Goal: Information Seeking & Learning: Learn about a topic

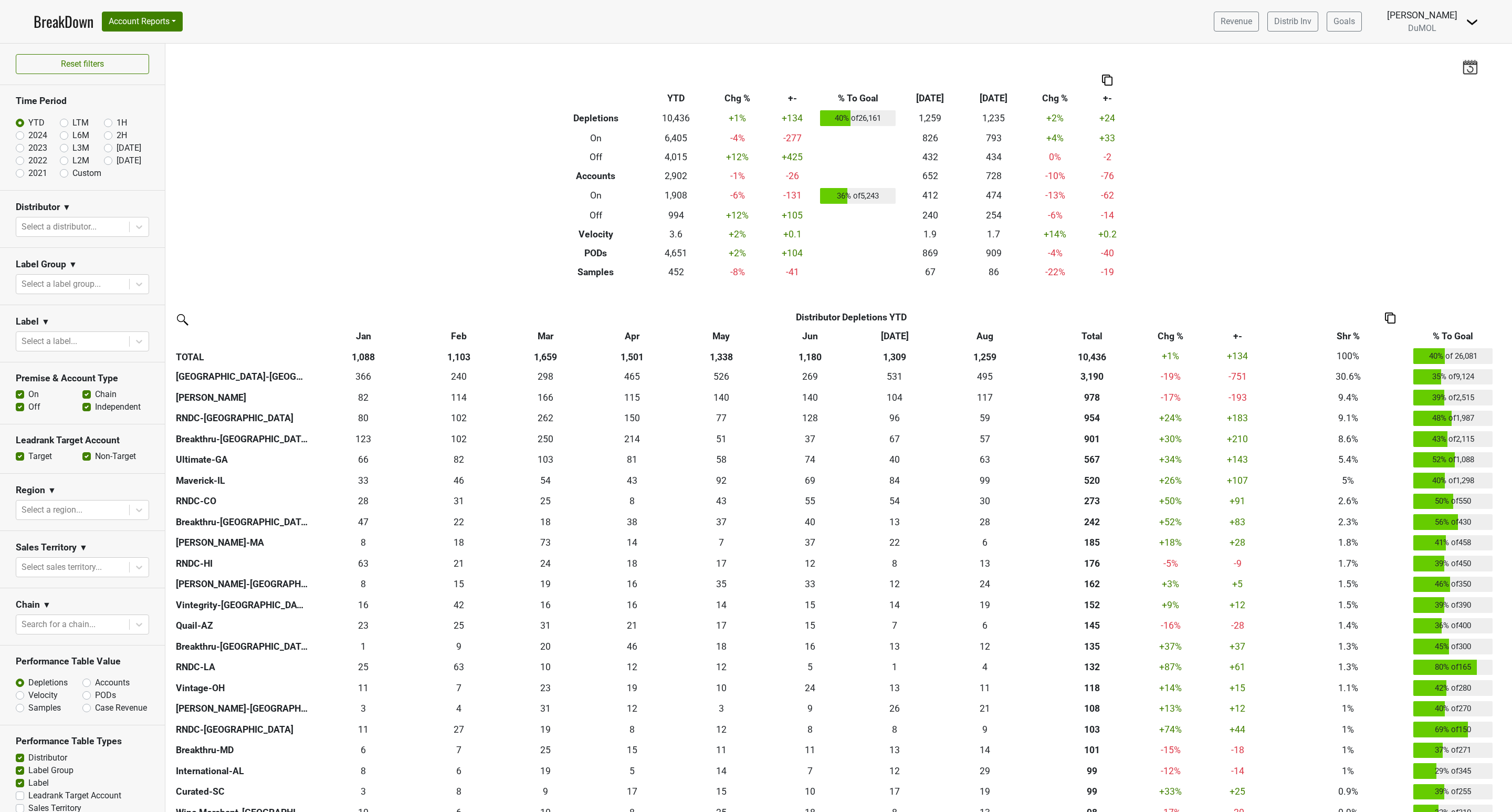
click at [117, 158] on label "[DATE]" at bounding box center [129, 161] width 25 height 13
click at [104, 158] on input "[DATE]" at bounding box center [125, 160] width 42 height 10
radio input "true"
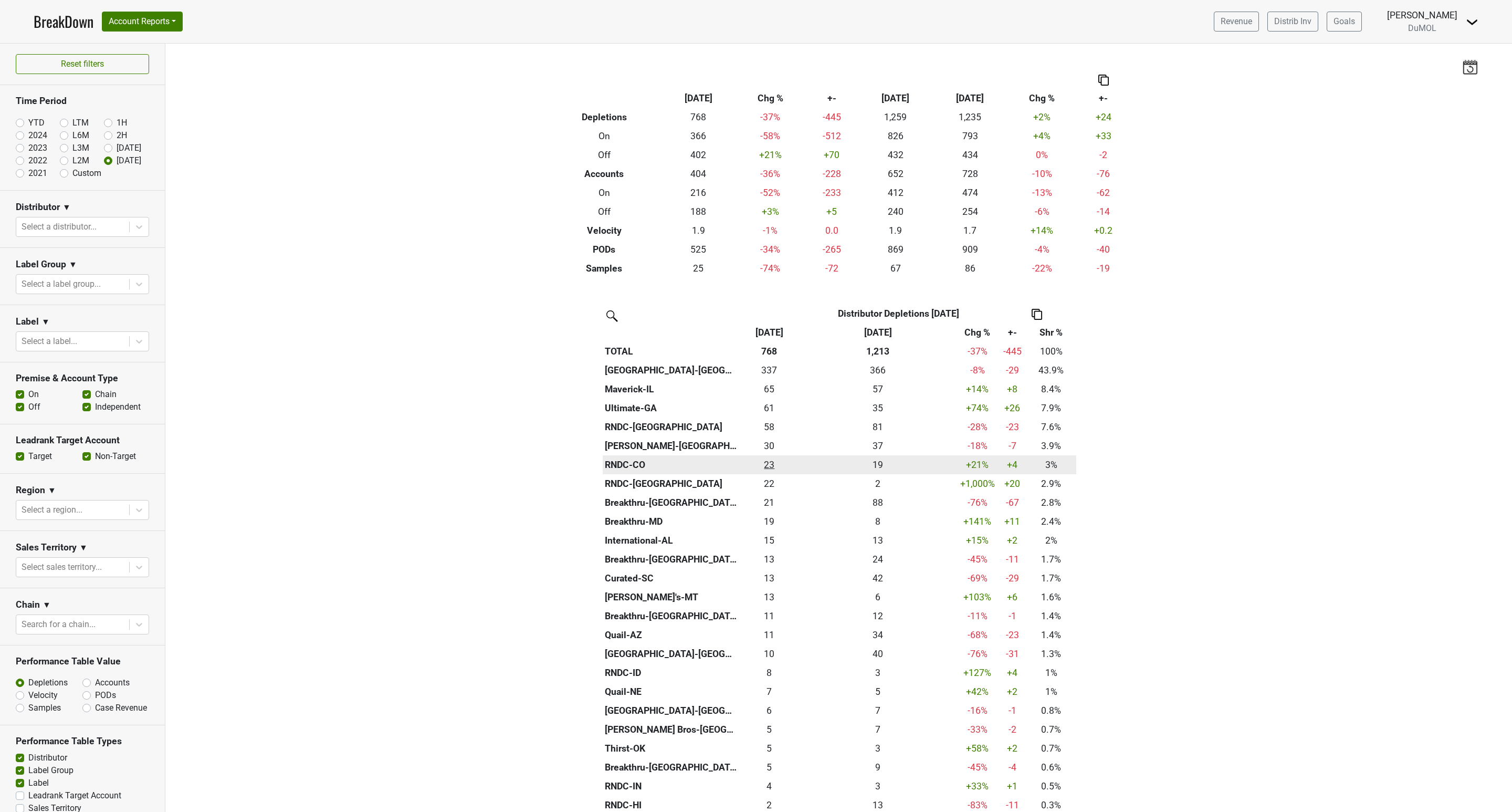
click at [766, 462] on div "23.166 23" at bounding box center [769, 465] width 54 height 13
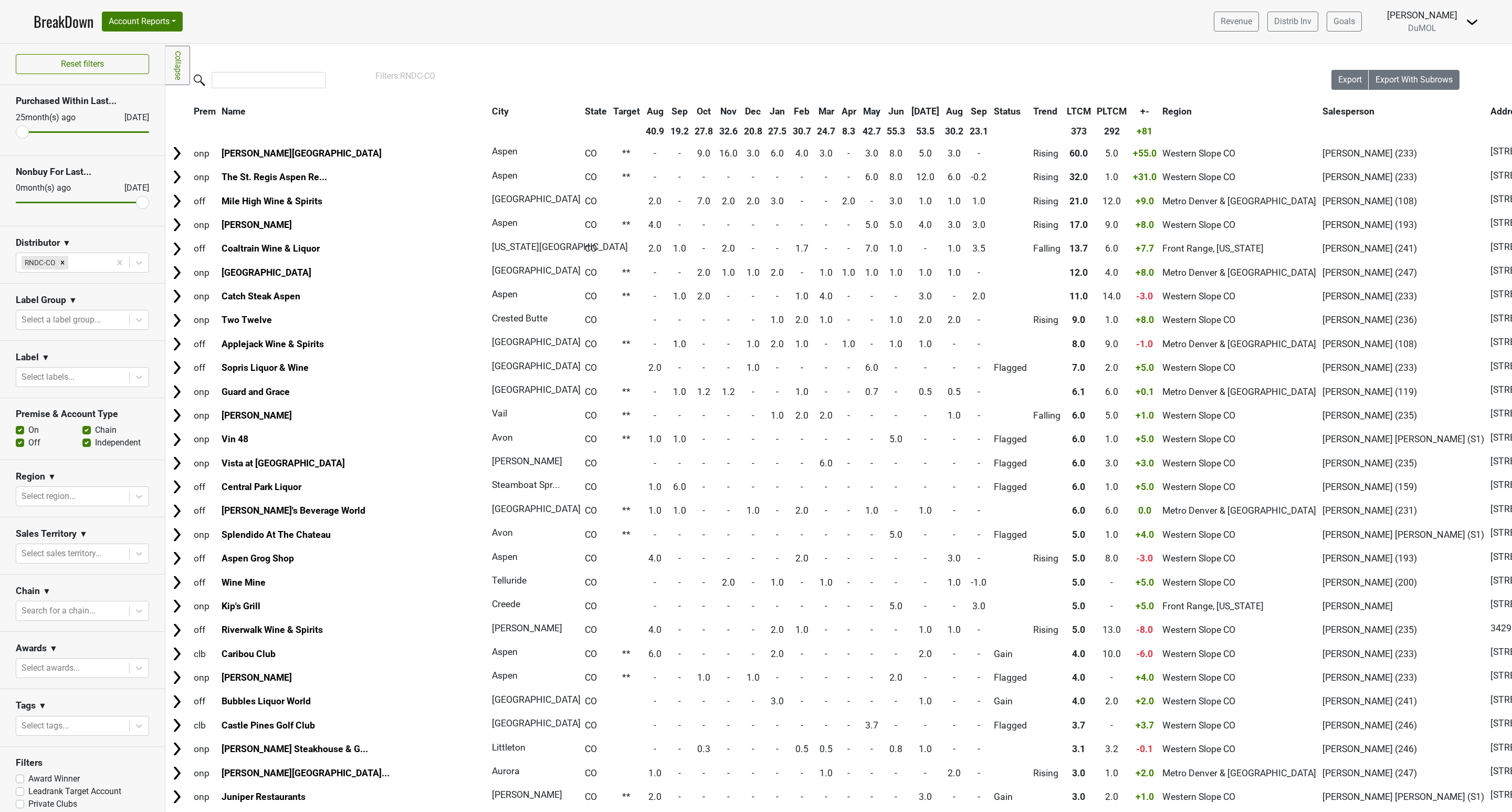
click at [967, 109] on th "Sep" at bounding box center [979, 111] width 24 height 19
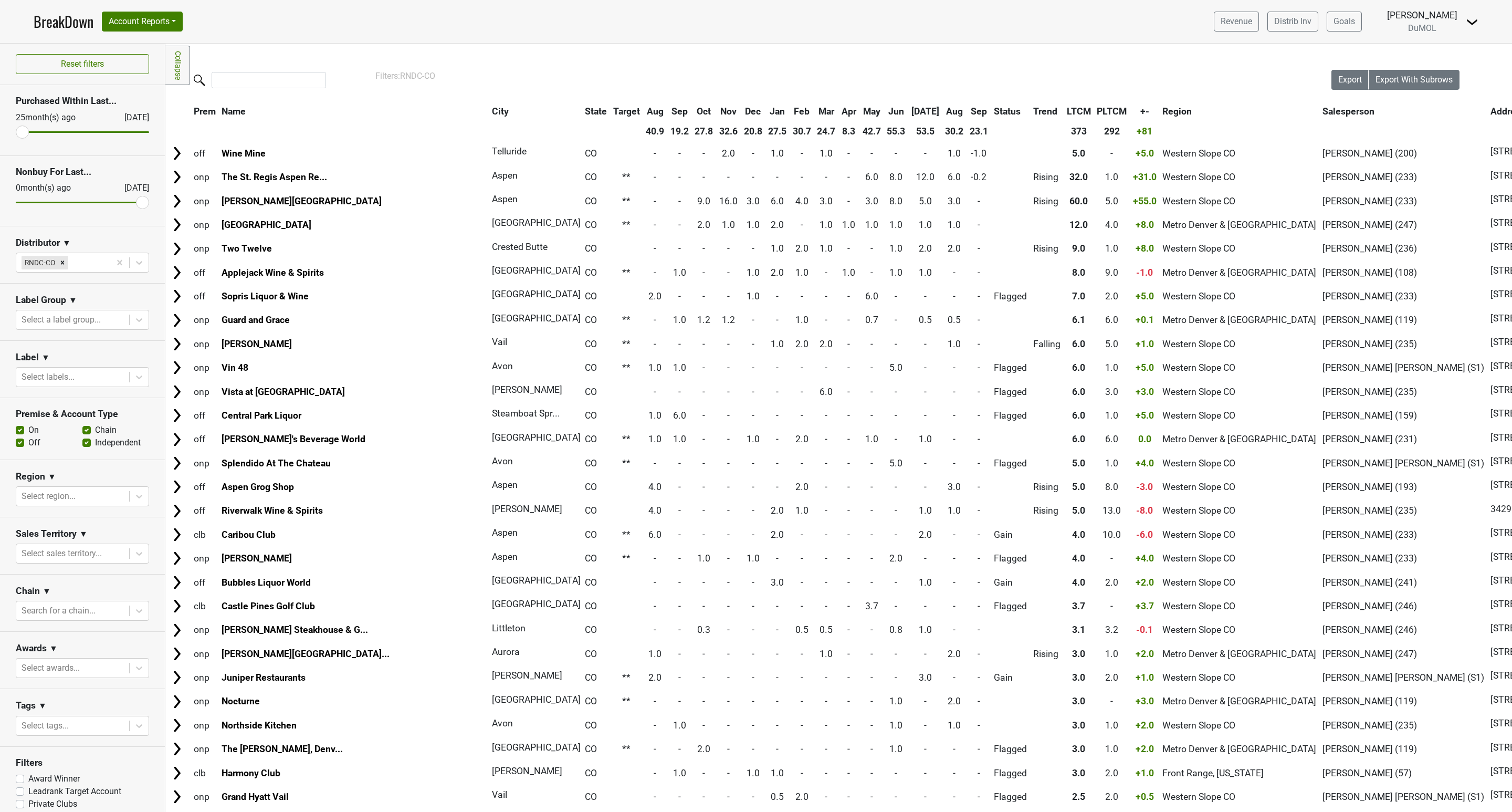
click at [967, 109] on th "Sep" at bounding box center [979, 111] width 24 height 19
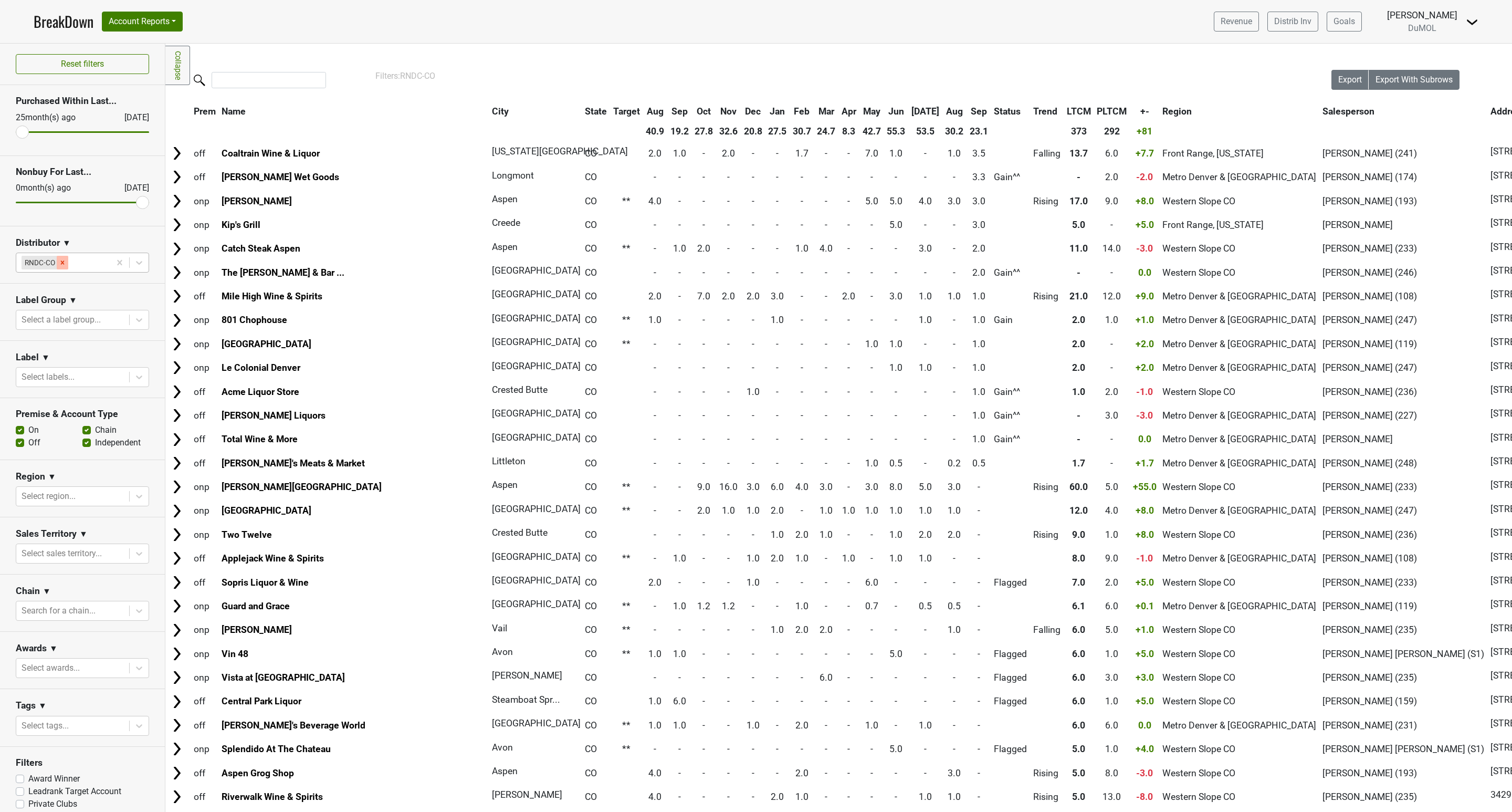
click at [63, 263] on icon "Remove RNDC-CO" at bounding box center [62, 262] width 4 height 4
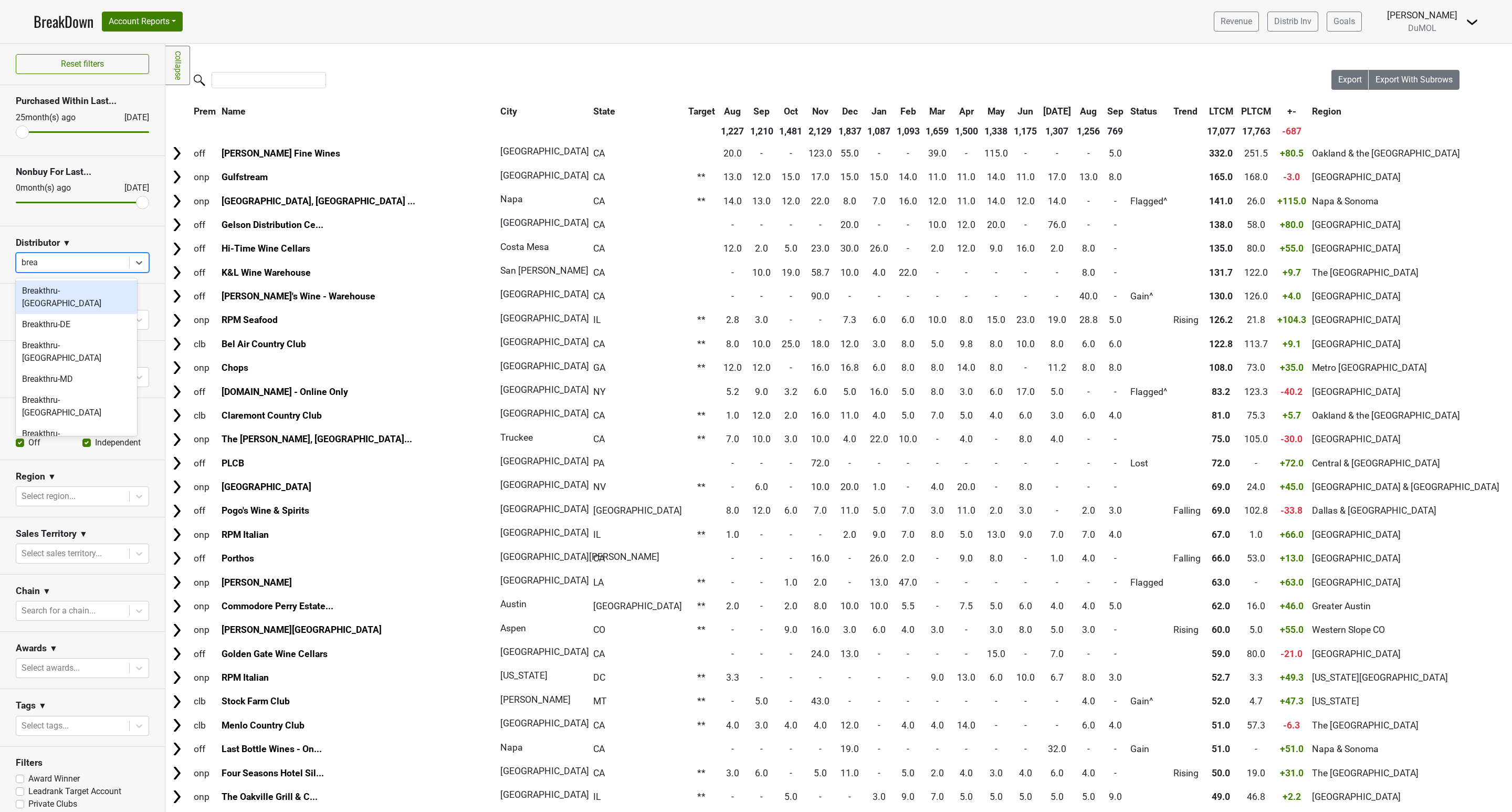
type input "break"
click at [76, 390] on div "Breakthru-NV" at bounding box center [76, 406] width 121 height 33
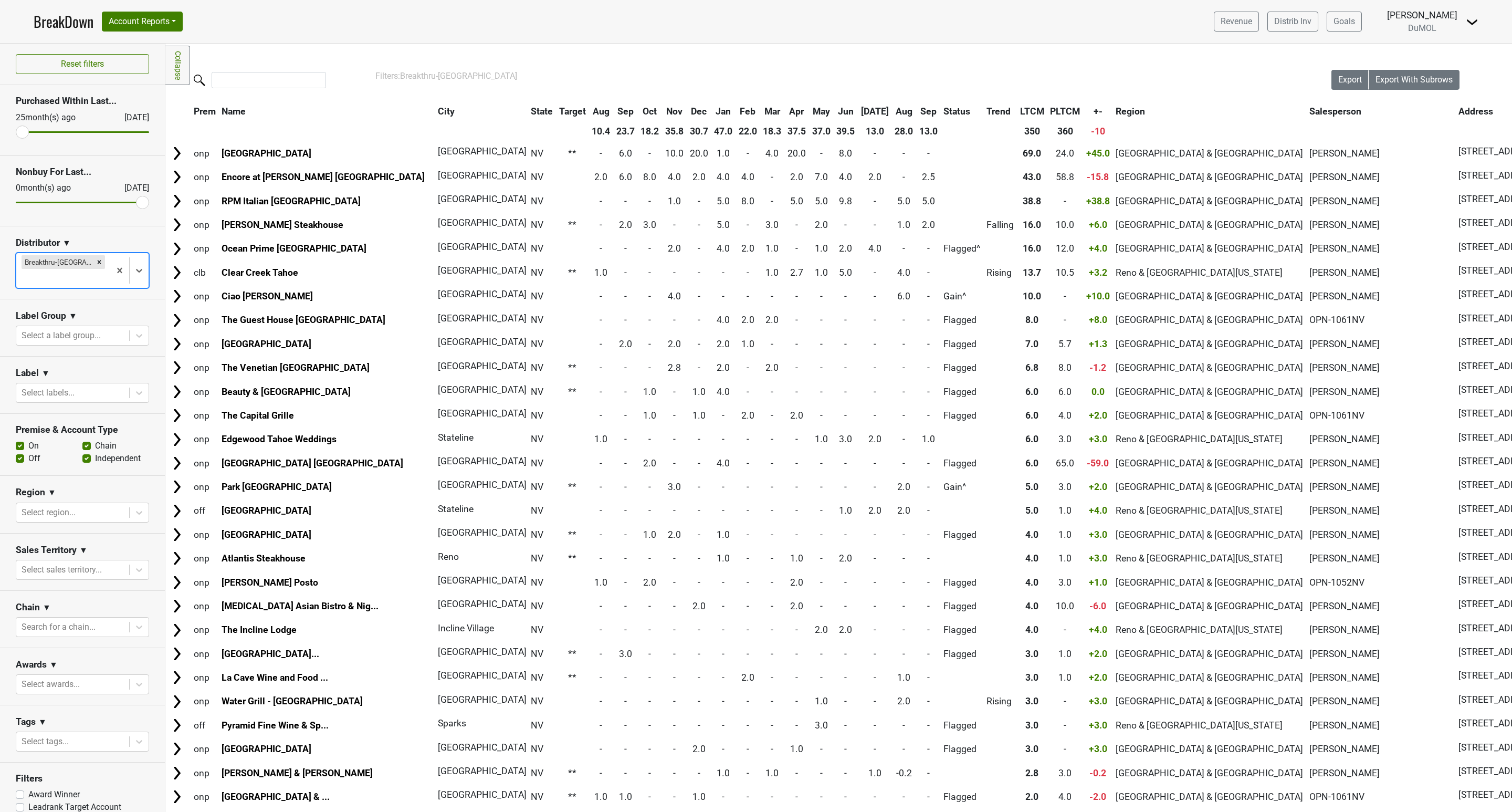
click at [917, 106] on th "Sep" at bounding box center [928, 111] width 24 height 19
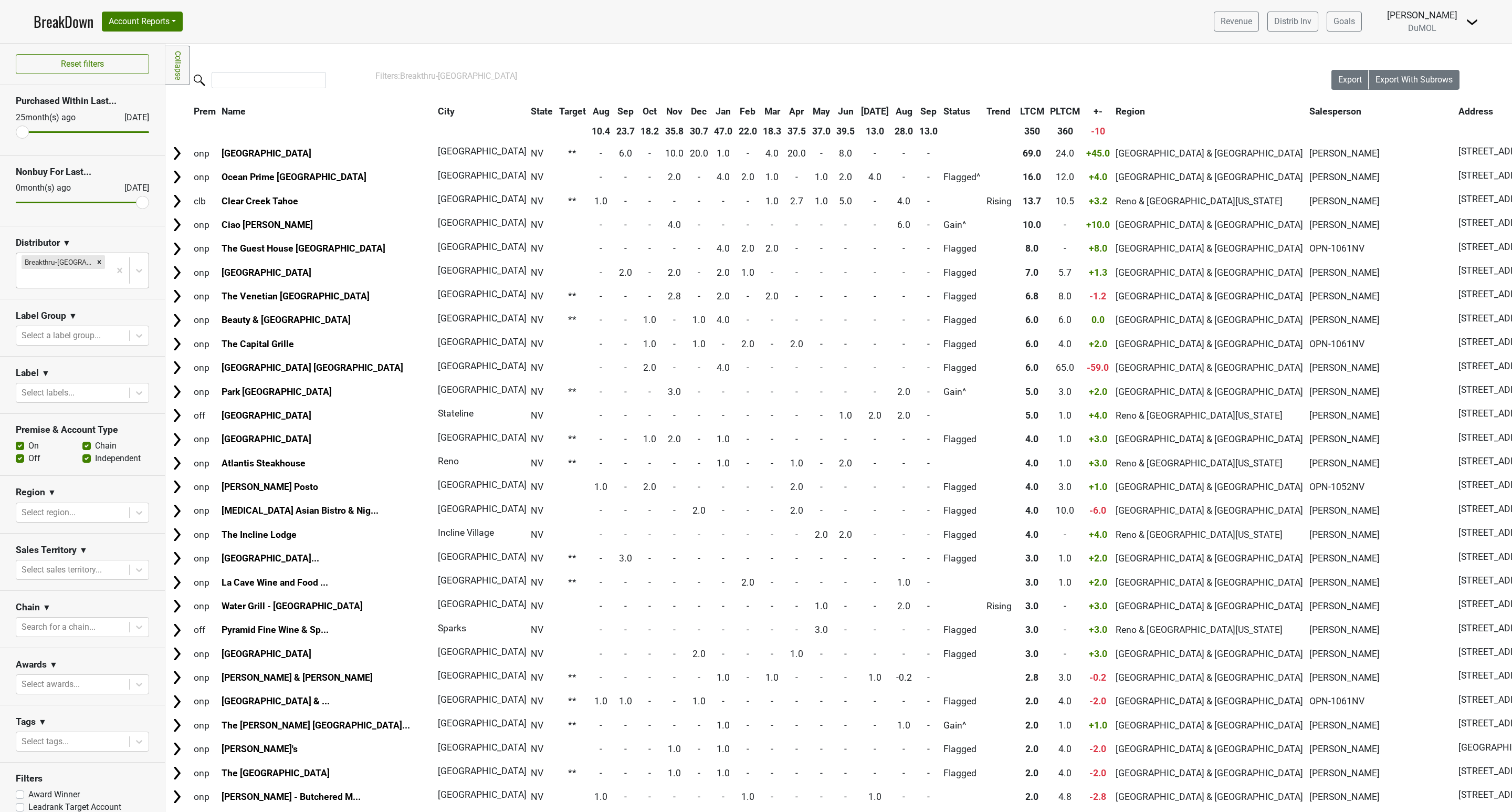
click at [917, 106] on th "Sep" at bounding box center [928, 111] width 24 height 19
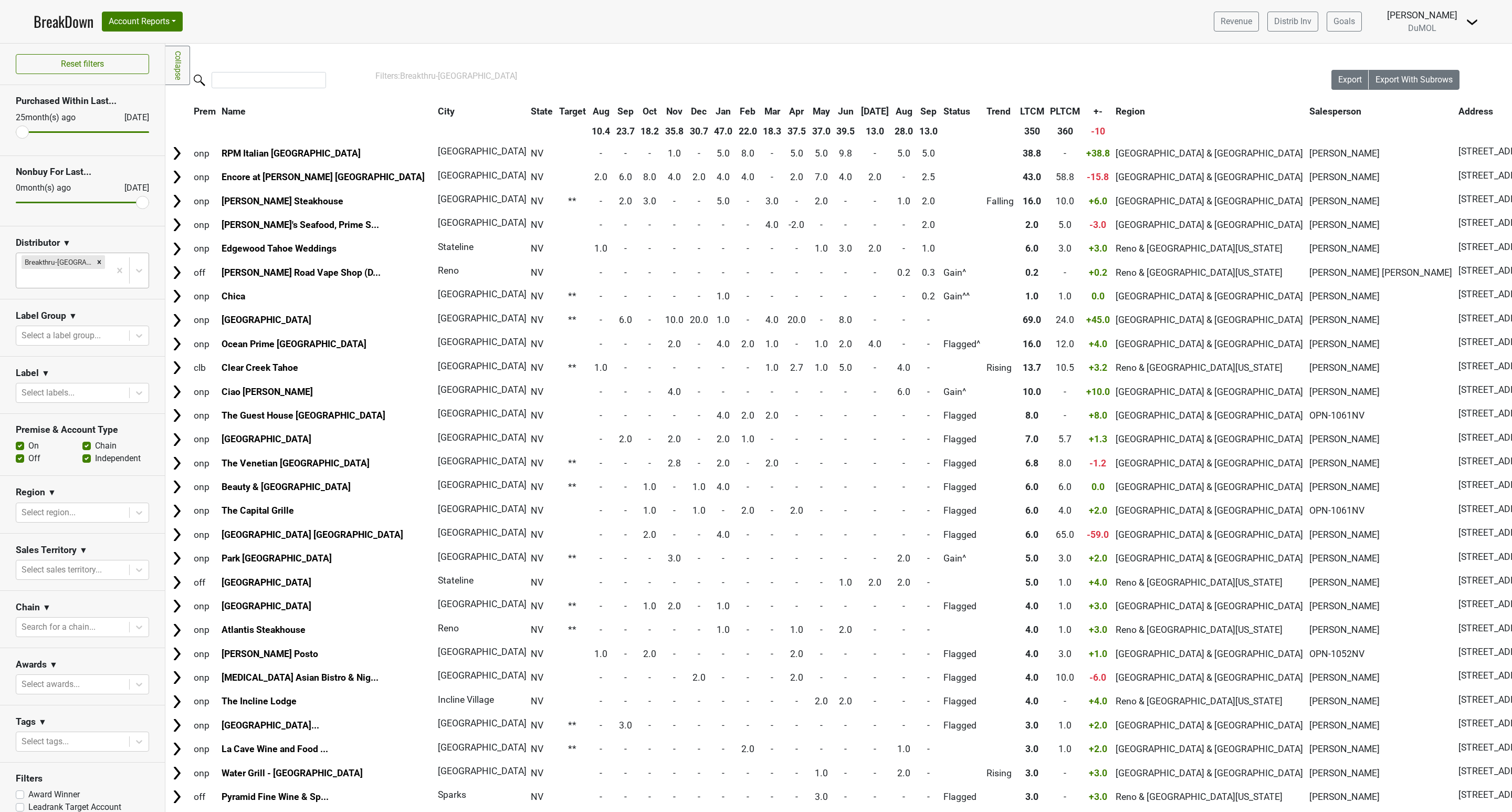
click at [53, 26] on link "BreakDown" at bounding box center [63, 22] width 60 height 22
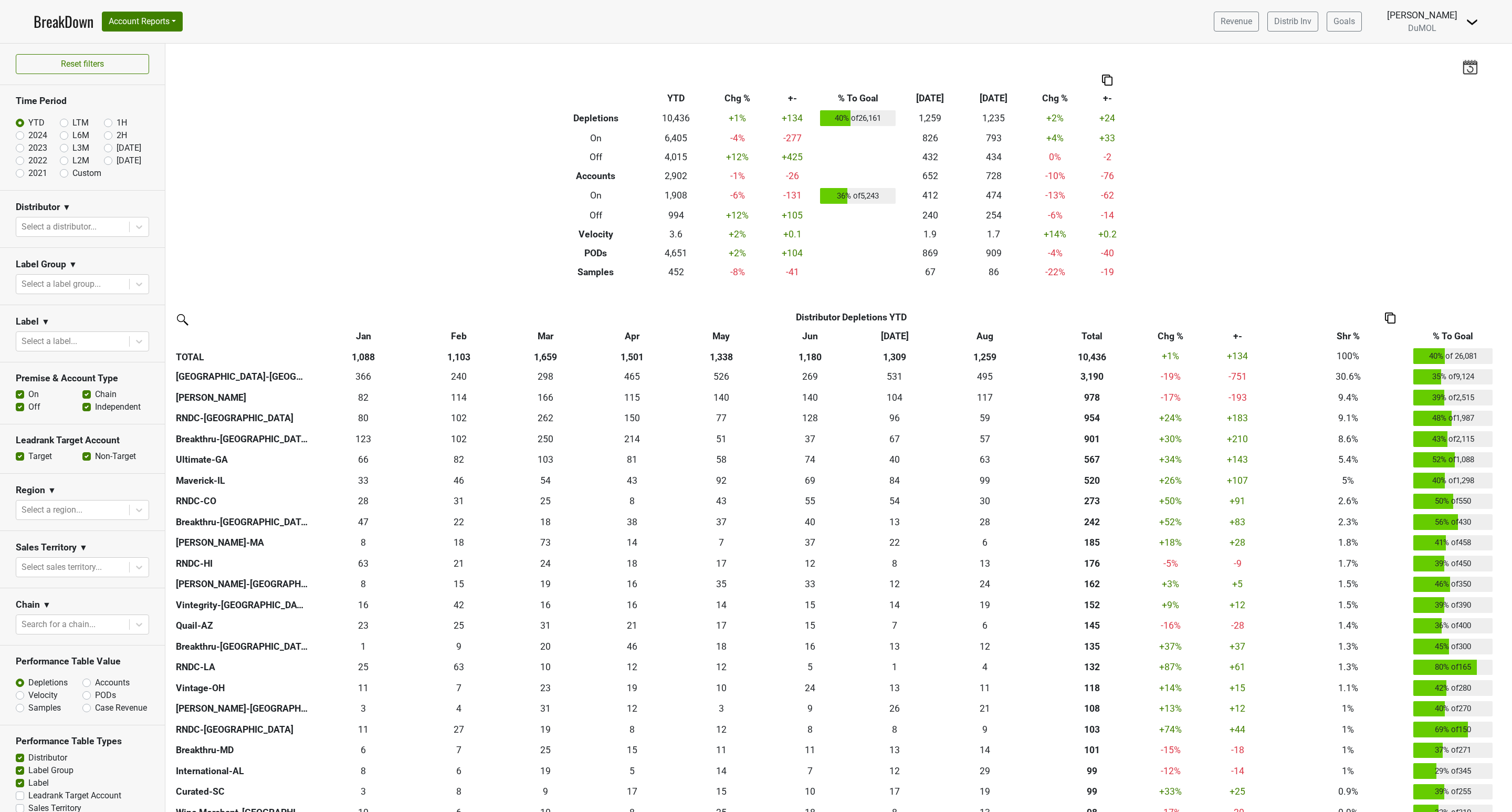
click at [117, 164] on label "[DATE]" at bounding box center [129, 161] width 25 height 13
click at [104, 164] on input "[DATE]" at bounding box center [125, 160] width 42 height 10
radio input "true"
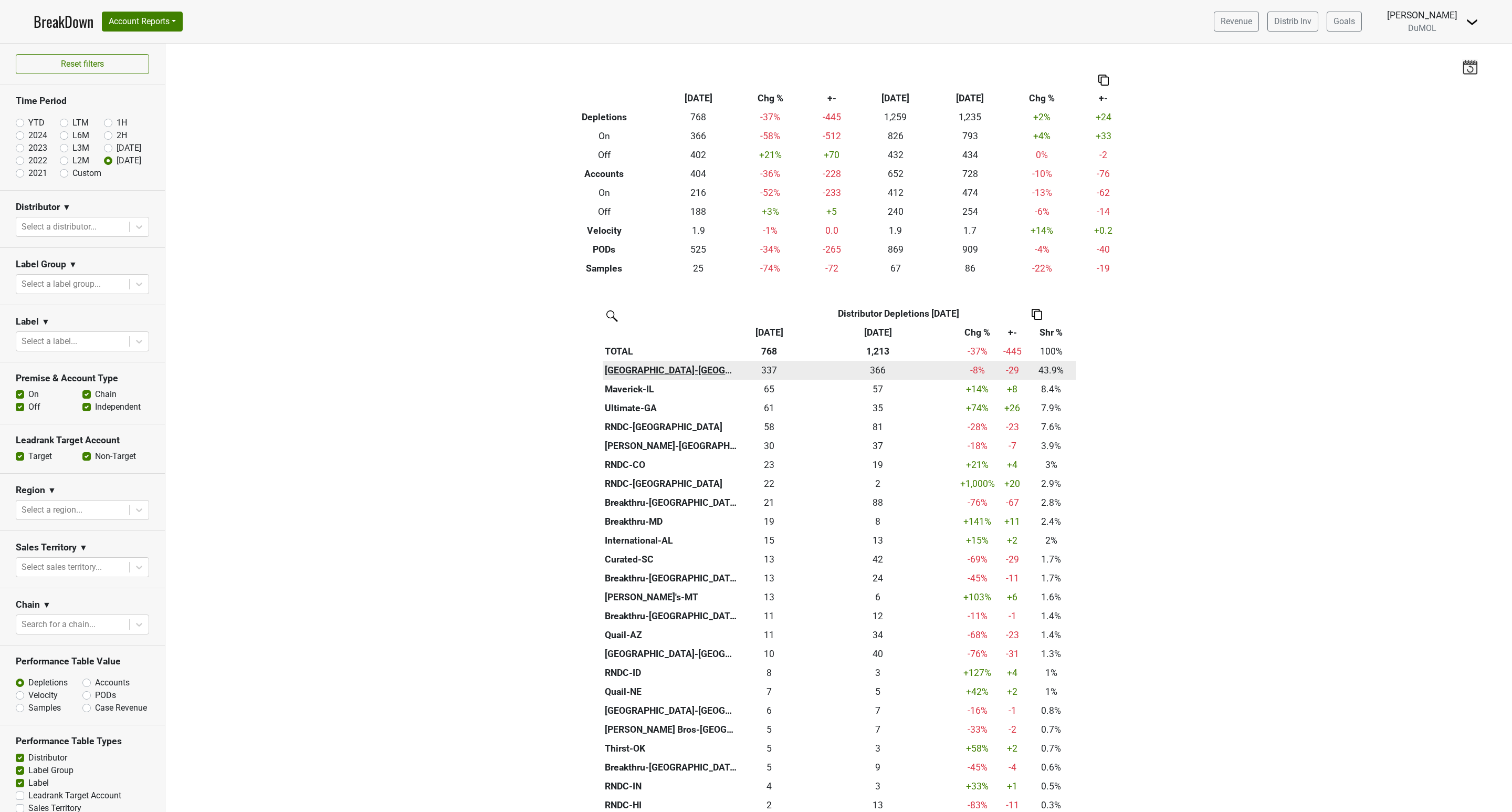
click at [626, 369] on th "[GEOGRAPHIC_DATA]-[GEOGRAPHIC_DATA]" at bounding box center [671, 370] width 137 height 19
click at [134, 231] on icon at bounding box center [139, 227] width 10 height 10
type input "mont"
click at [96, 278] on div "[GEOGRAPHIC_DATA]-[GEOGRAPHIC_DATA]" at bounding box center [76, 294] width 121 height 33
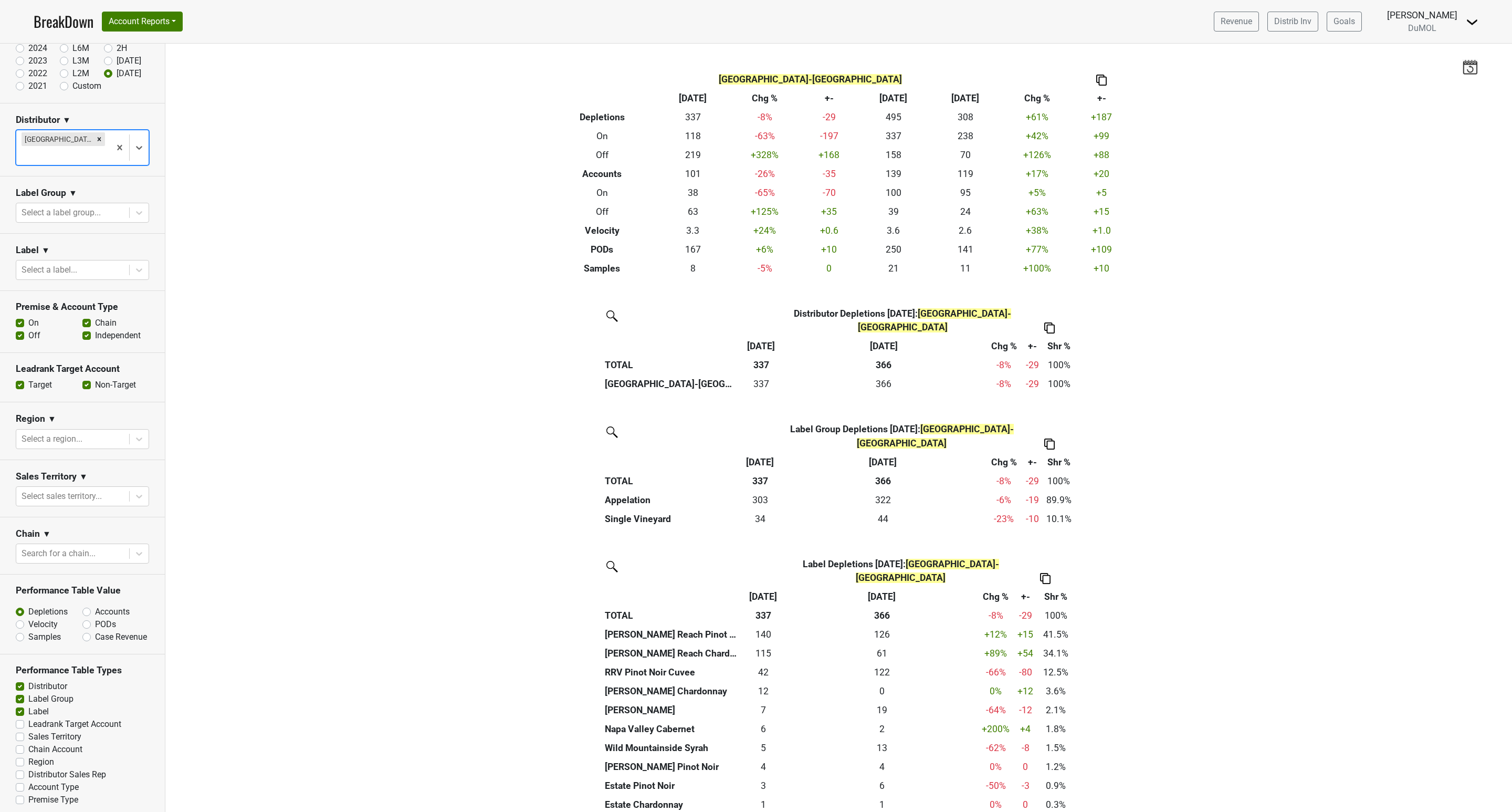
scroll to position [92, 0]
click at [28, 718] on label "Leadrank Target Account" at bounding box center [74, 719] width 93 height 13
click at [18, 718] on input "Leadrank Target Account" at bounding box center [19, 718] width 8 height 10
checkbox input "true"
click at [28, 732] on label "Sales Territory" at bounding box center [54, 732] width 53 height 13
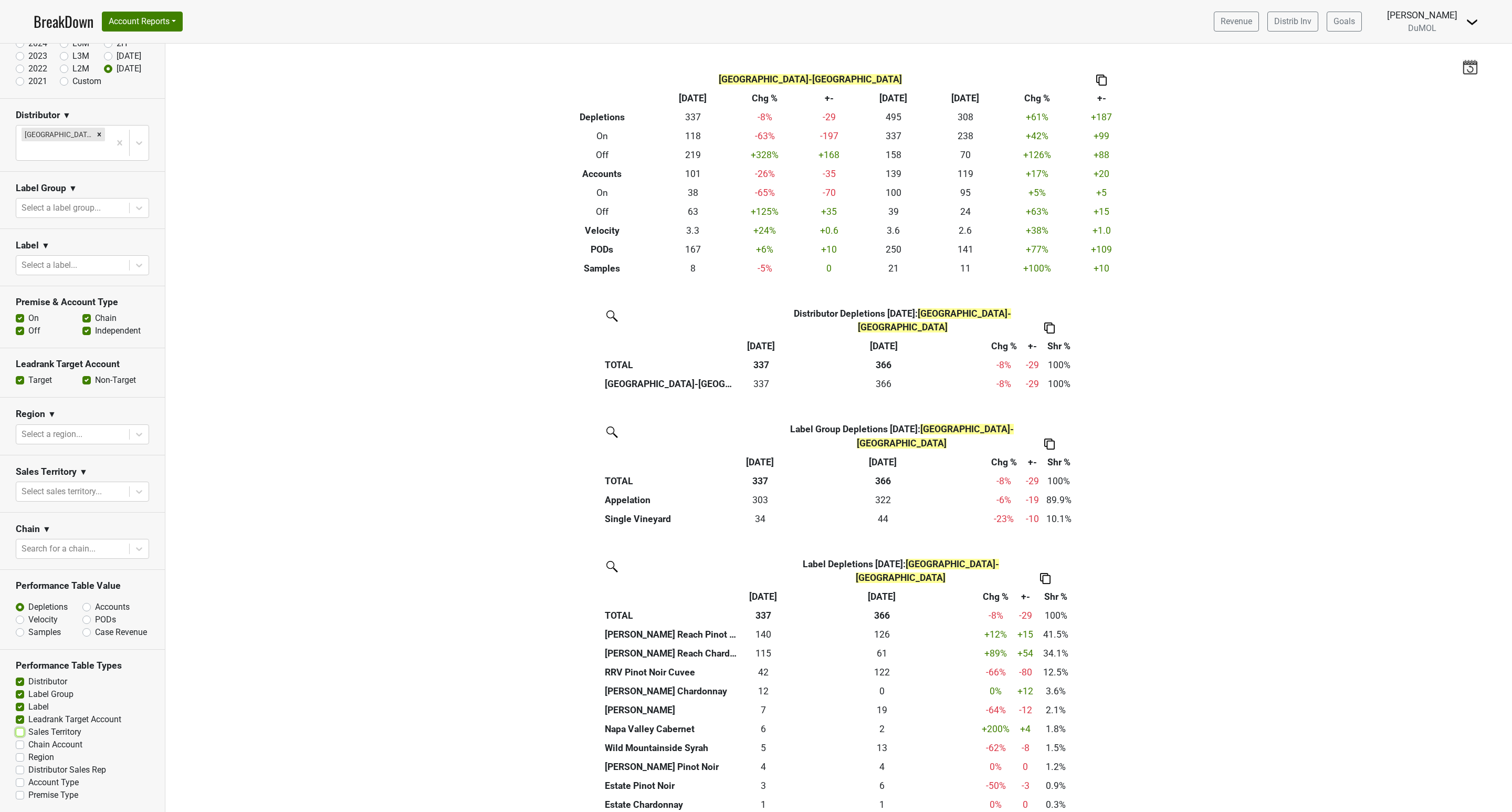
click at [19, 732] on input "Sales Territory" at bounding box center [19, 731] width 8 height 10
checkbox input "true"
click at [28, 744] on label "Chain Account" at bounding box center [55, 744] width 54 height 13
click at [22, 744] on input "Chain Account" at bounding box center [19, 744] width 8 height 10
checkbox input "true"
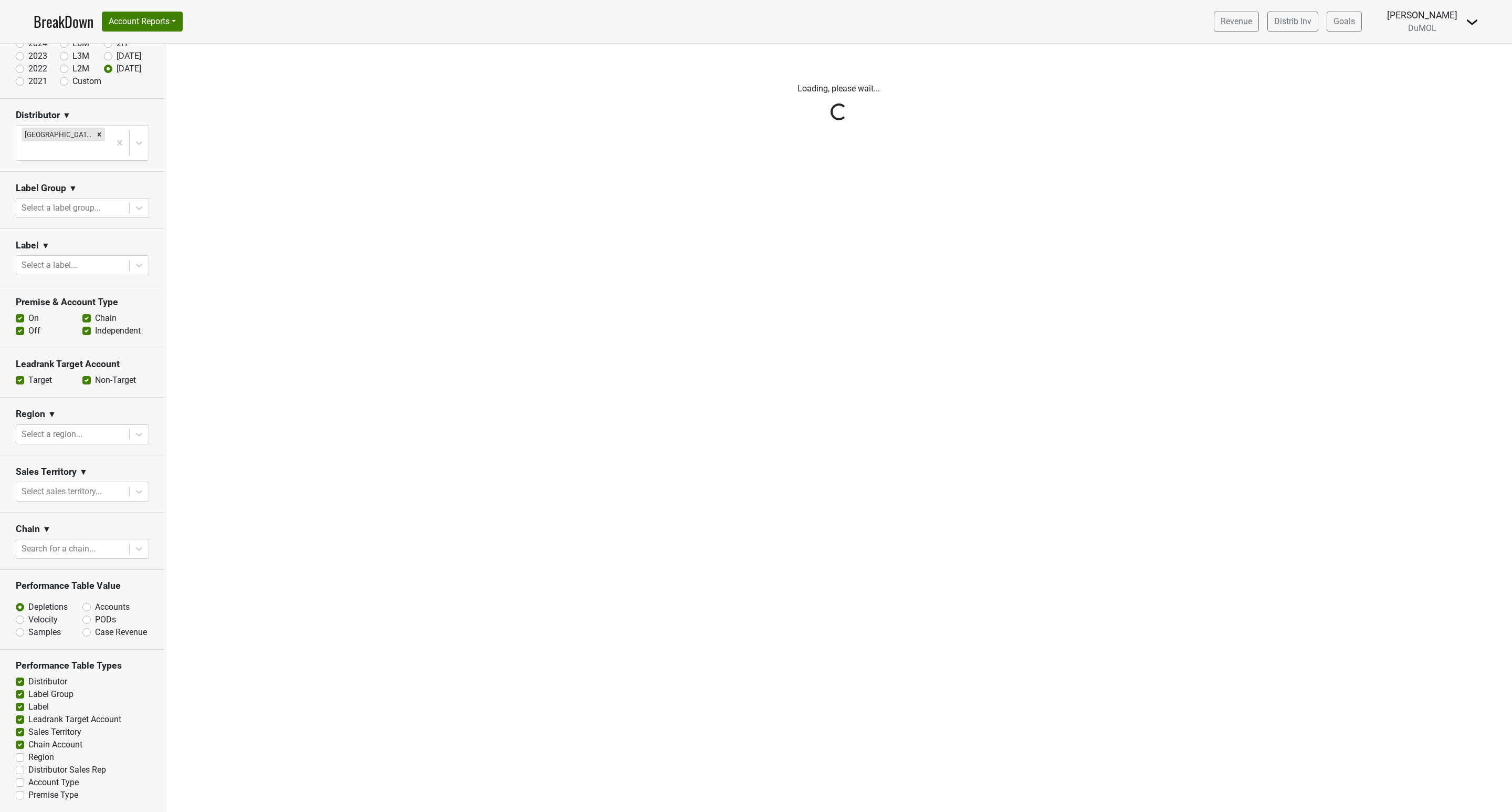
click at [21, 758] on div "Reset filters Time Period YTD LTM 1H 2024 L6M 2H 2023 L3M Aug '25 2022 L2M Sep …" at bounding box center [83, 428] width 165 height 768
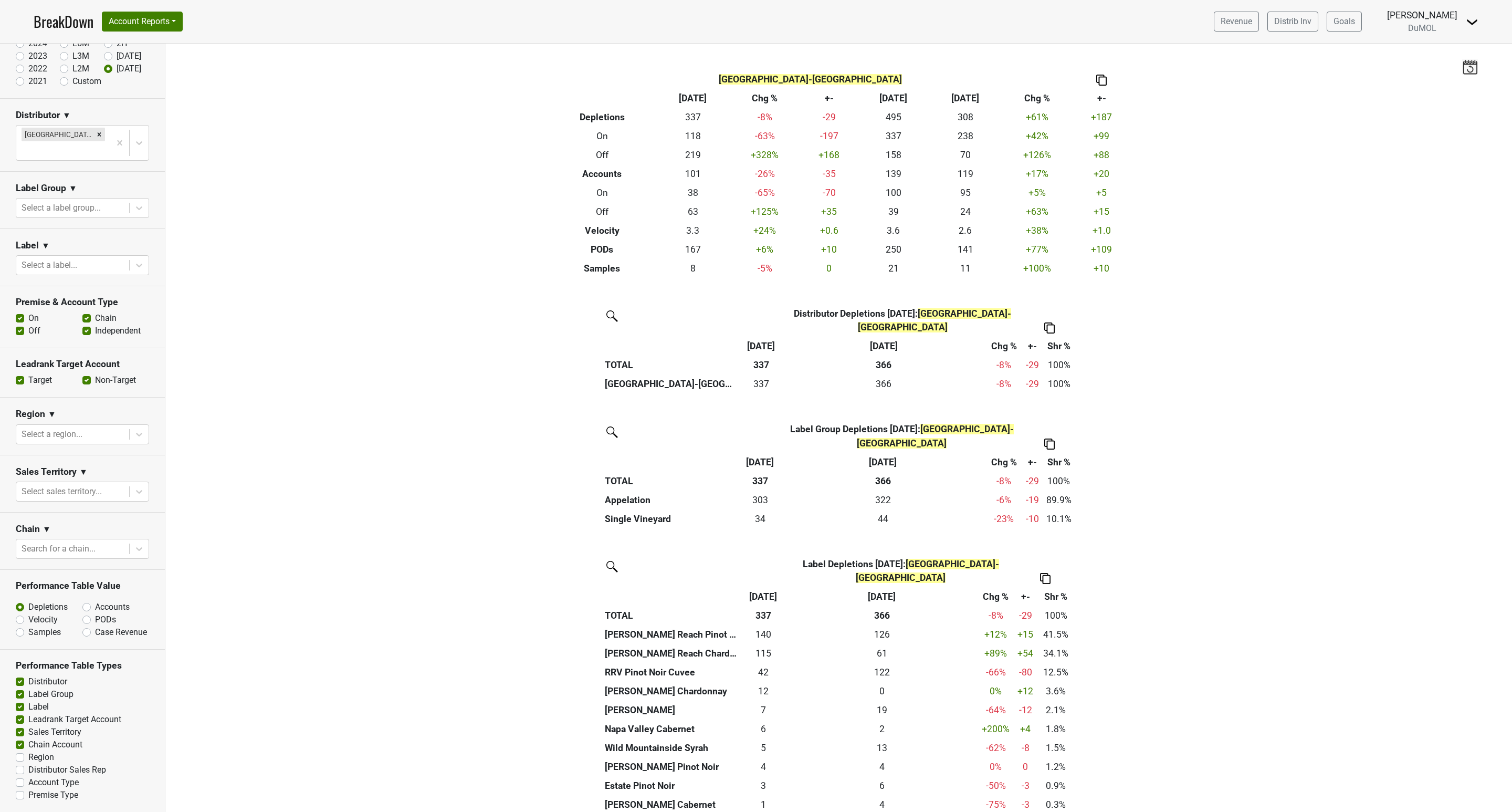
click at [28, 758] on label "Region" at bounding box center [41, 757] width 26 height 13
click at [19, 758] on input "Region" at bounding box center [19, 756] width 8 height 10
checkbox input "true"
click at [28, 773] on label "Distributor Sales Rep" at bounding box center [67, 770] width 78 height 13
click at [19, 773] on input "Distributor Sales Rep" at bounding box center [19, 769] width 8 height 10
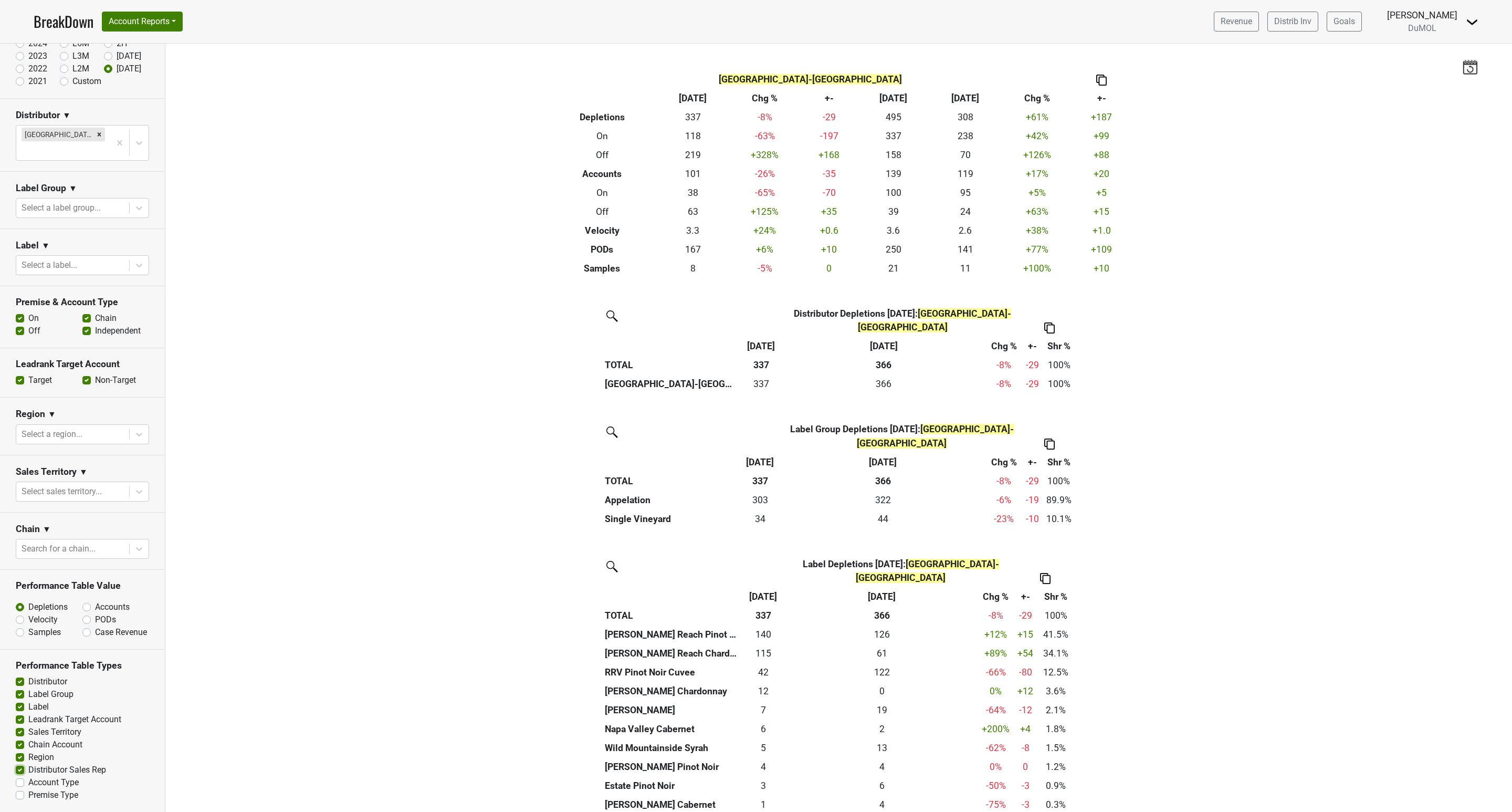
checkbox input "true"
click at [28, 782] on label "Account Type" at bounding box center [54, 782] width 51 height 13
click at [21, 782] on input "Account Type" at bounding box center [19, 782] width 8 height 10
checkbox input "true"
click at [28, 795] on label "Premise Type" at bounding box center [53, 795] width 50 height 13
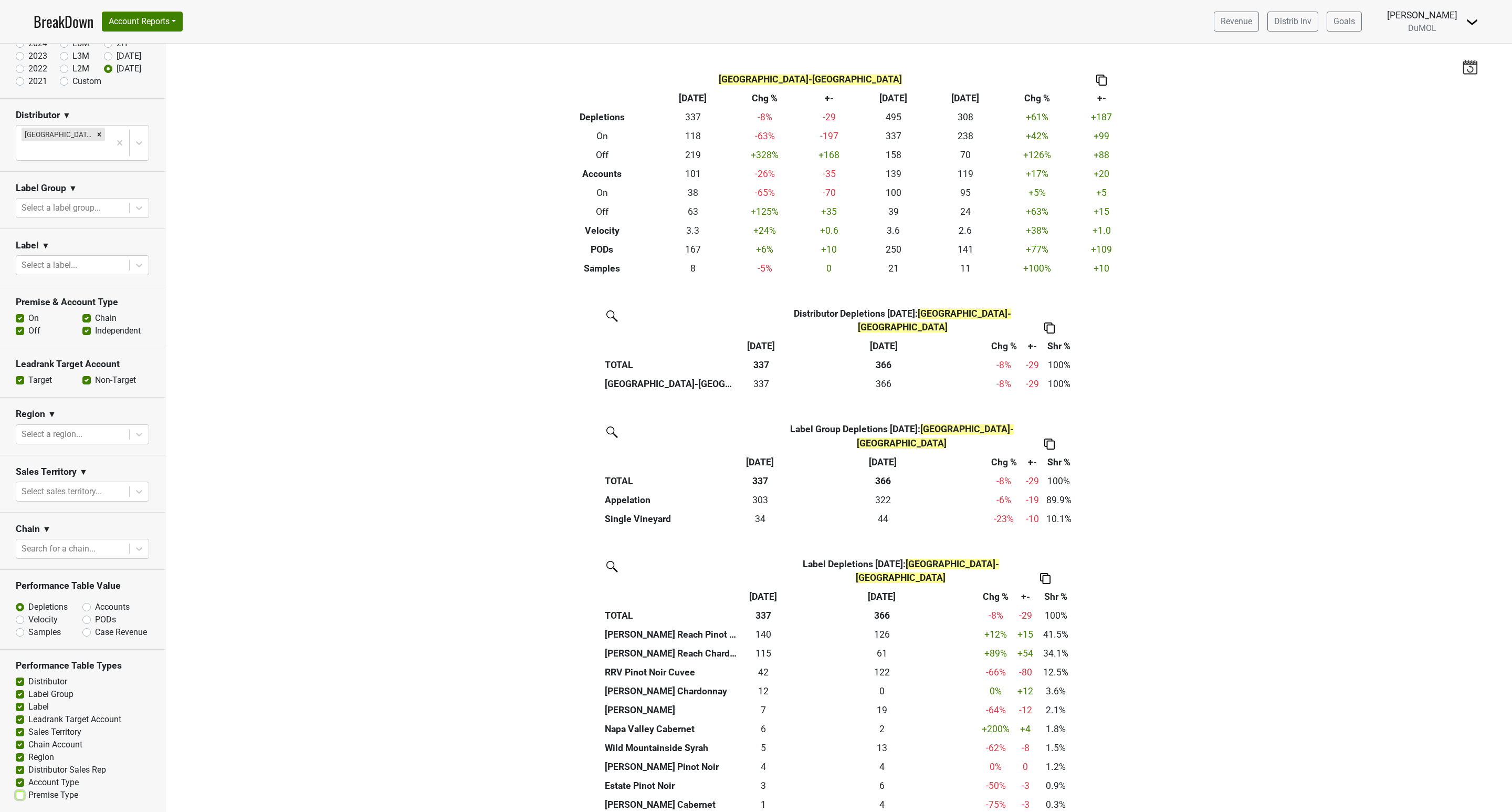
click at [19, 795] on input "Premise Type" at bounding box center [19, 794] width 8 height 10
checkbox input "true"
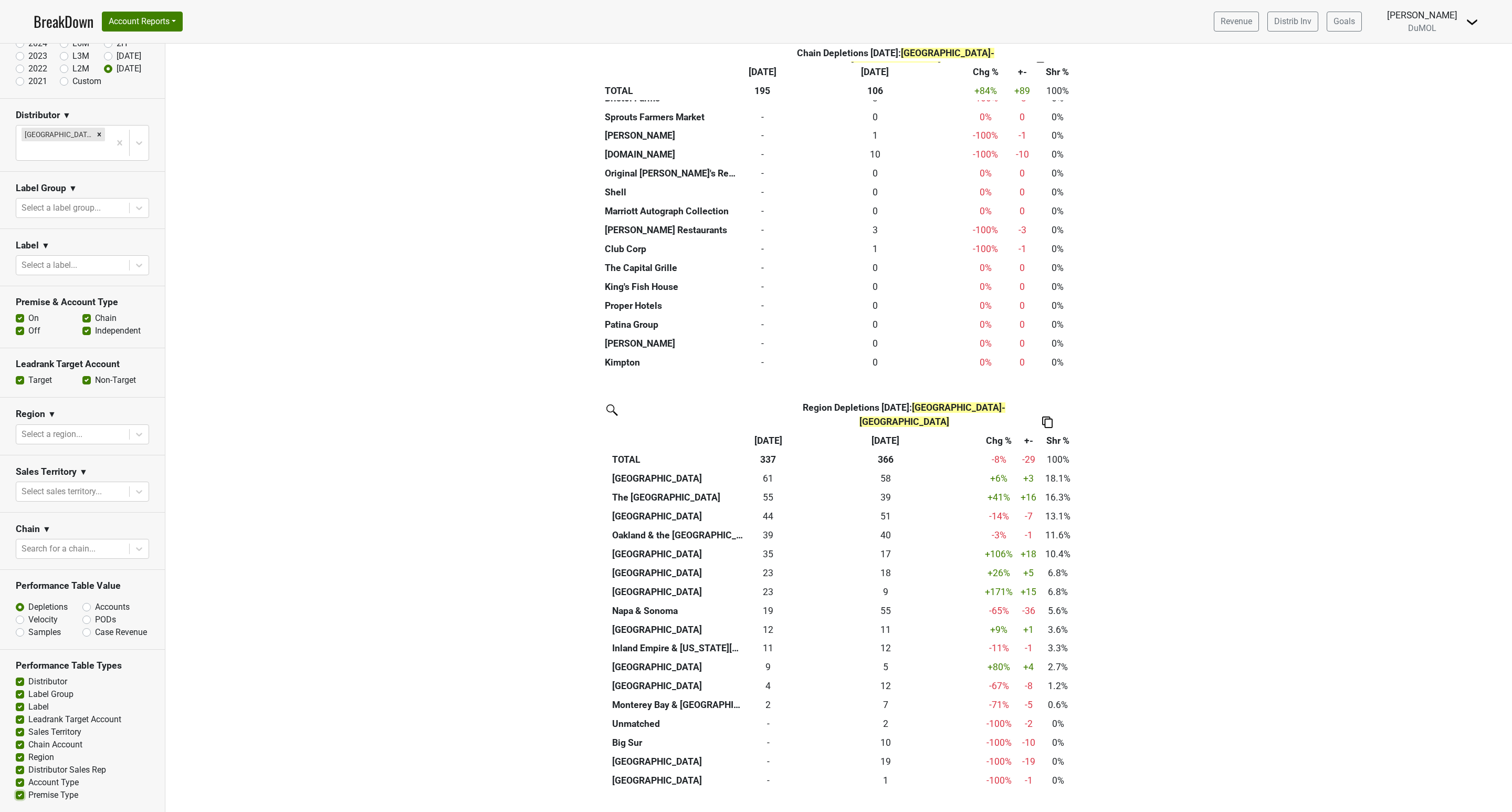
scroll to position [2048, 0]
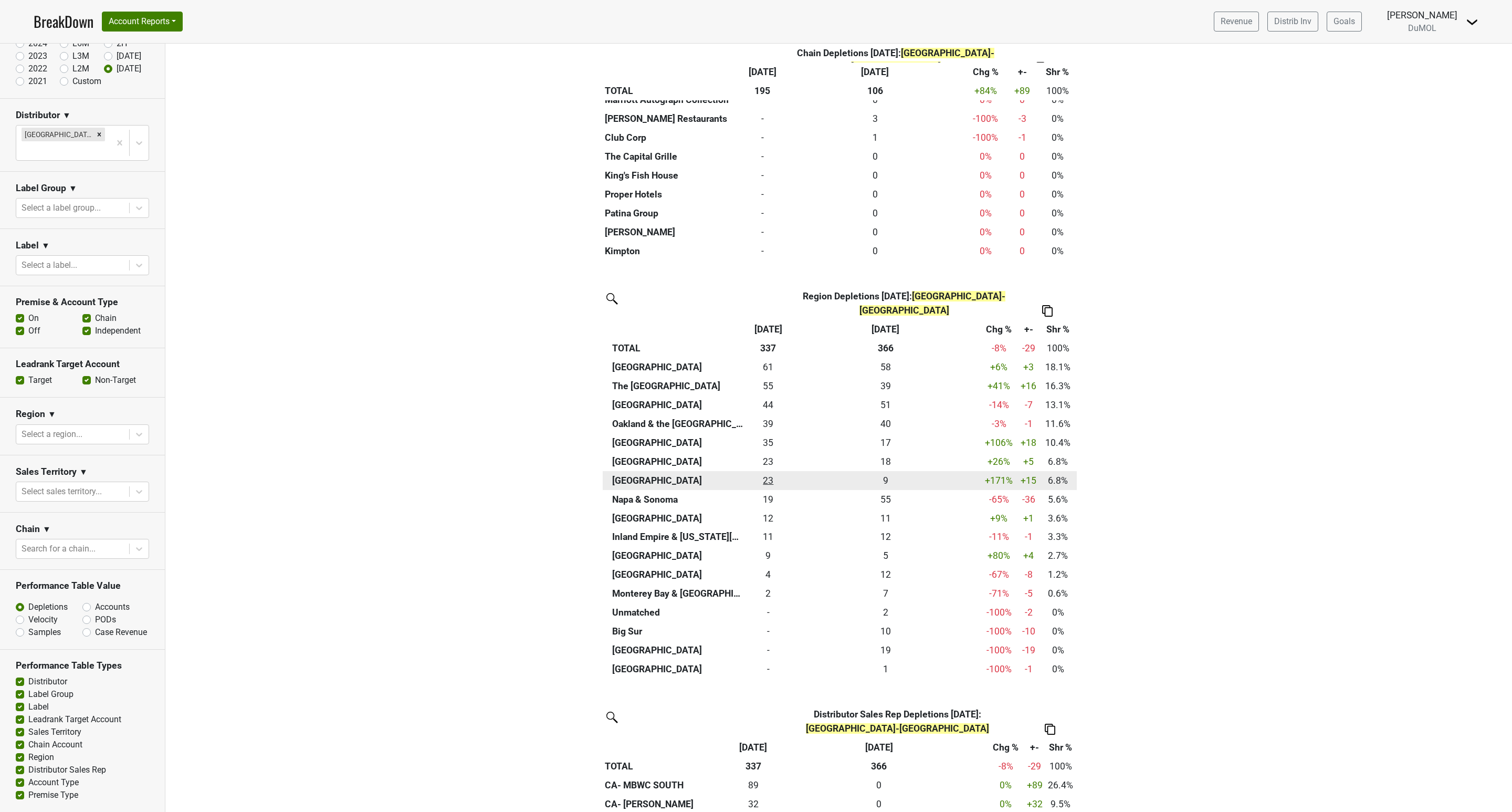
click at [759, 474] on div "23 23" at bounding box center [768, 480] width 40 height 13
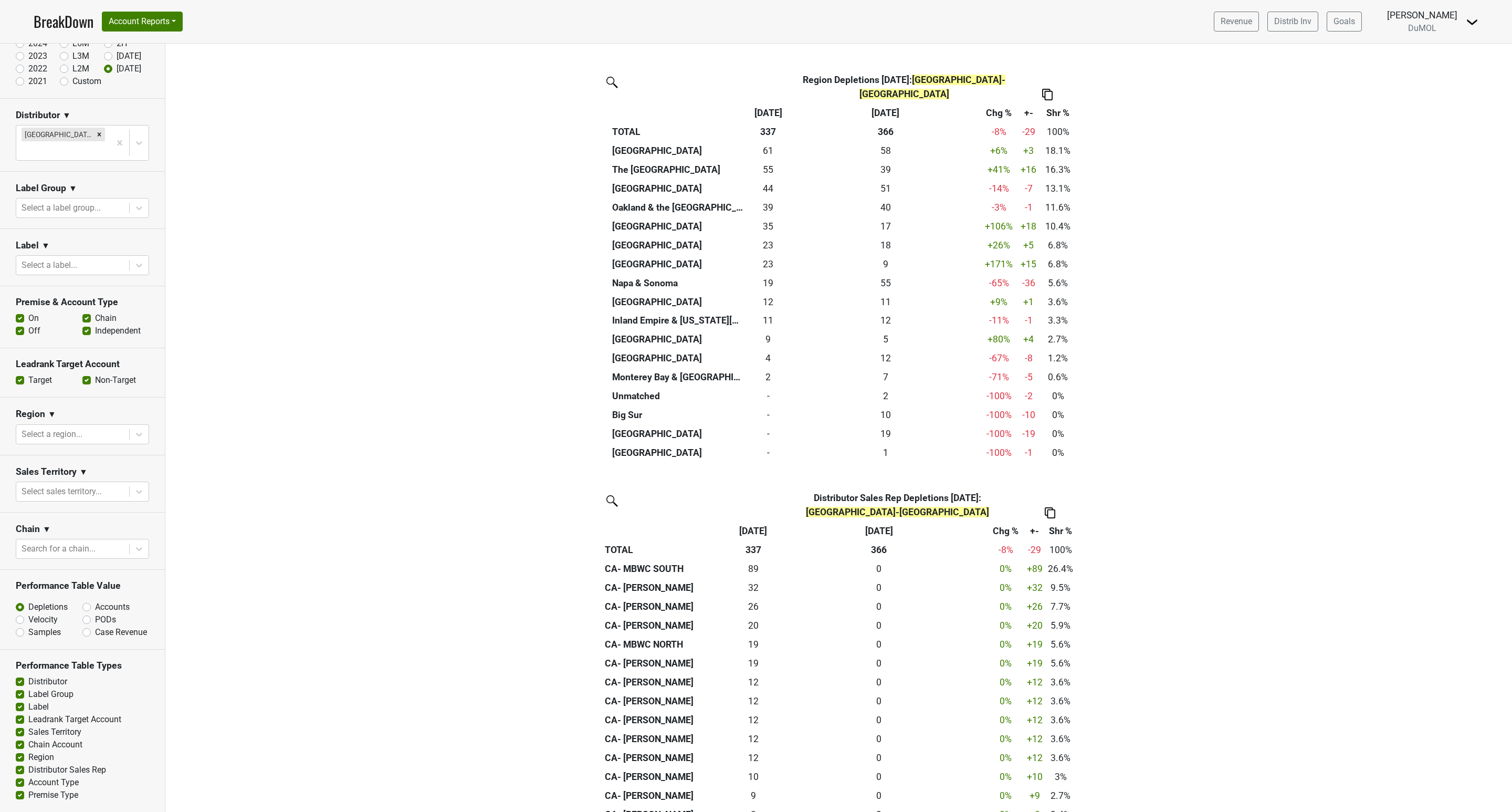
scroll to position [2521, 0]
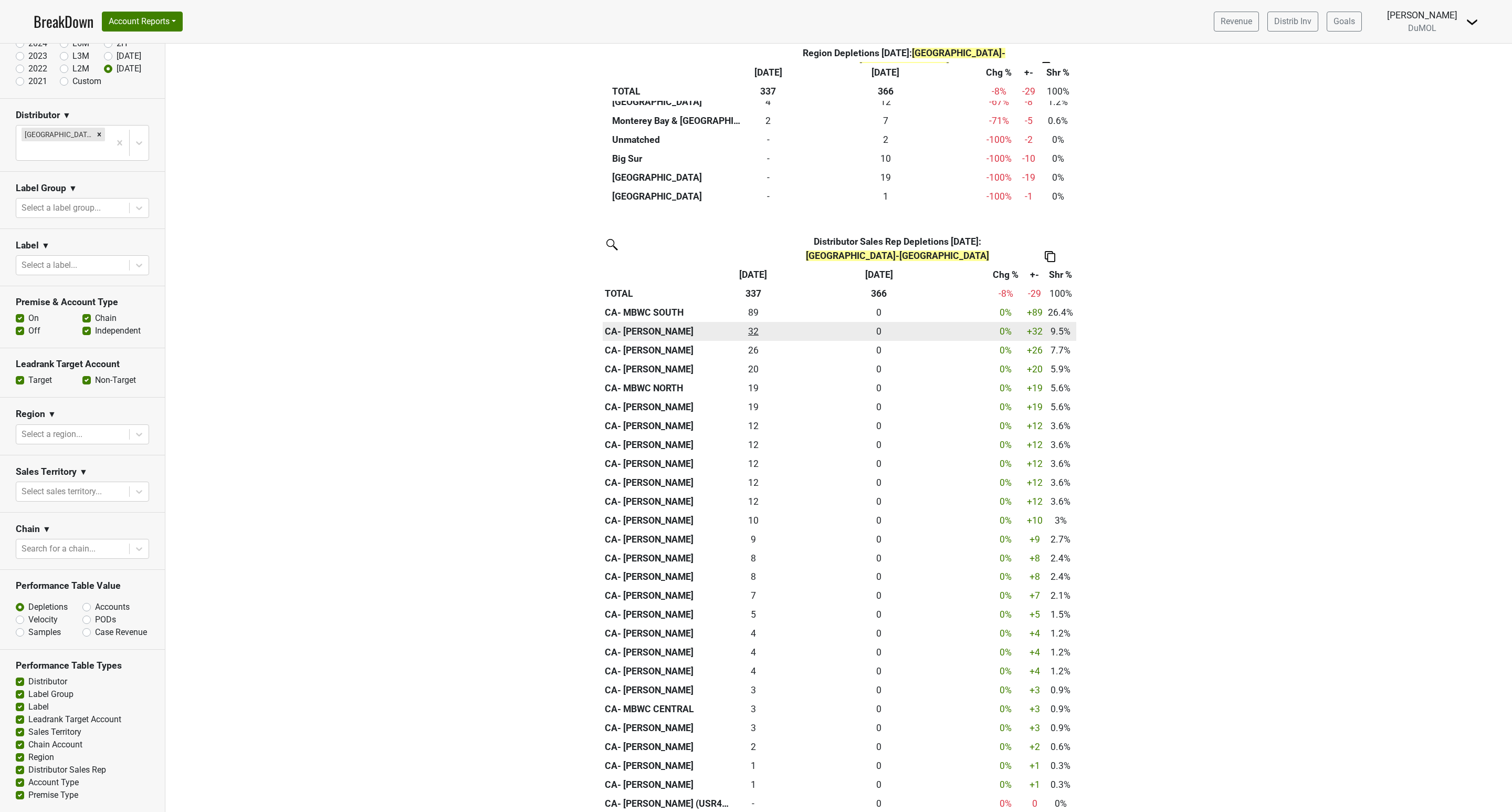
click at [747, 324] on div "32 32" at bounding box center [754, 331] width 30 height 13
click at [95, 312] on label "Chain" at bounding box center [106, 318] width 22 height 13
click at [83, 312] on input "Chain" at bounding box center [86, 318] width 8 height 10
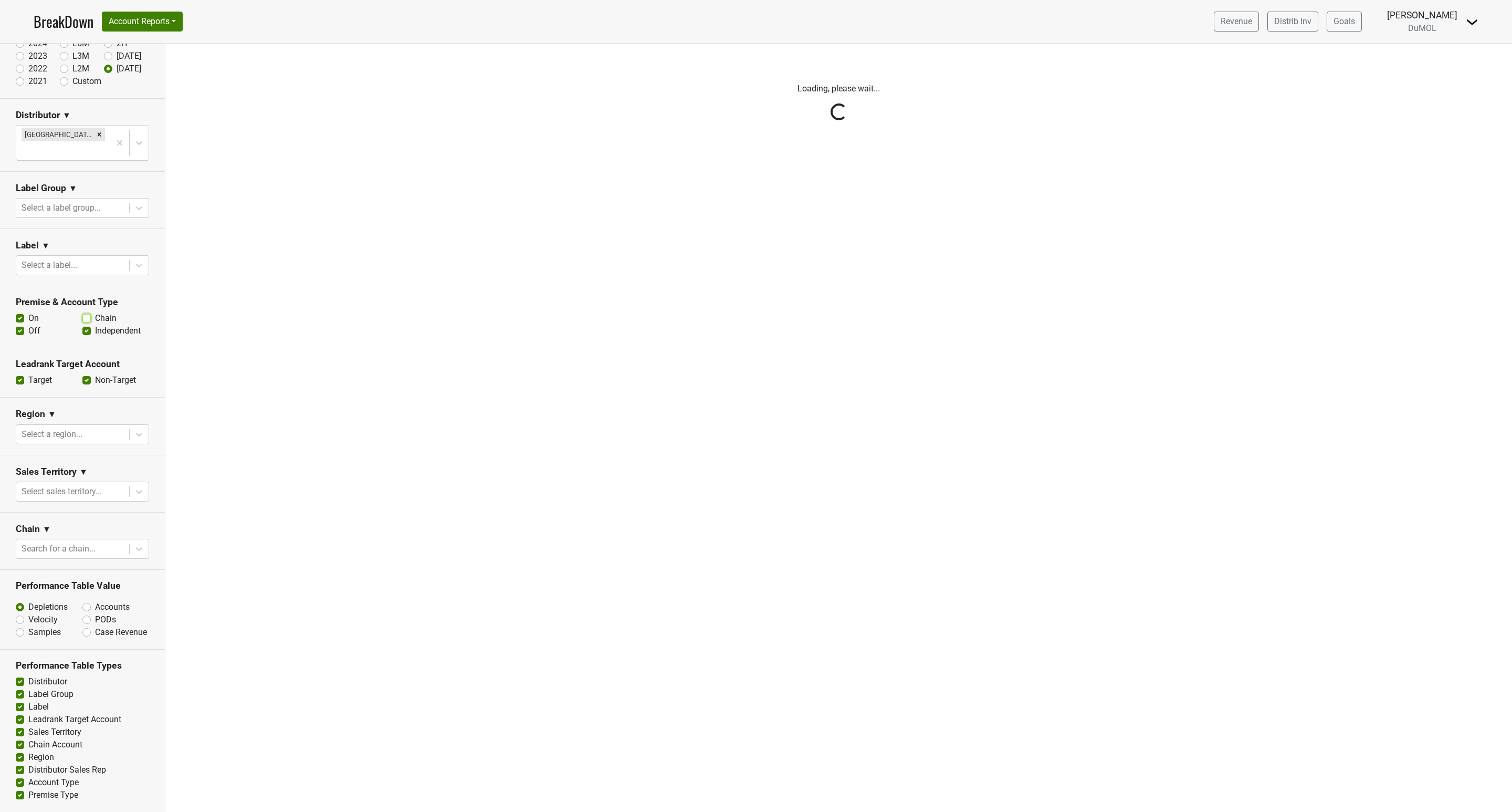
scroll to position [0, 0]
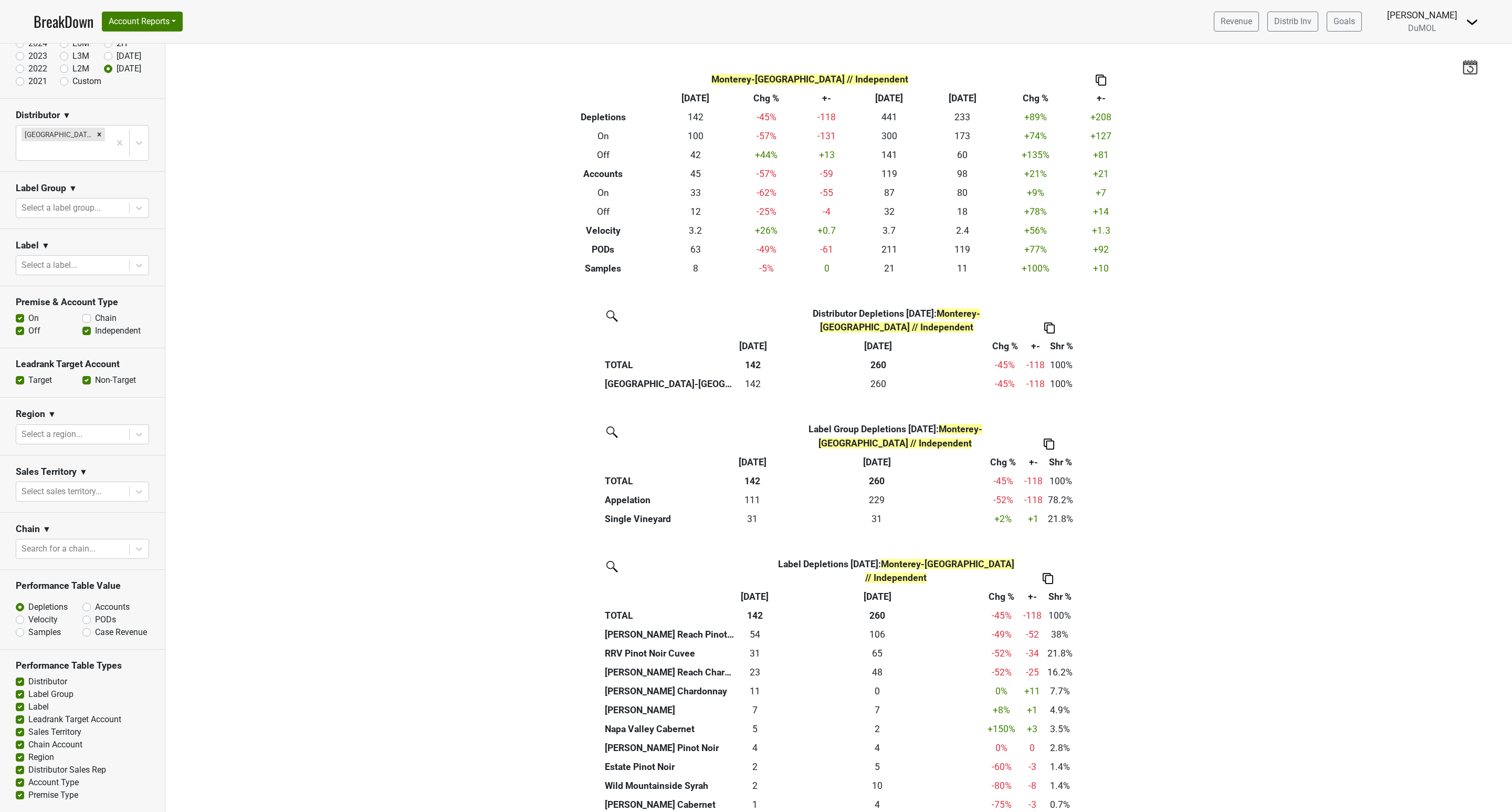
click at [95, 312] on label "Chain" at bounding box center [106, 318] width 22 height 13
click at [83, 312] on input "Chain" at bounding box center [86, 318] width 8 height 10
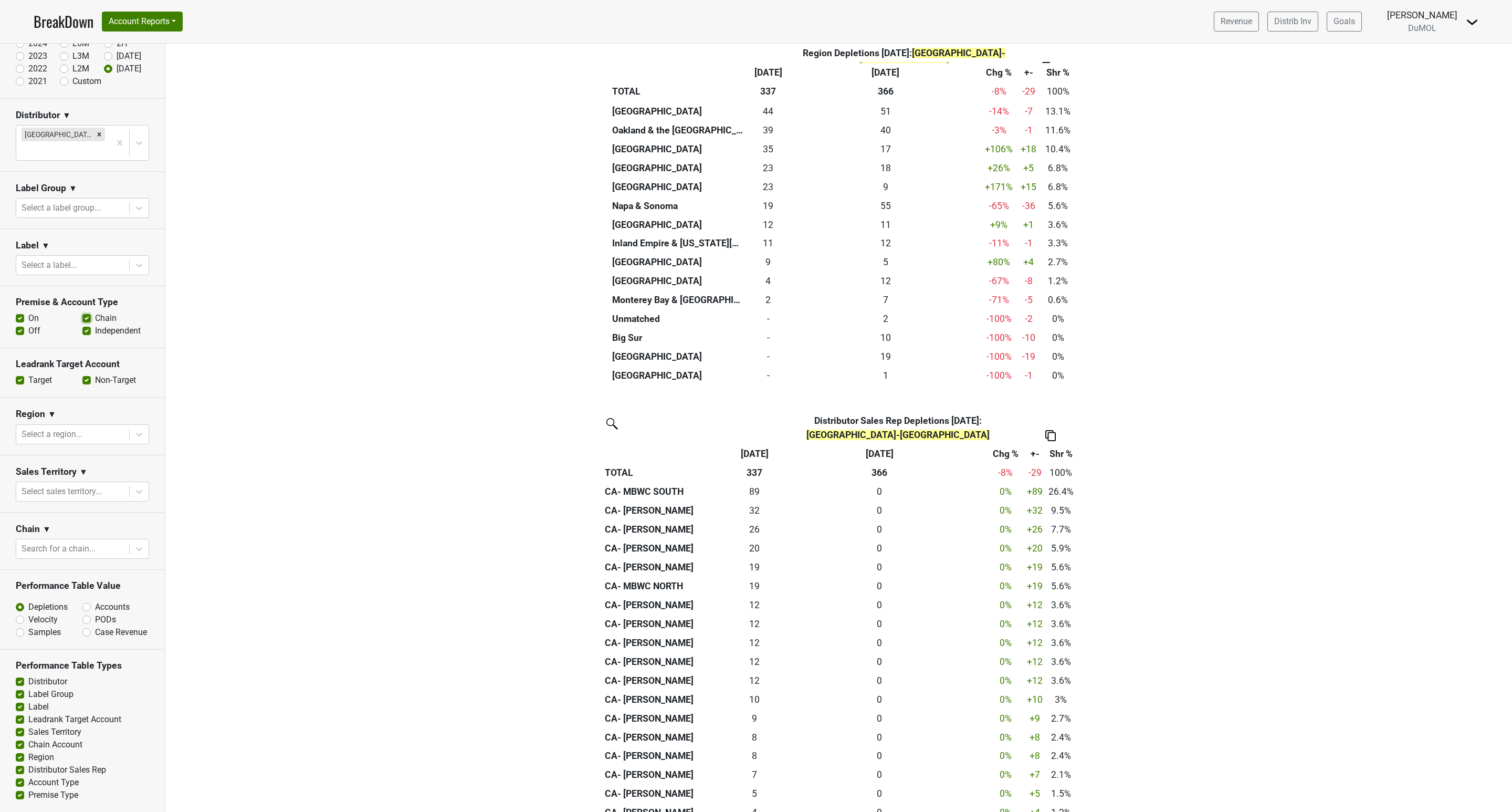
scroll to position [2363, 0]
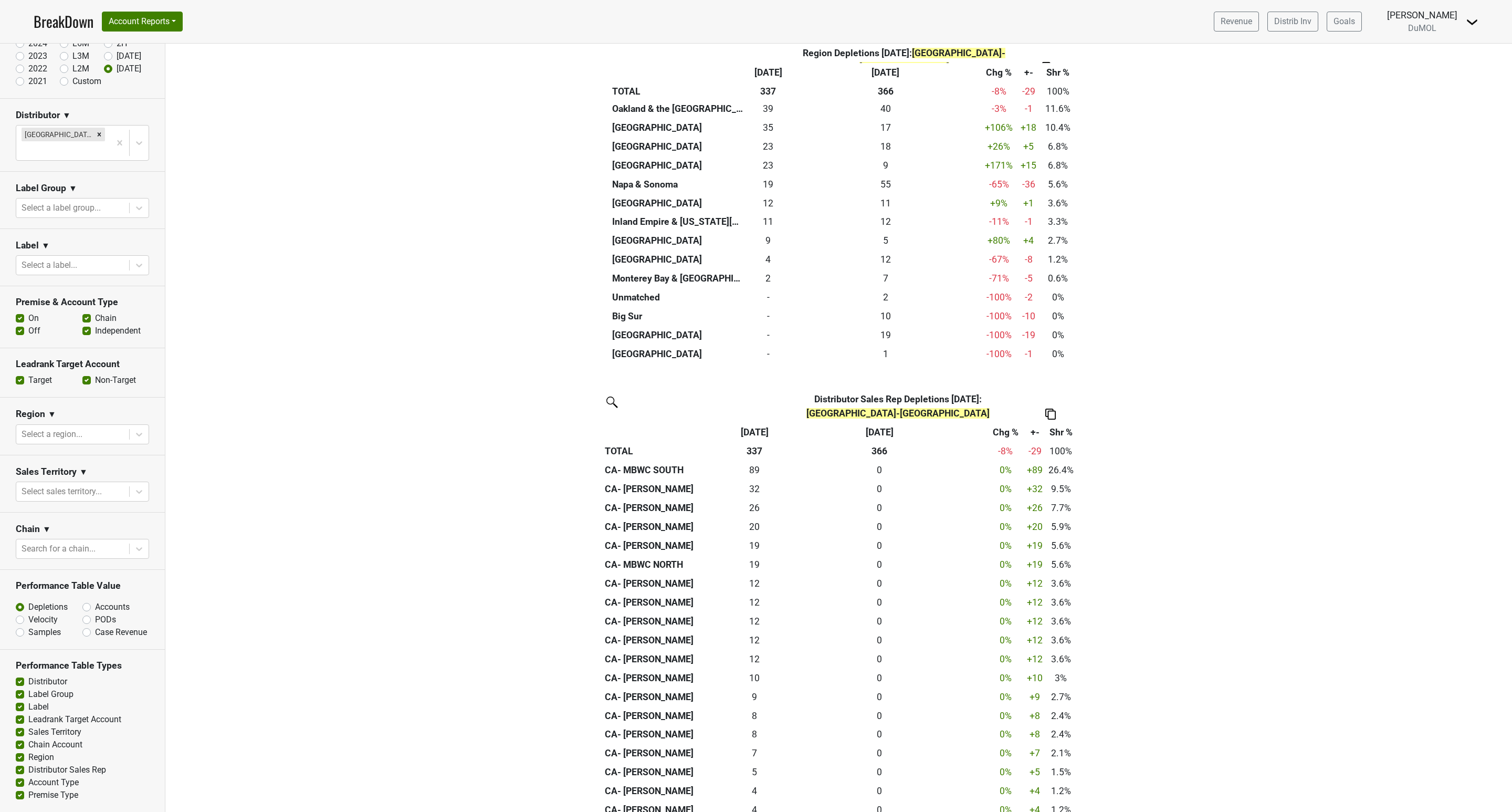
click at [95, 312] on label "Chain" at bounding box center [106, 318] width 22 height 13
click at [83, 312] on input "Chain" at bounding box center [86, 318] width 8 height 10
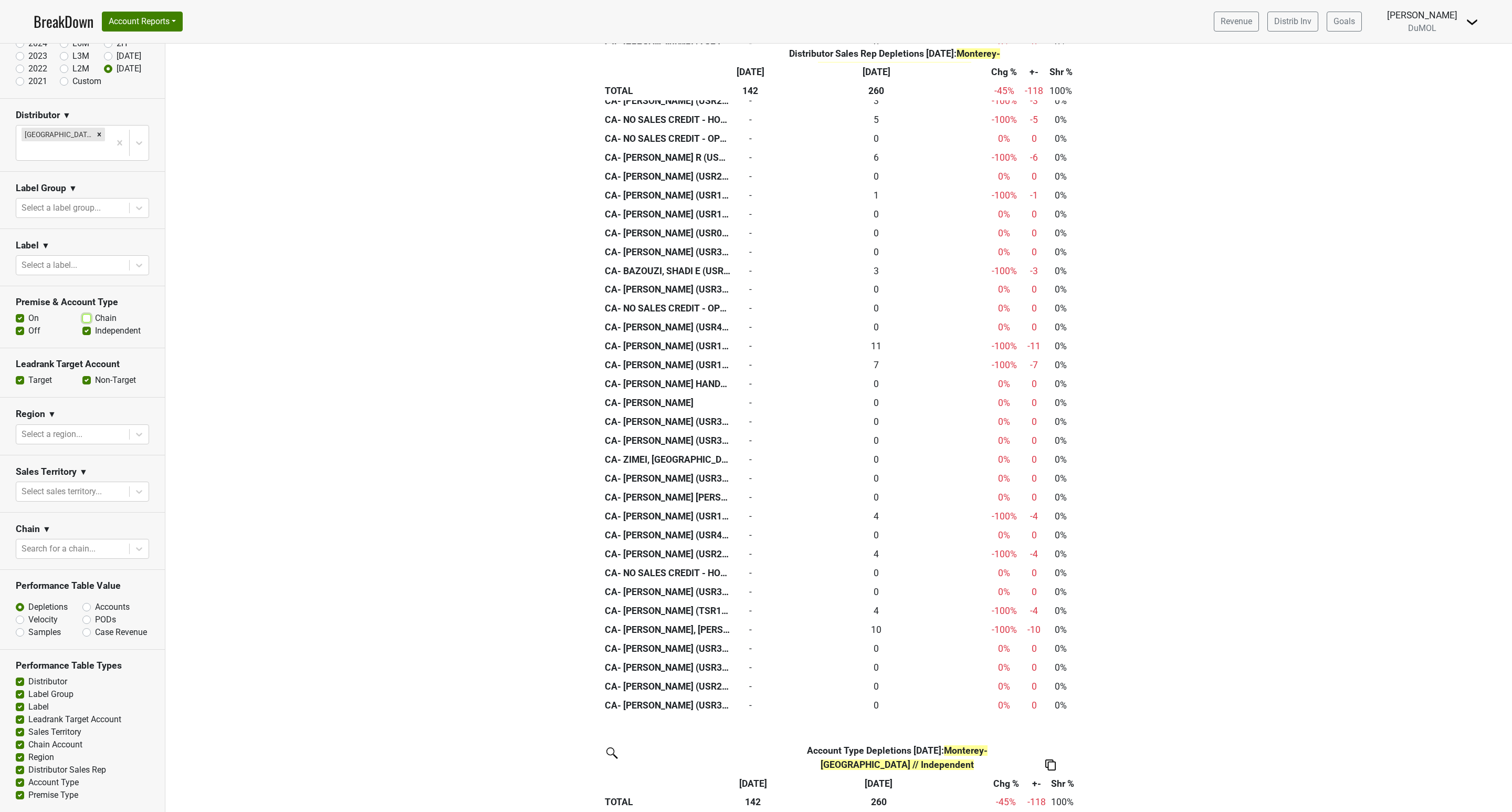
scroll to position [5906, 0]
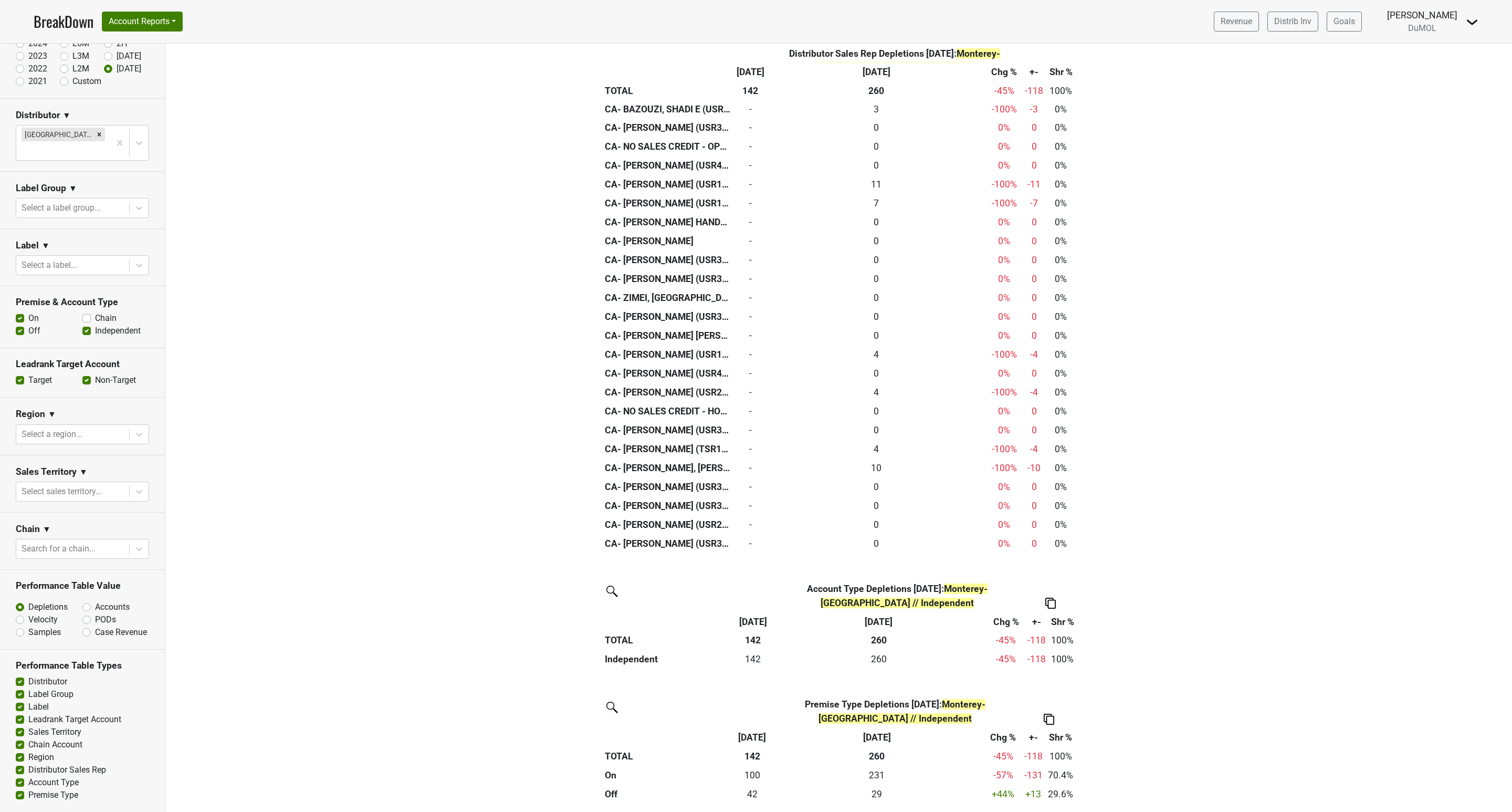
click at [95, 312] on label "Chain" at bounding box center [106, 318] width 22 height 13
click at [83, 312] on input "Chain" at bounding box center [86, 318] width 8 height 10
checkbox input "true"
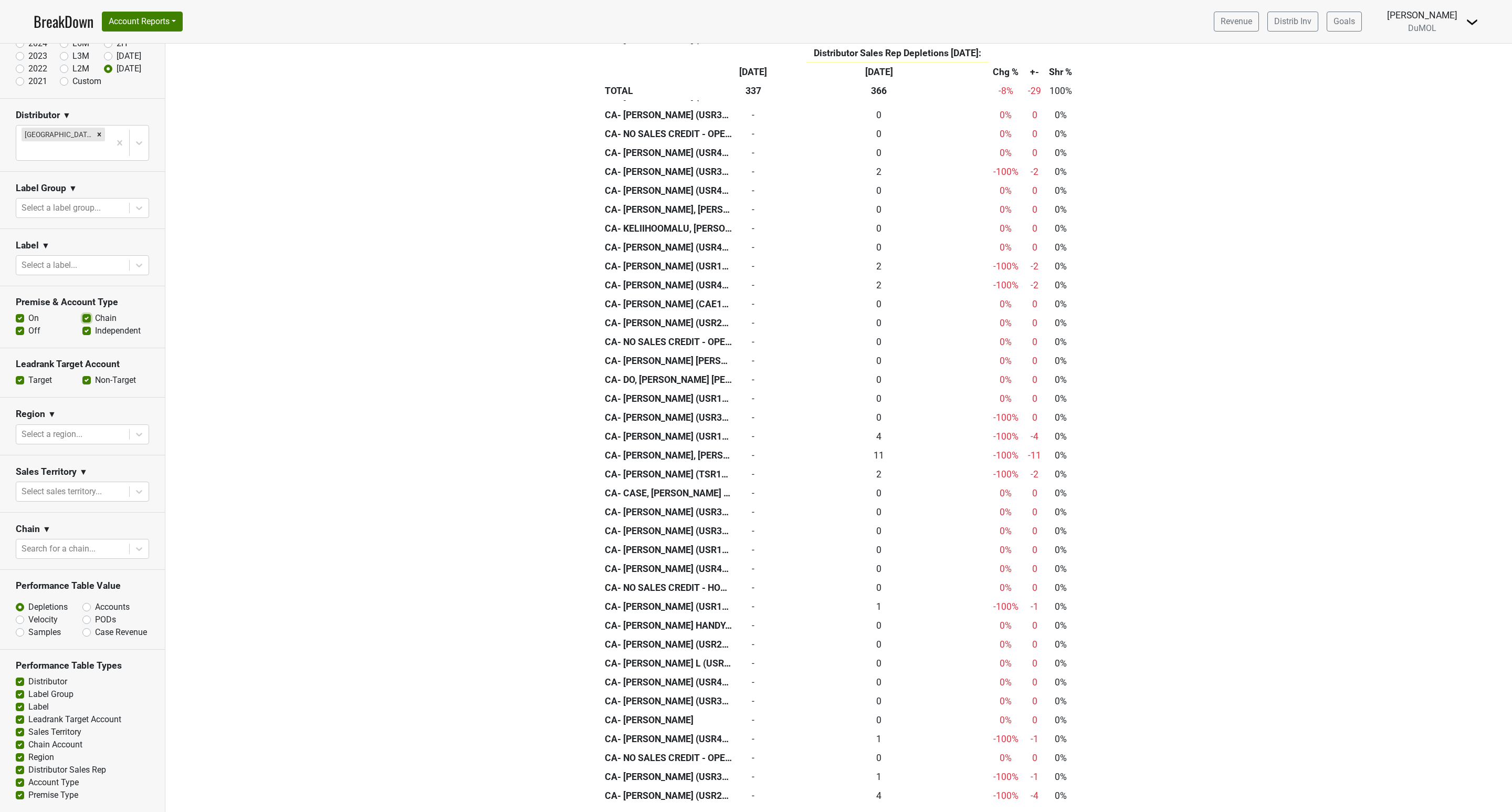
scroll to position [7147, 0]
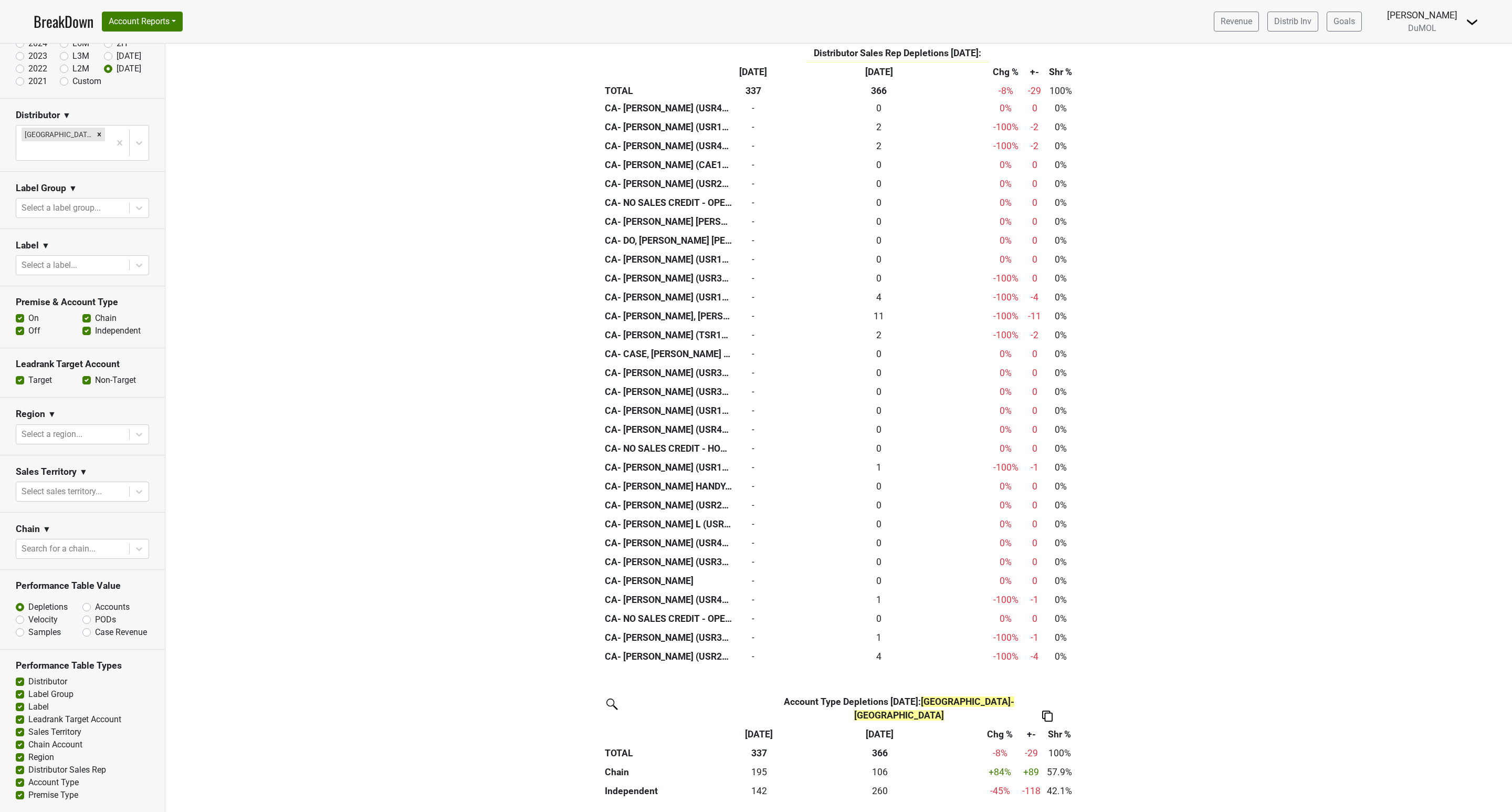
click at [95, 601] on label "Accounts" at bounding box center [112, 607] width 35 height 13
click at [83, 601] on input "Accounts" at bounding box center [114, 606] width 63 height 10
radio input "true"
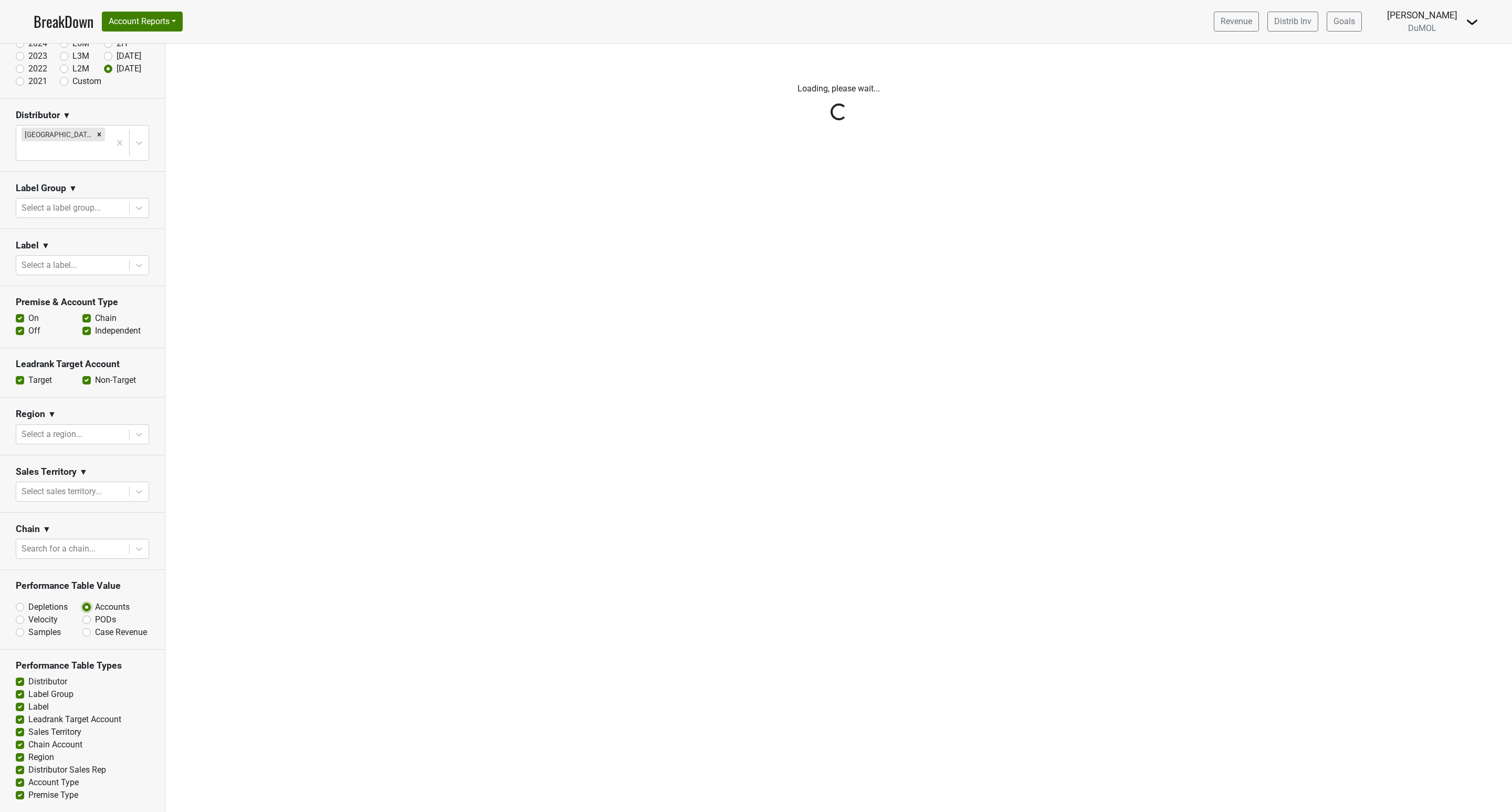
scroll to position [0, 0]
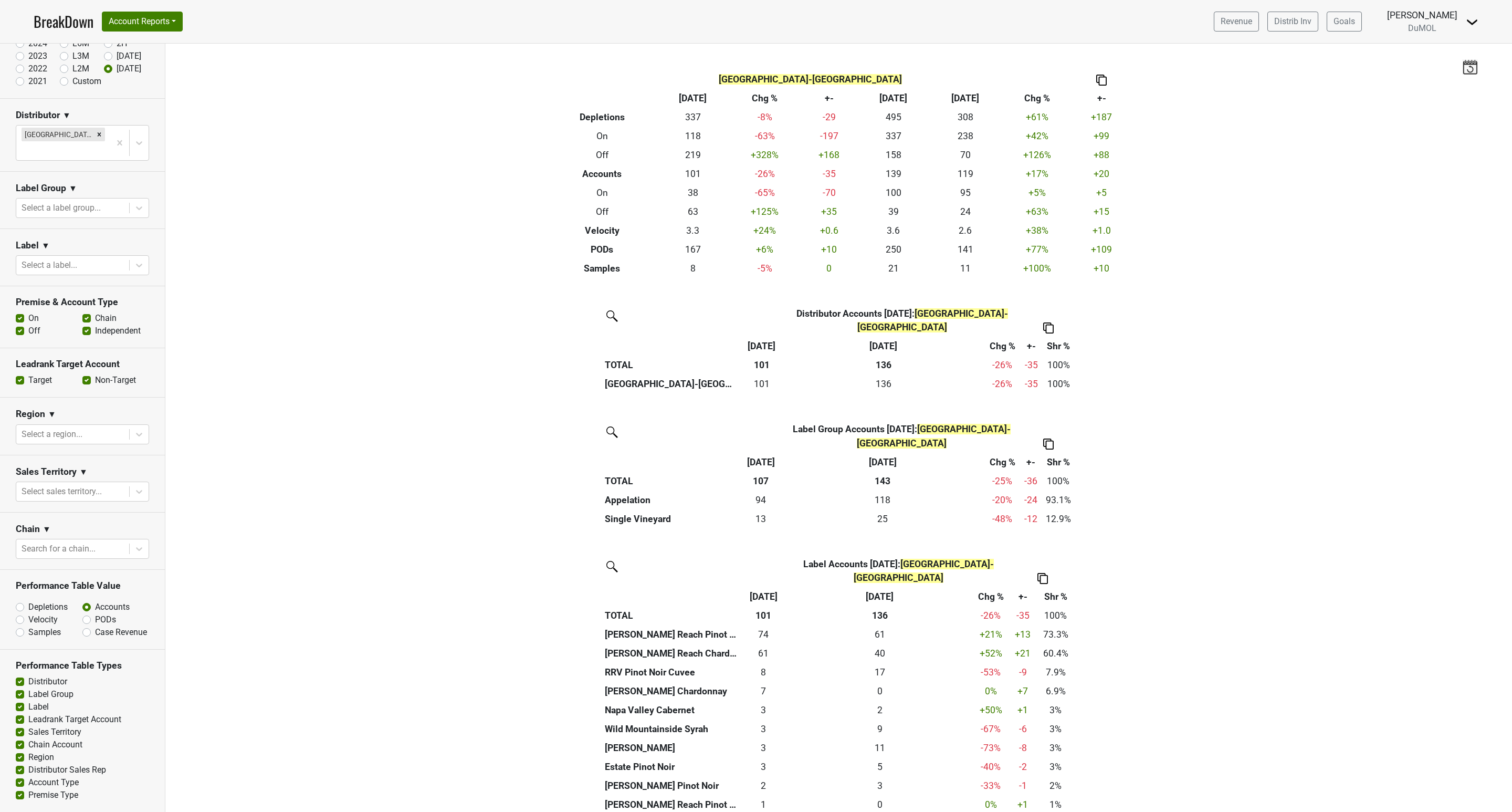
click at [28, 324] on label "Off" at bounding box center [34, 330] width 12 height 13
click at [21, 324] on input "Off" at bounding box center [19, 329] width 8 height 10
checkbox input "false"
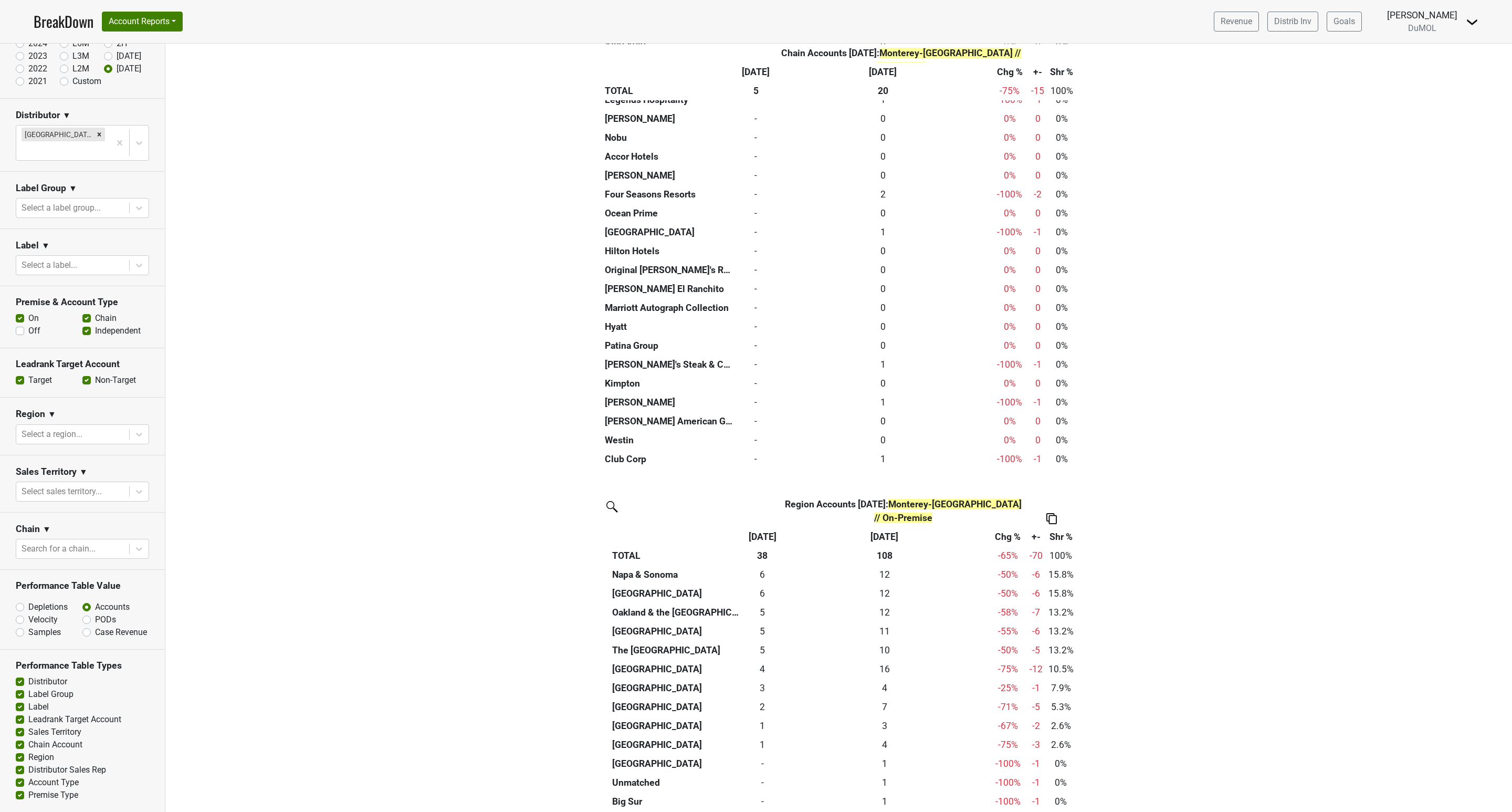
scroll to position [1629, 0]
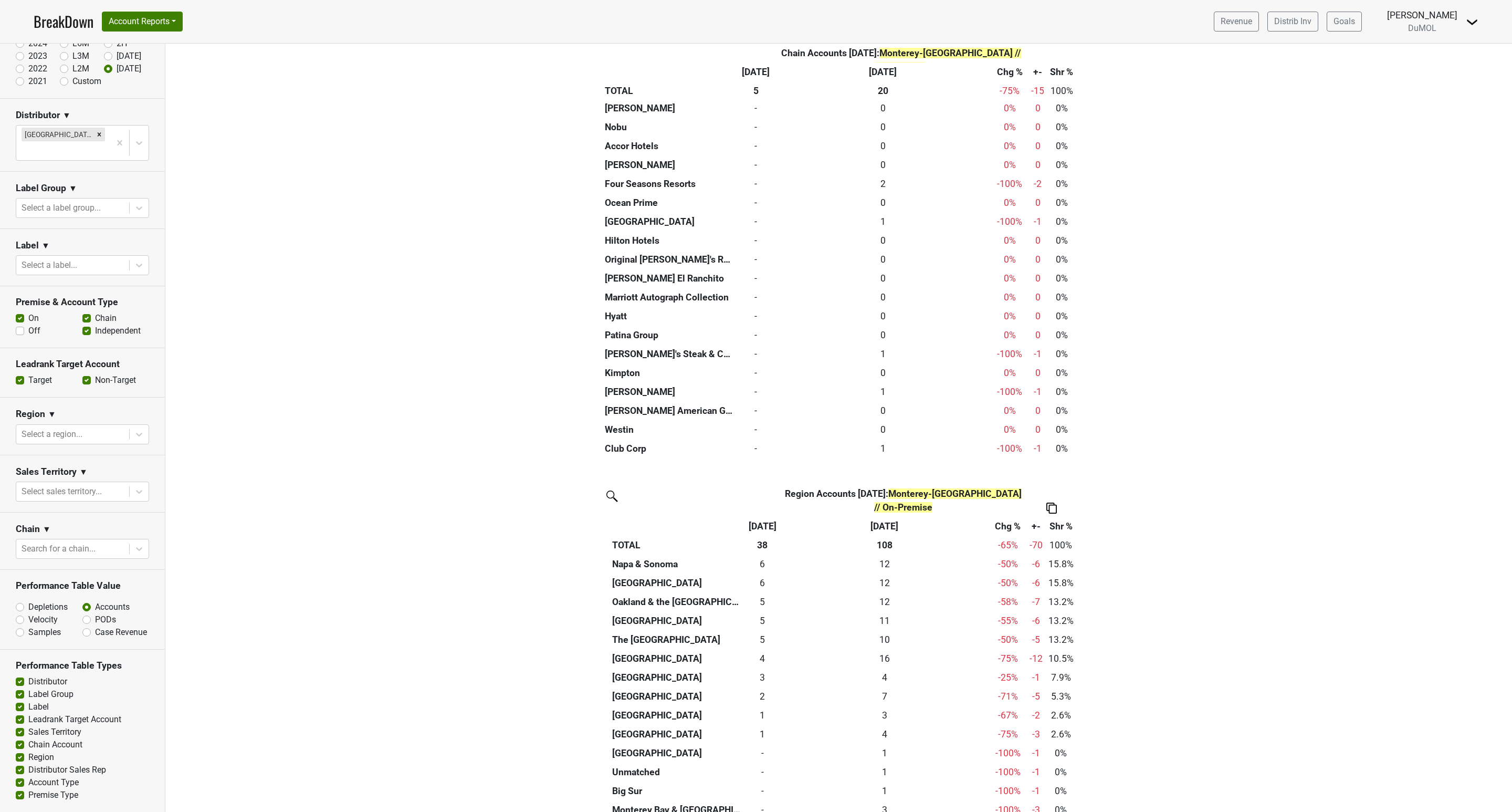
click at [28, 743] on label "Chain Account" at bounding box center [55, 744] width 54 height 13
click at [16, 743] on input "Chain Account" at bounding box center [19, 744] width 8 height 10
checkbox input "false"
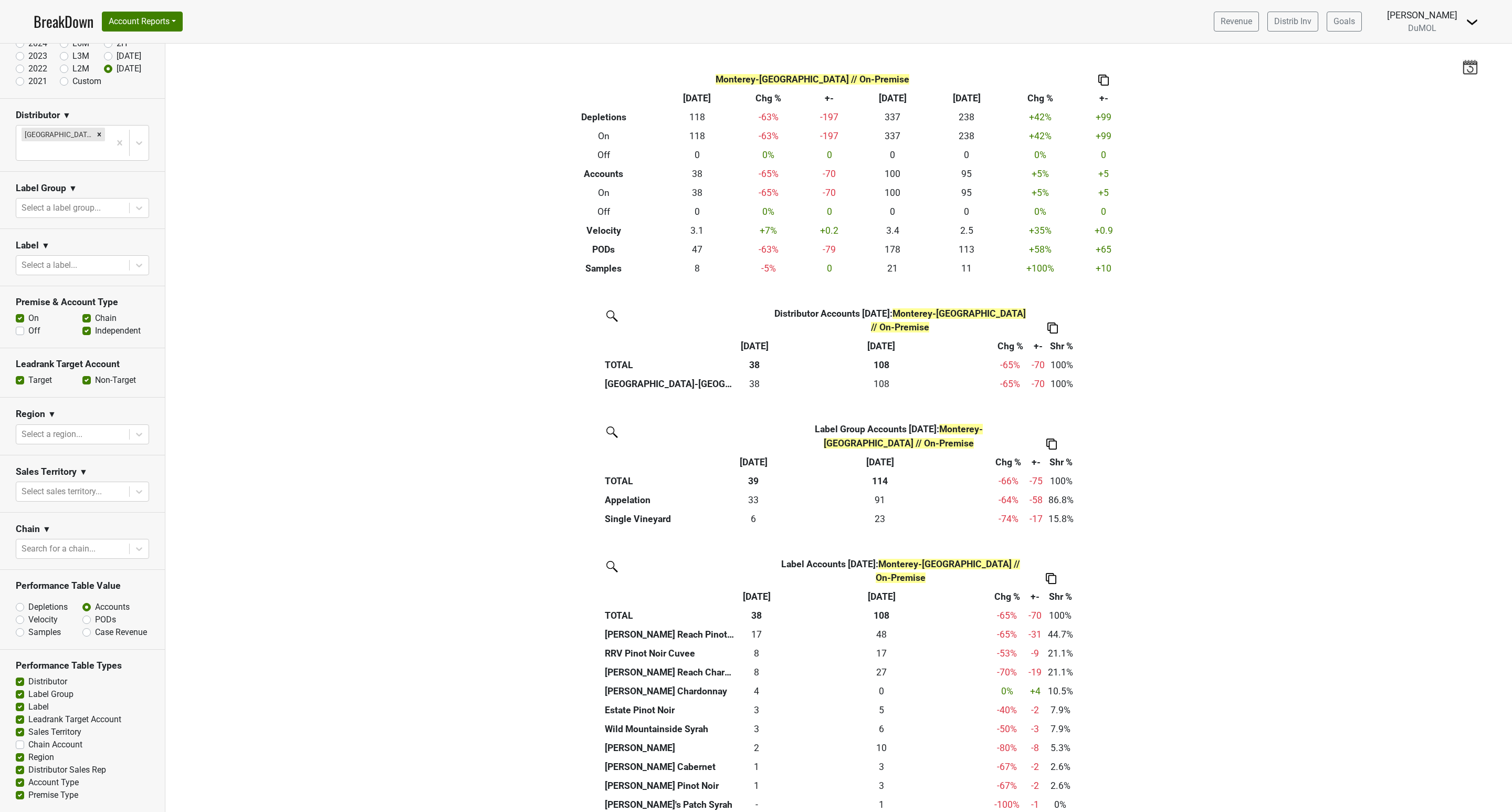
click at [28, 785] on label "Account Type" at bounding box center [54, 782] width 51 height 13
click at [18, 785] on input "Account Type" at bounding box center [19, 782] width 8 height 10
checkbox input "false"
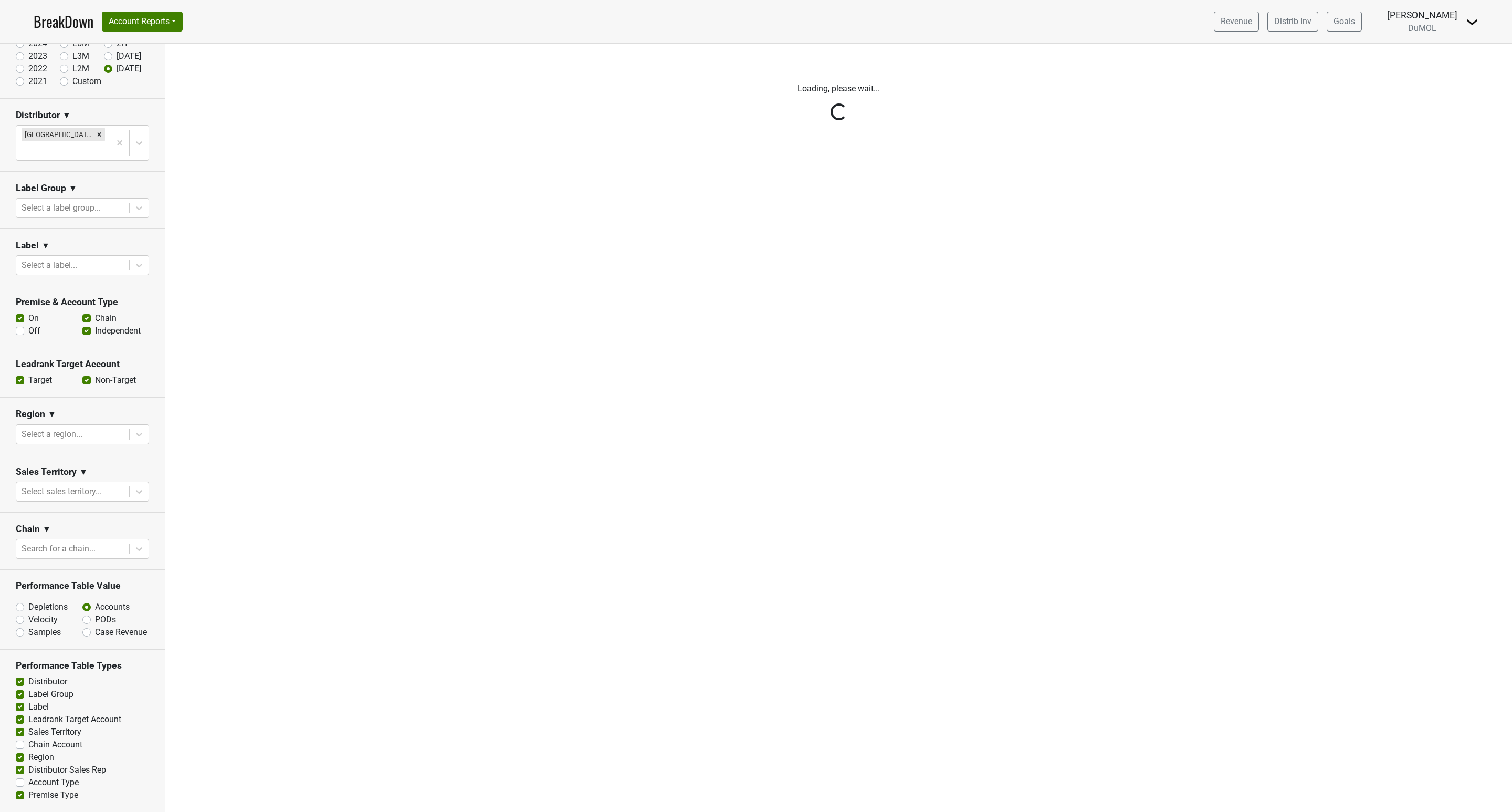
click at [18, 793] on div "Reset filters Time Period YTD LTM 1H 2024 L6M 2H 2023 L3M Aug '25 2022 L2M Sep …" at bounding box center [83, 428] width 165 height 768
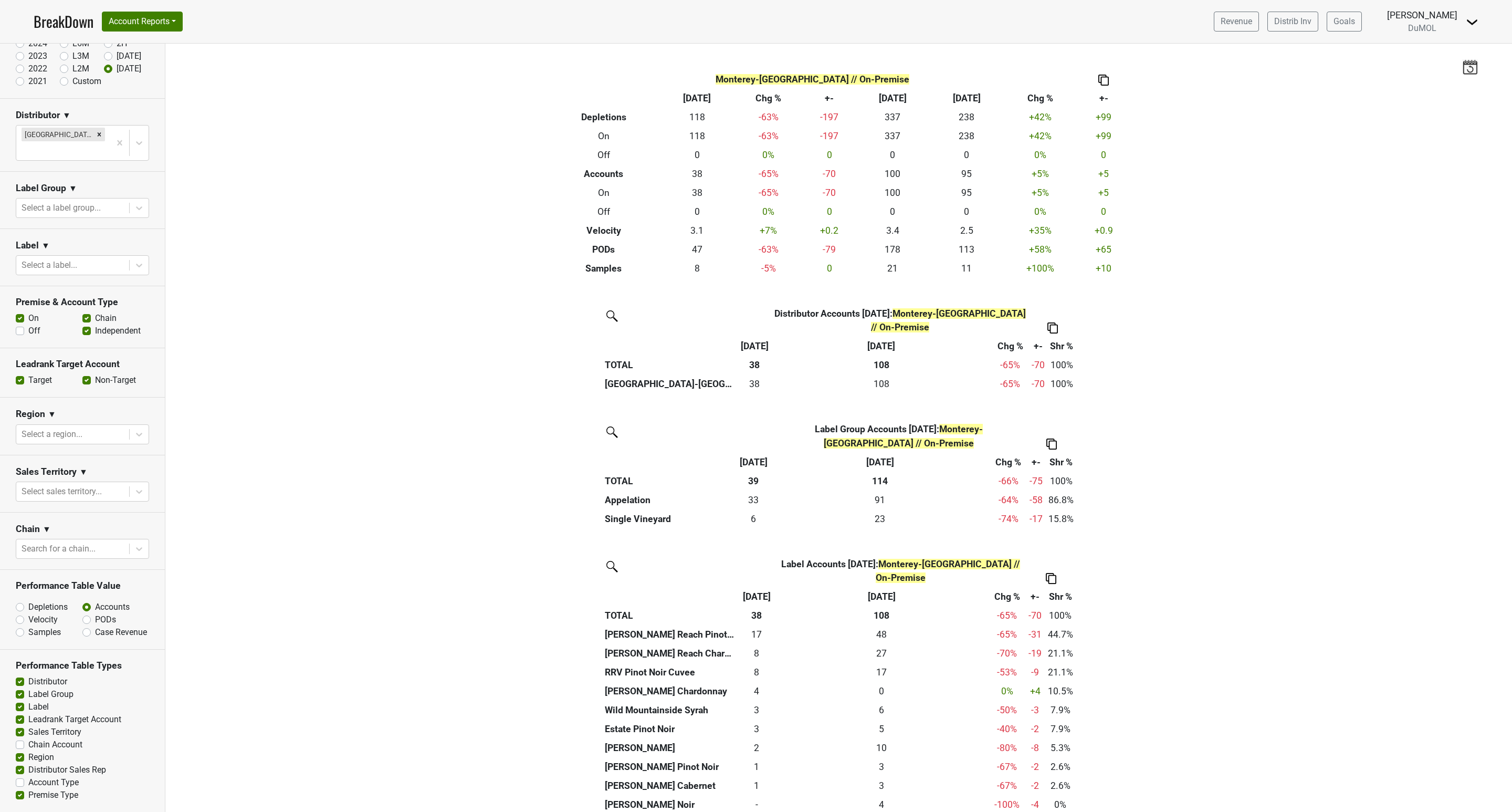
click at [28, 791] on label "Premise Type" at bounding box center [53, 795] width 50 height 13
click at [17, 791] on input "Premise Type" at bounding box center [19, 794] width 8 height 10
checkbox input "false"
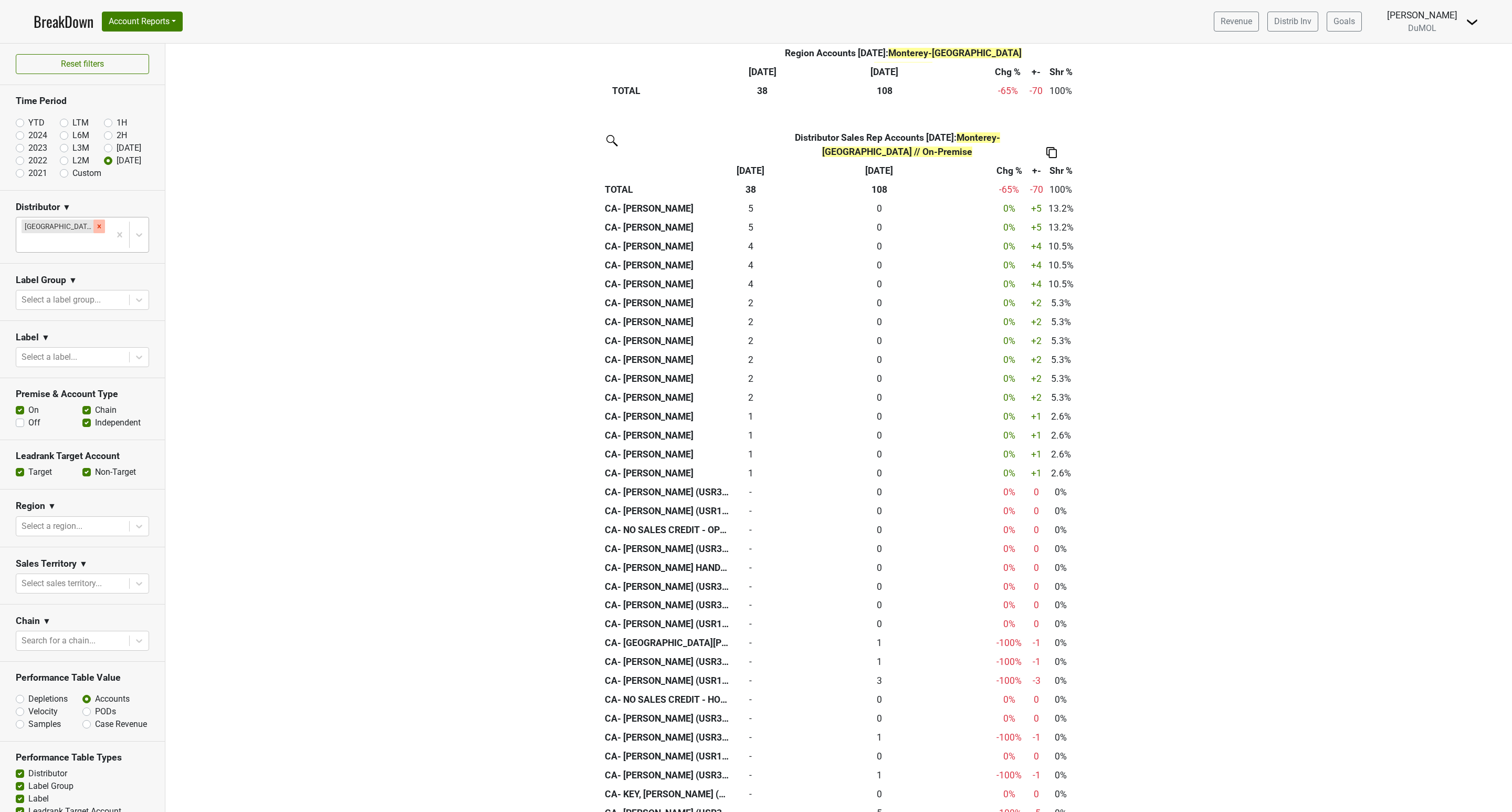
click at [96, 228] on icon "Remove Monterey-CA" at bounding box center [100, 226] width 7 height 7
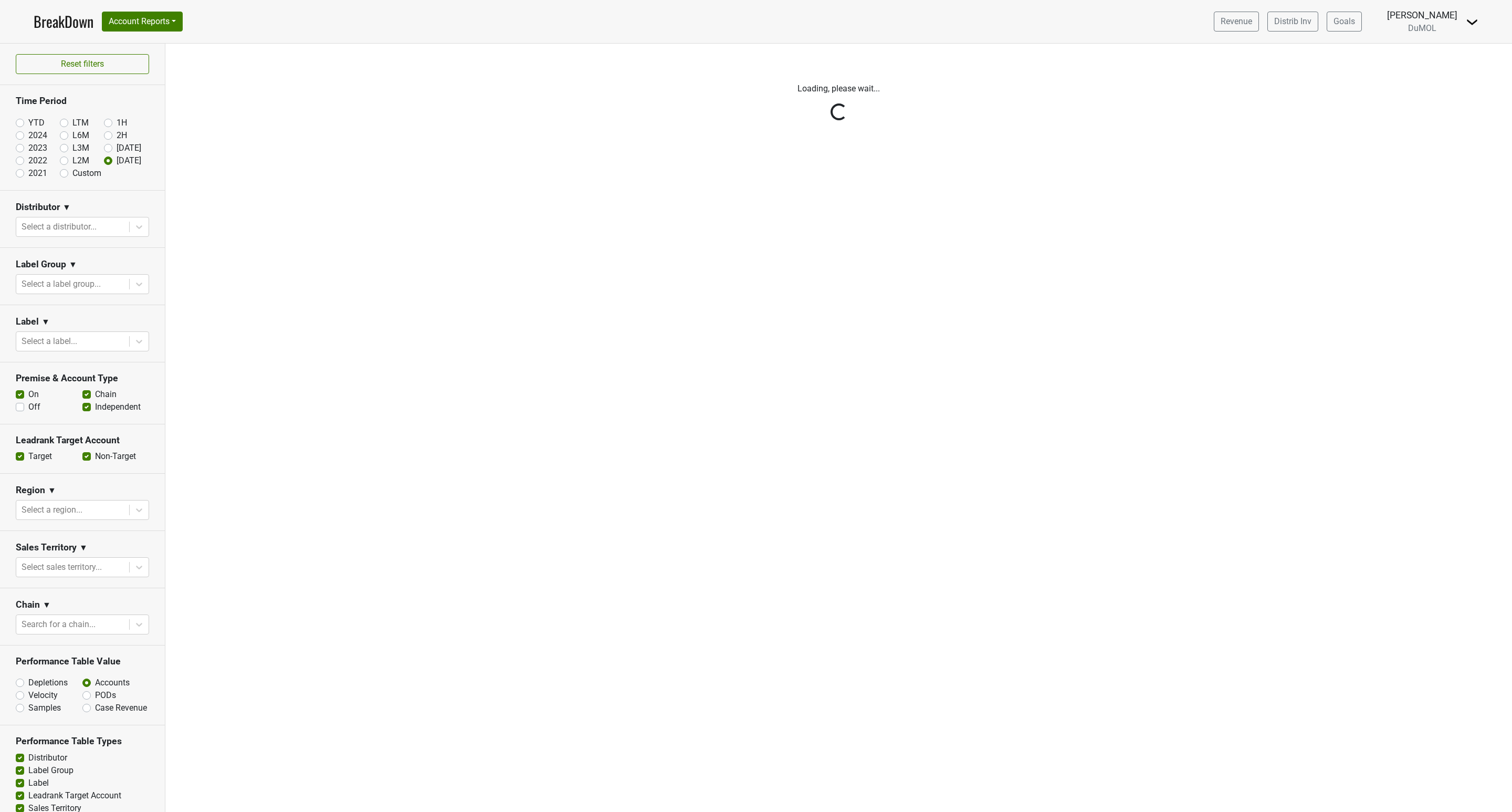
click at [58, 175] on div "Reset filters Time Period YTD LTM 1H 2024 L6M 2H 2023 L3M Aug '25 2022 L2M Sep …" at bounding box center [83, 428] width 165 height 768
click at [60, 175] on div "Reset filters Time Period YTD LTM 1H 2024 L6M 2H 2023 L3M Aug '25 2022 L2M Sep …" at bounding box center [83, 428] width 165 height 768
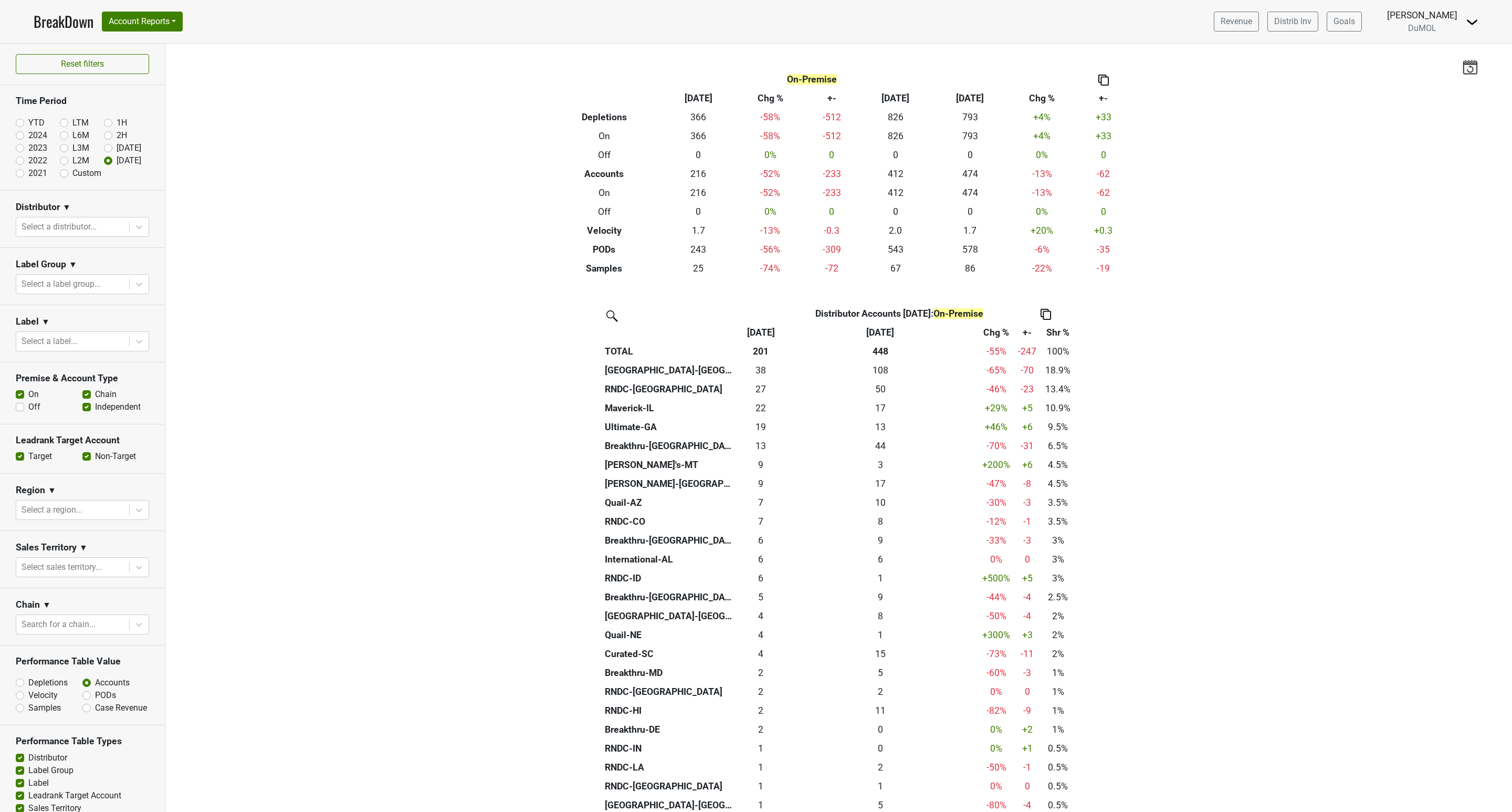
click at [72, 175] on label "Custom" at bounding box center [86, 173] width 29 height 13
click at [60, 175] on input "Custom" at bounding box center [81, 173] width 42 height 10
radio input "true"
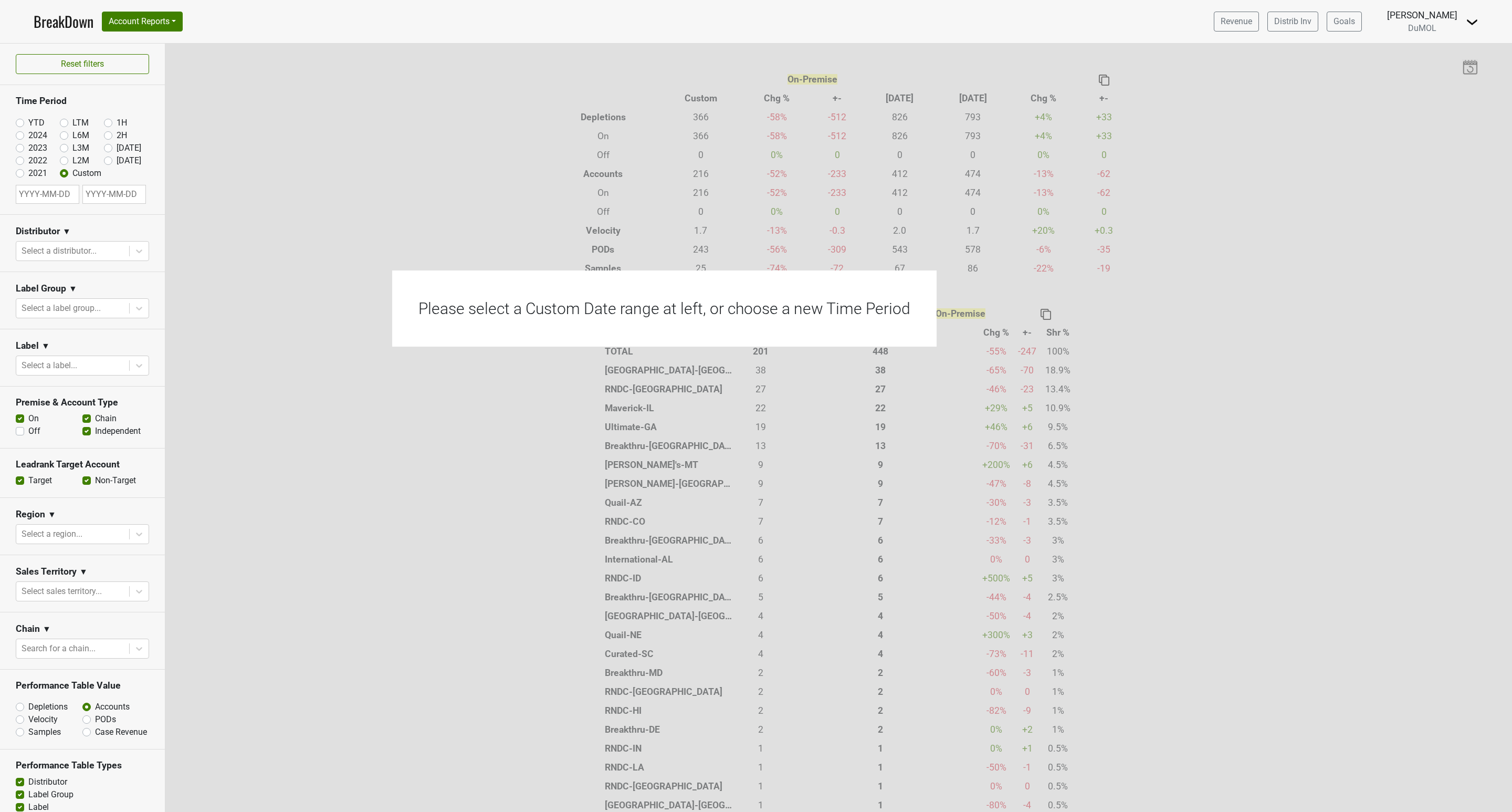
select select "8"
select select "2025"
click at [45, 194] on input "text" at bounding box center [47, 194] width 63 height 19
click at [27, 222] on button "Previous Month" at bounding box center [25, 220] width 17 height 17
click at [22, 218] on button "Previous Month" at bounding box center [25, 220] width 17 height 17
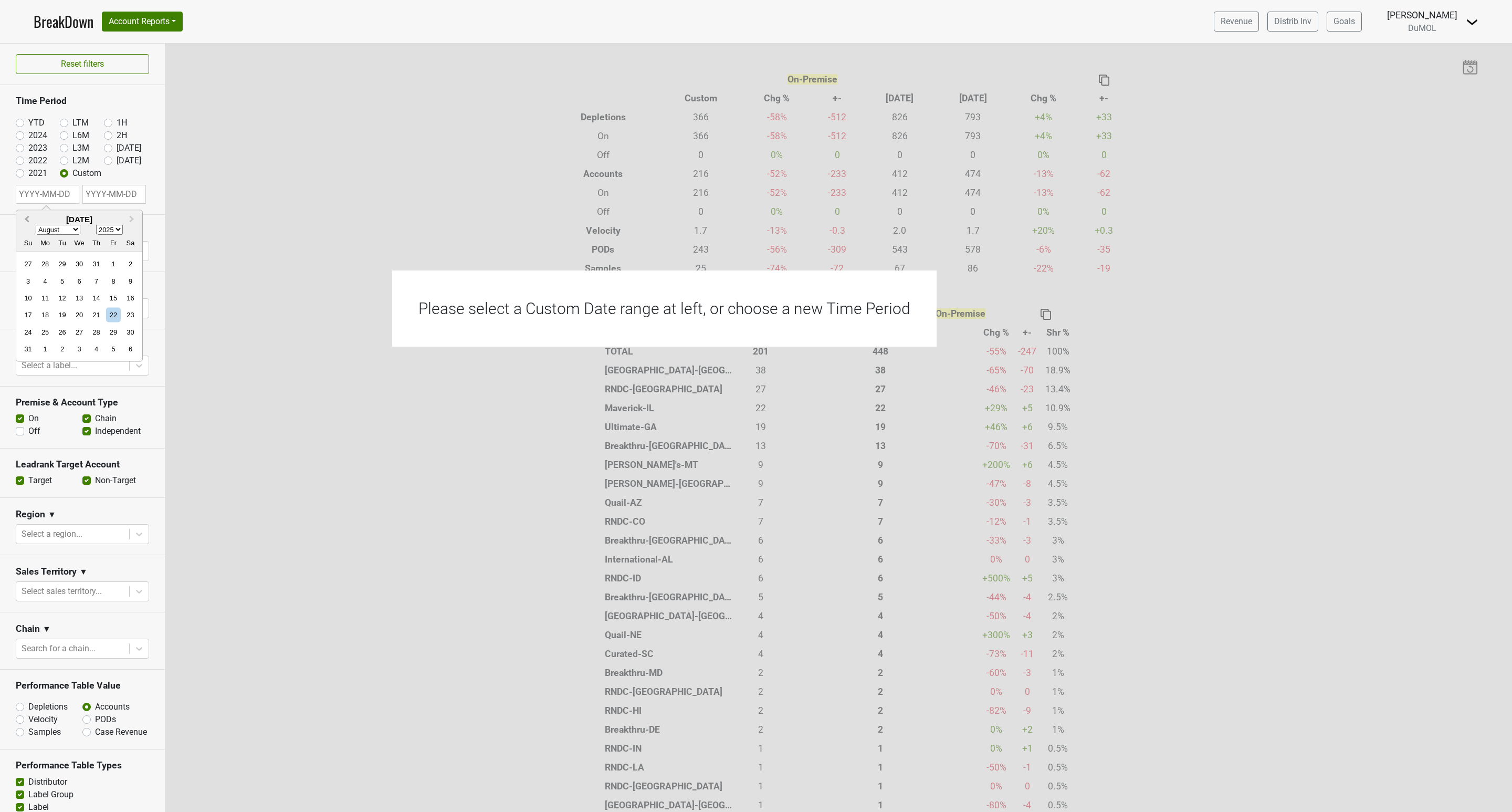
select select "6"
click at [63, 265] on div "1" at bounding box center [62, 263] width 14 height 14
type input "2025-07-01"
select select "8"
click at [103, 194] on input "text" at bounding box center [114, 194] width 63 height 19
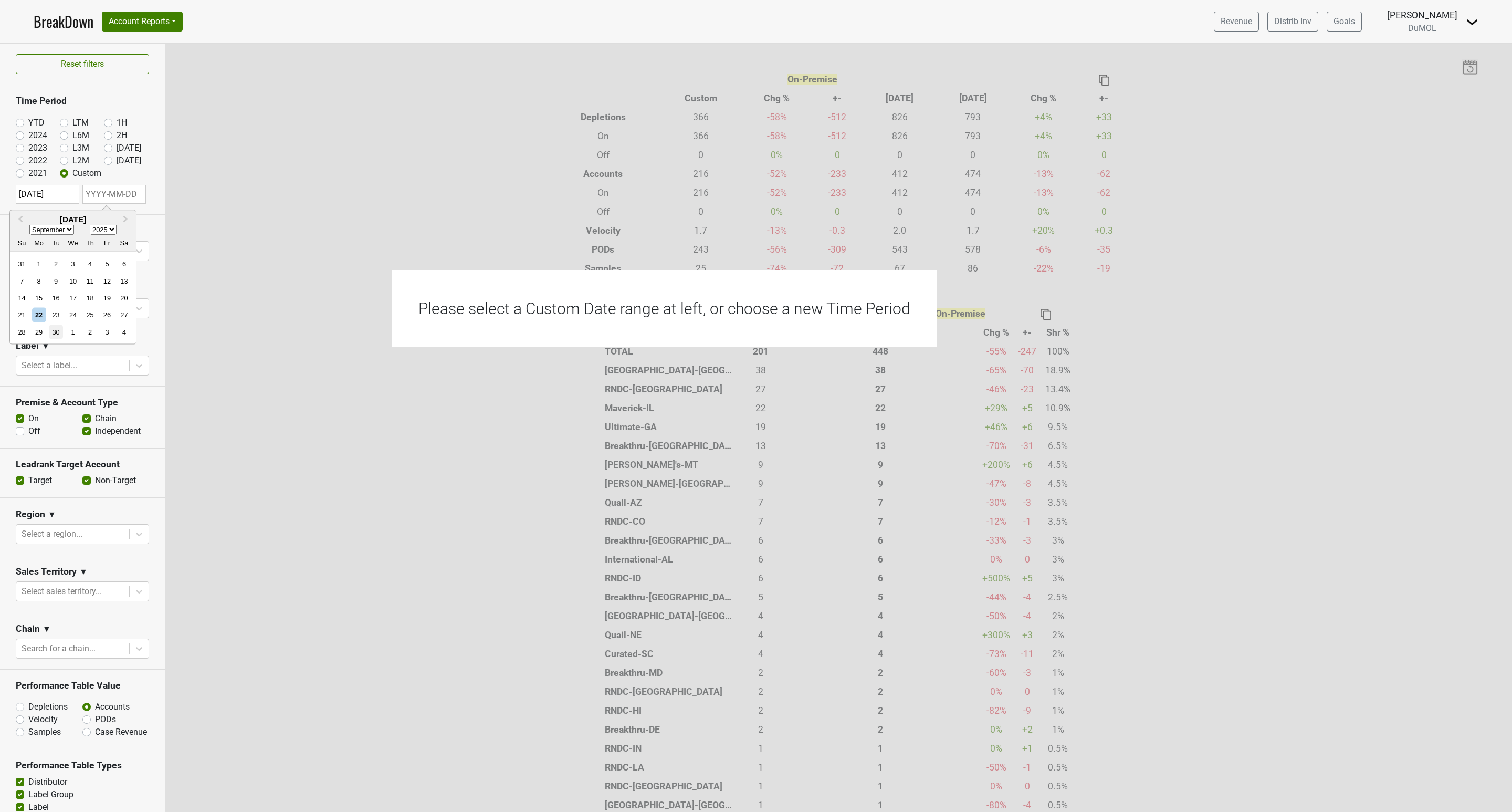
click at [56, 331] on div "30" at bounding box center [56, 331] width 14 height 14
type input "2025-09-30"
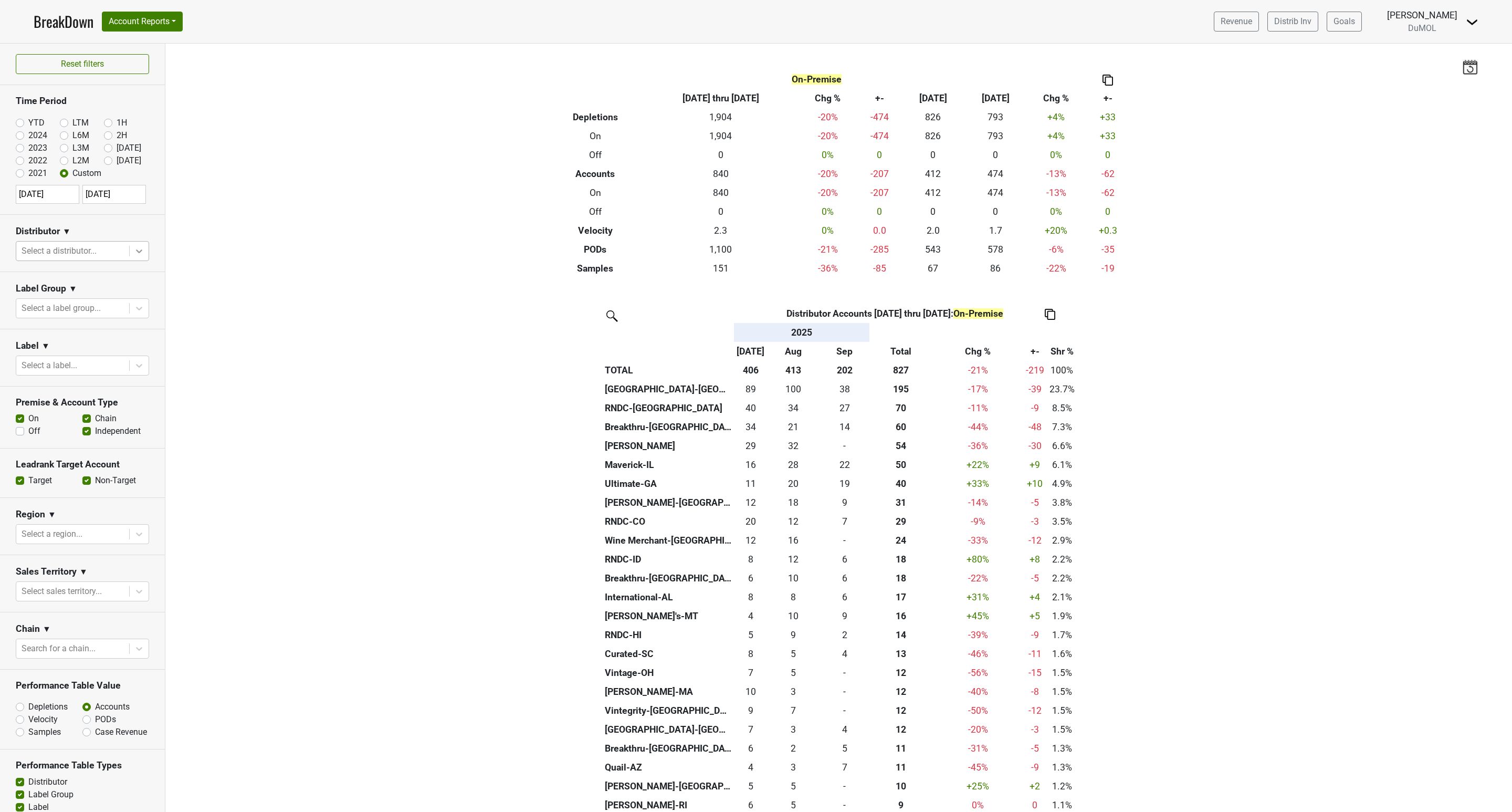
click at [134, 257] on icon at bounding box center [139, 251] width 10 height 10
type input "mont"
click at [109, 303] on div "[GEOGRAPHIC_DATA]-[GEOGRAPHIC_DATA]" at bounding box center [76, 319] width 121 height 33
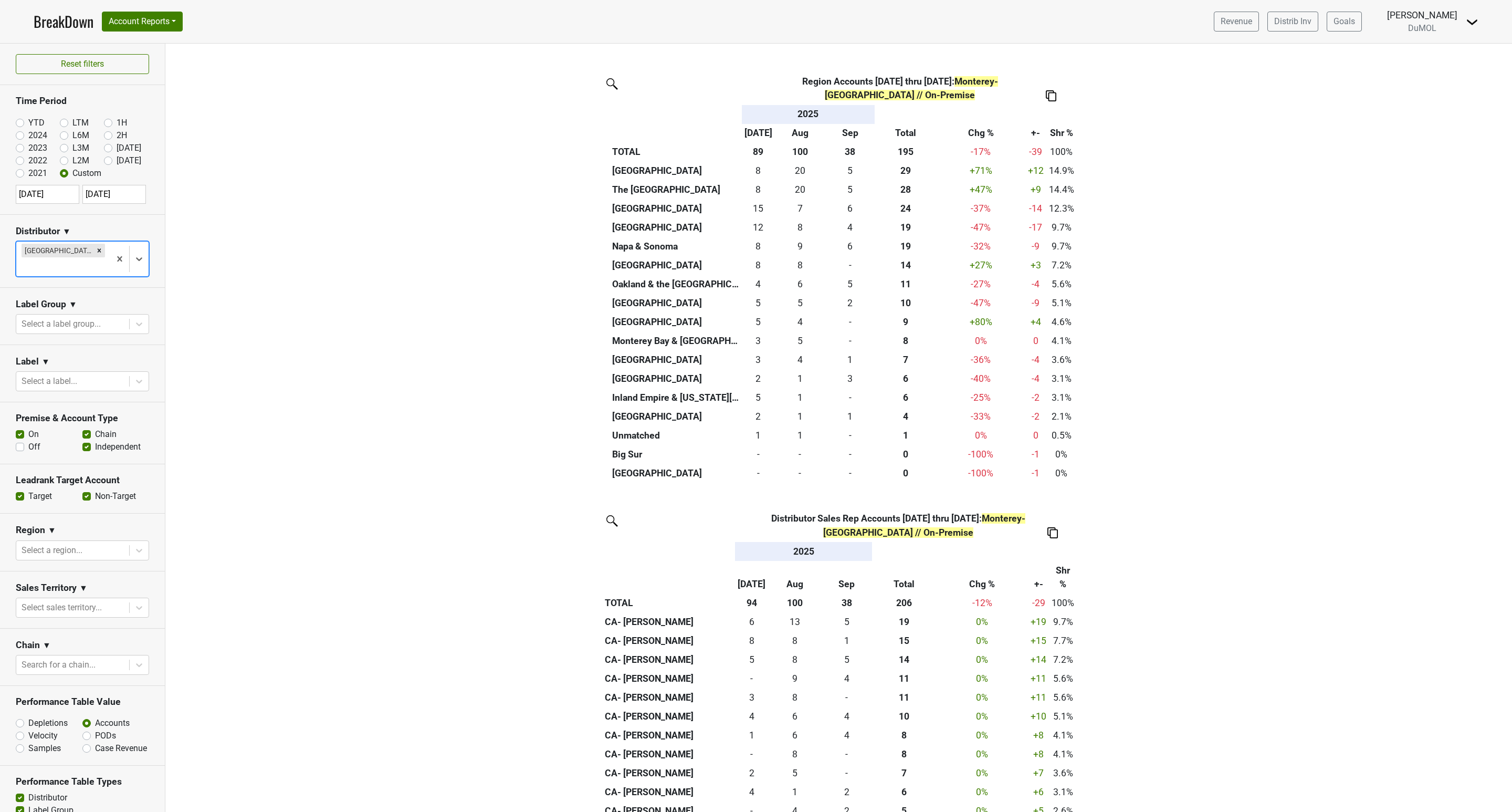
scroll to position [1418, 0]
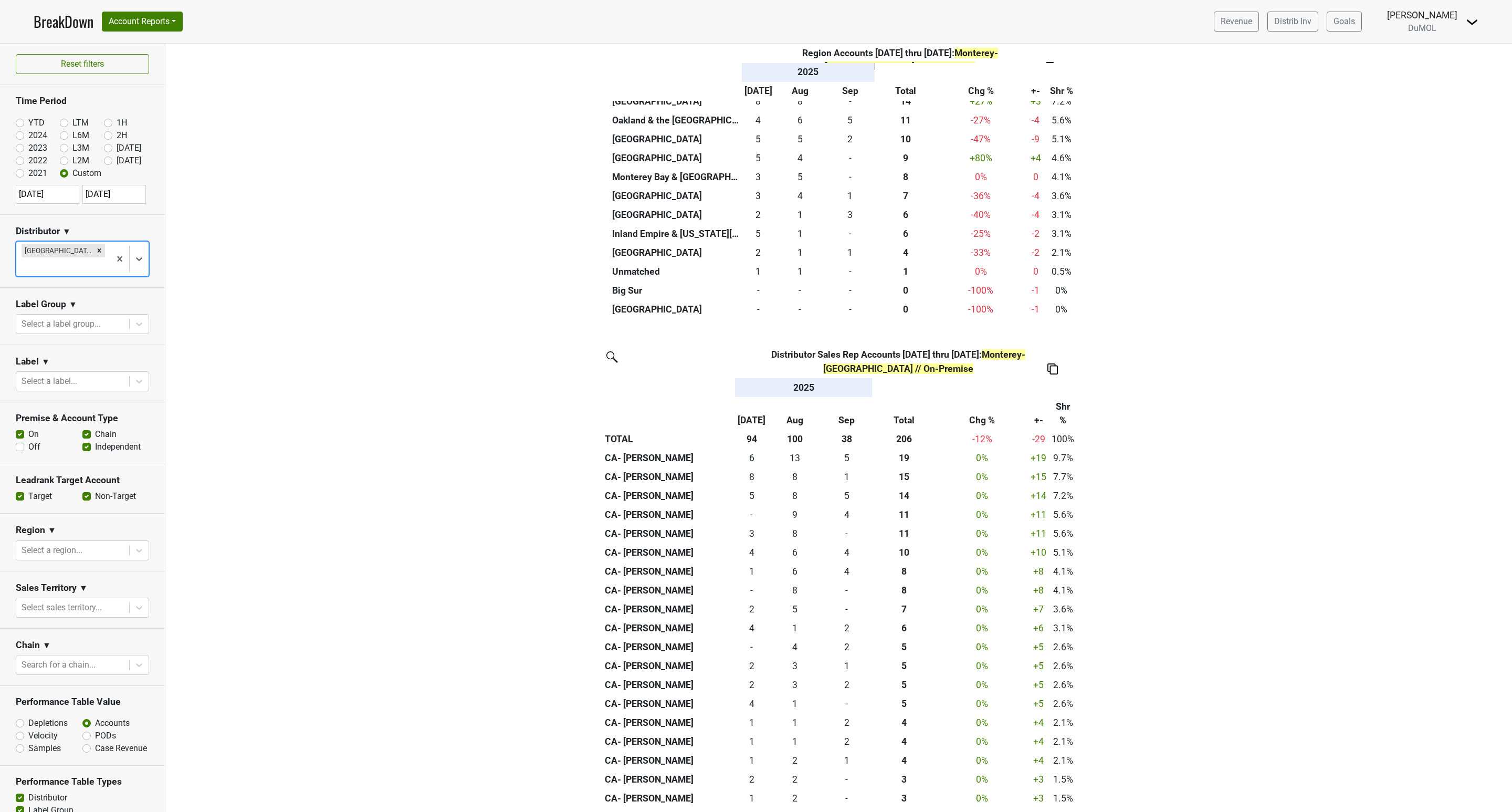
click at [28, 441] on label "Off" at bounding box center [34, 447] width 12 height 13
click at [18, 441] on input "Off" at bounding box center [19, 446] width 8 height 10
checkbox input "true"
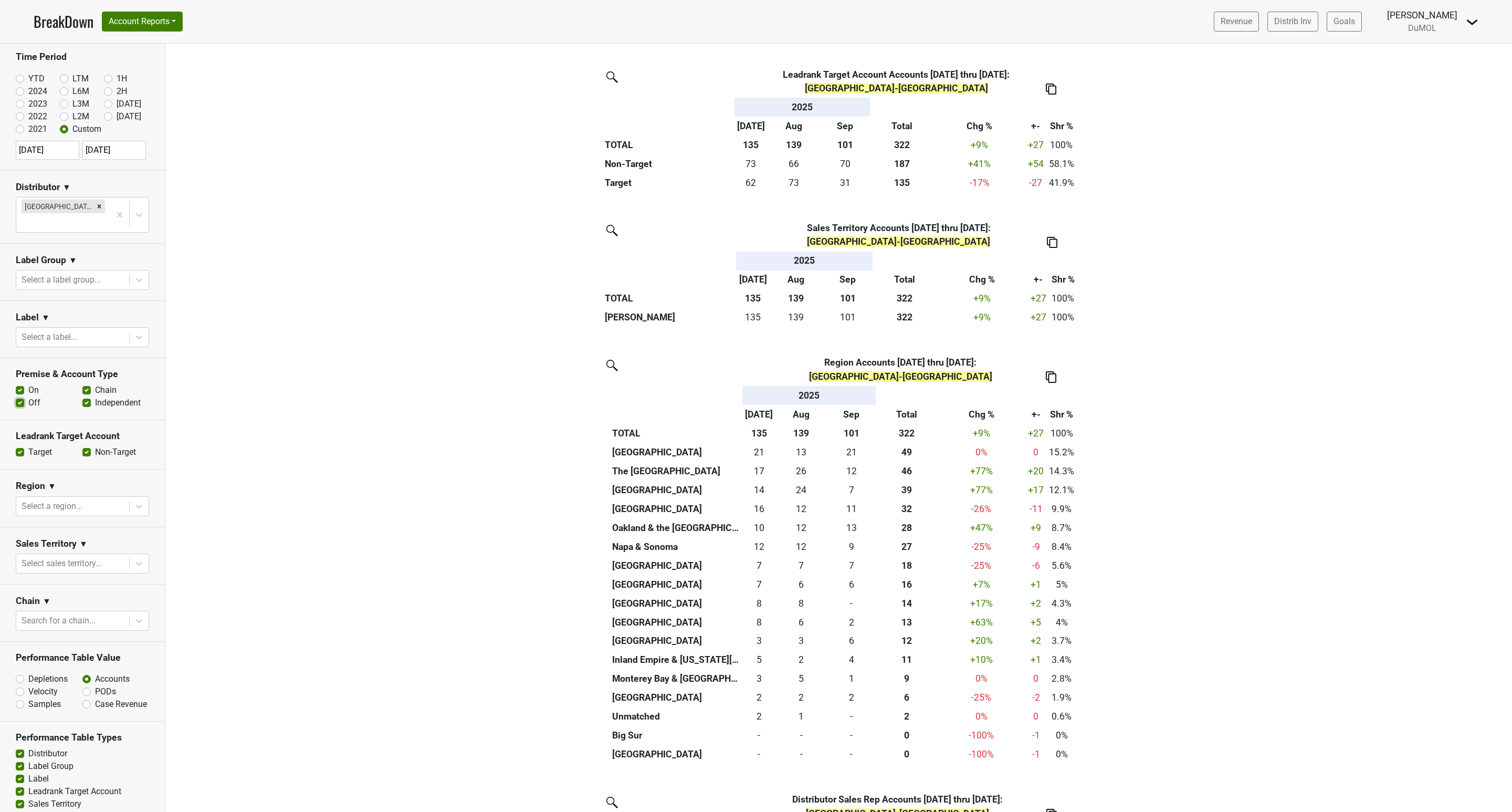
scroll to position [117, 0]
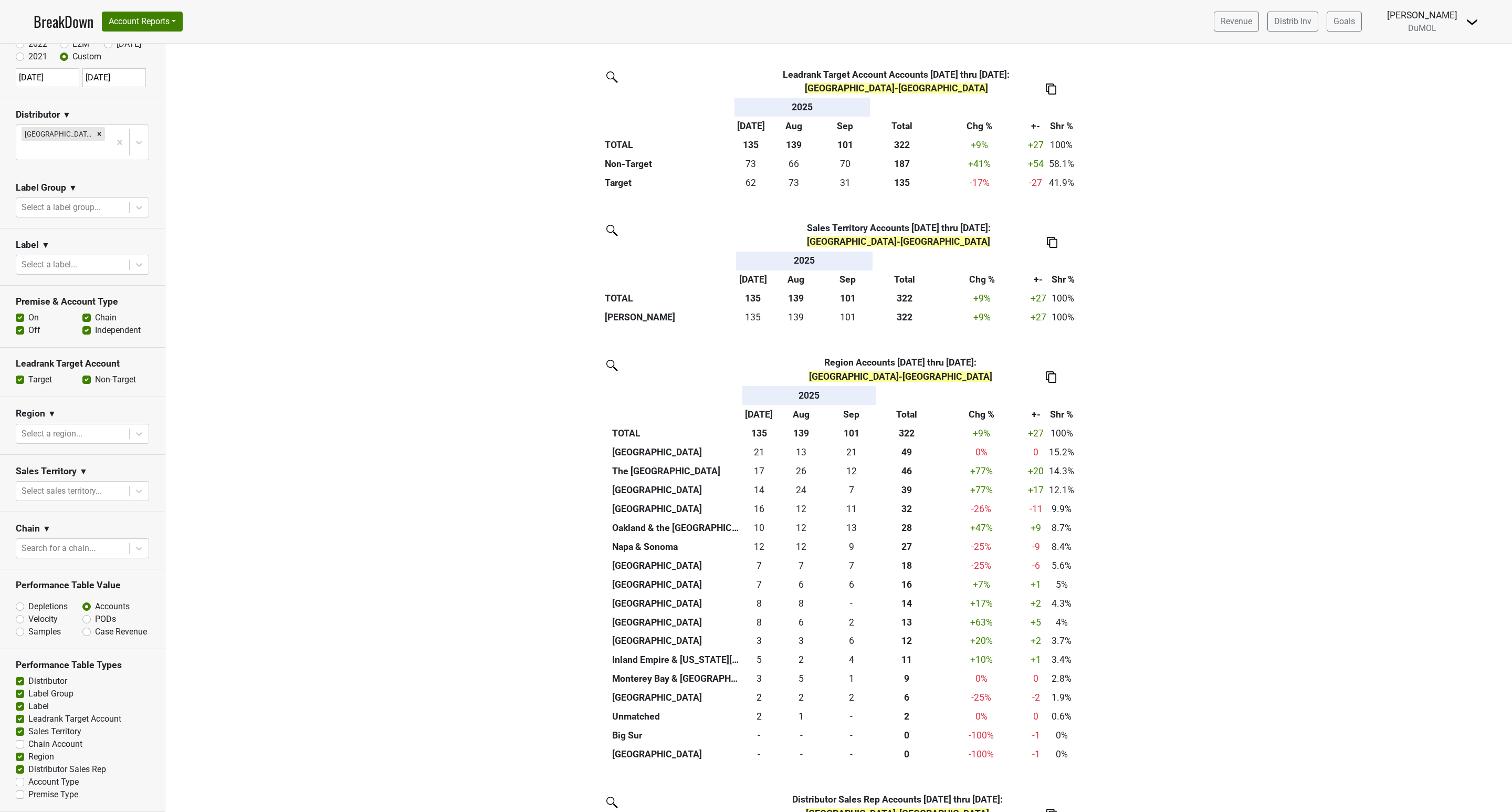
click at [28, 600] on label "Depletions" at bounding box center [48, 606] width 39 height 13
click at [19, 600] on input "Depletions" at bounding box center [47, 605] width 63 height 10
radio input "true"
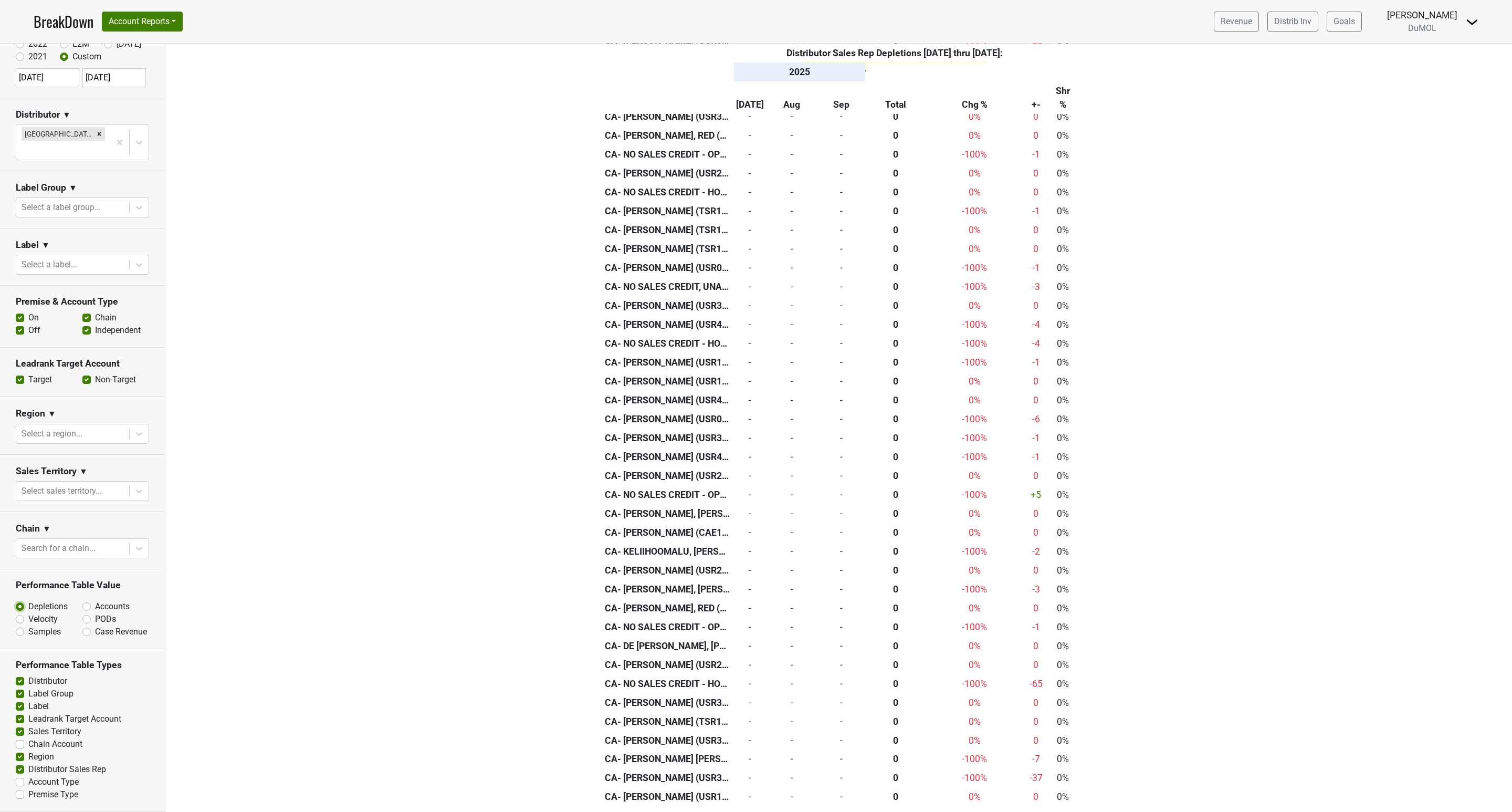
scroll to position [4490, 0]
click at [95, 600] on label "Accounts" at bounding box center [112, 606] width 35 height 13
click at [83, 600] on input "Accounts" at bounding box center [114, 605] width 63 height 10
radio input "true"
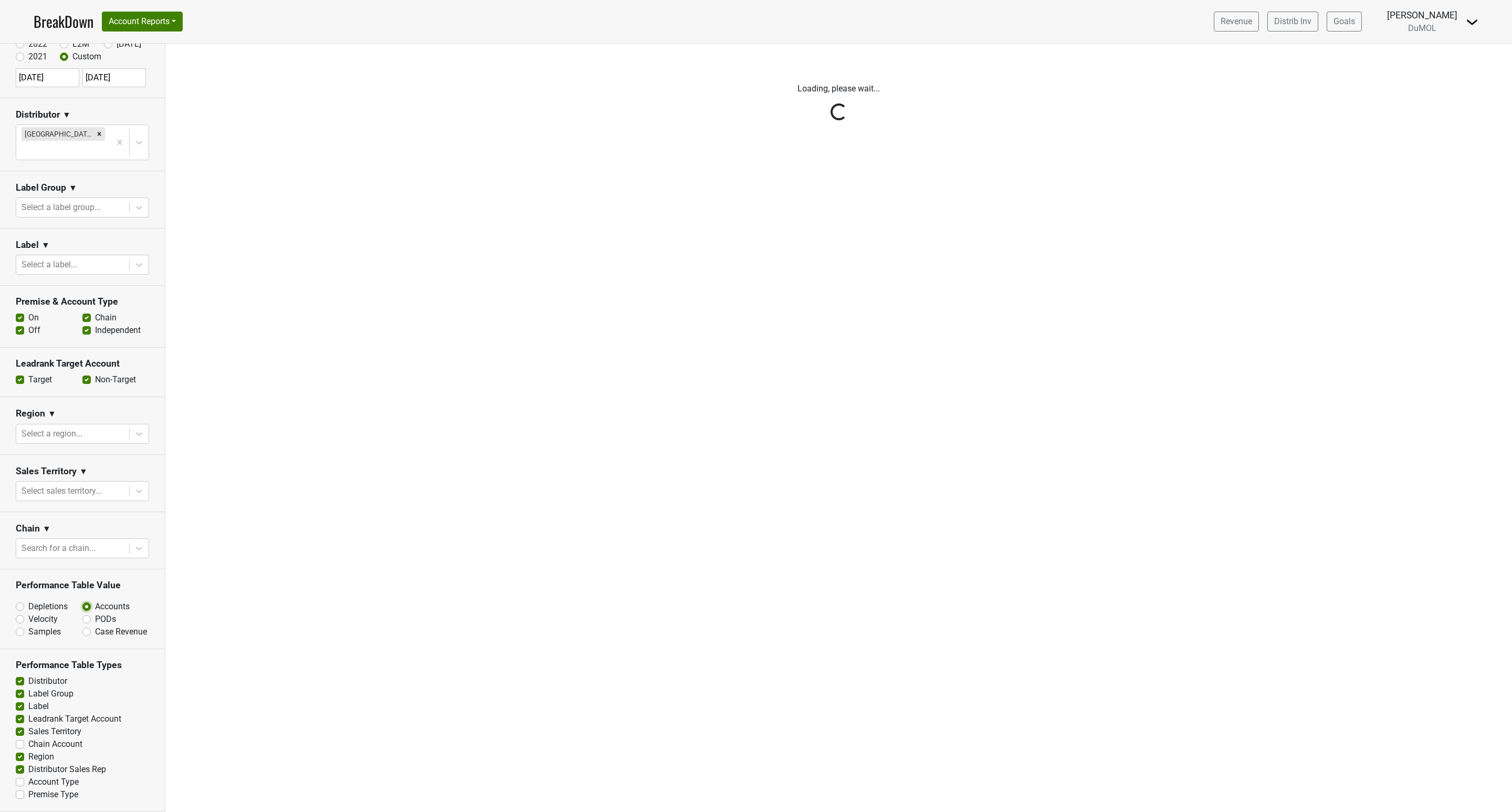
scroll to position [0, 0]
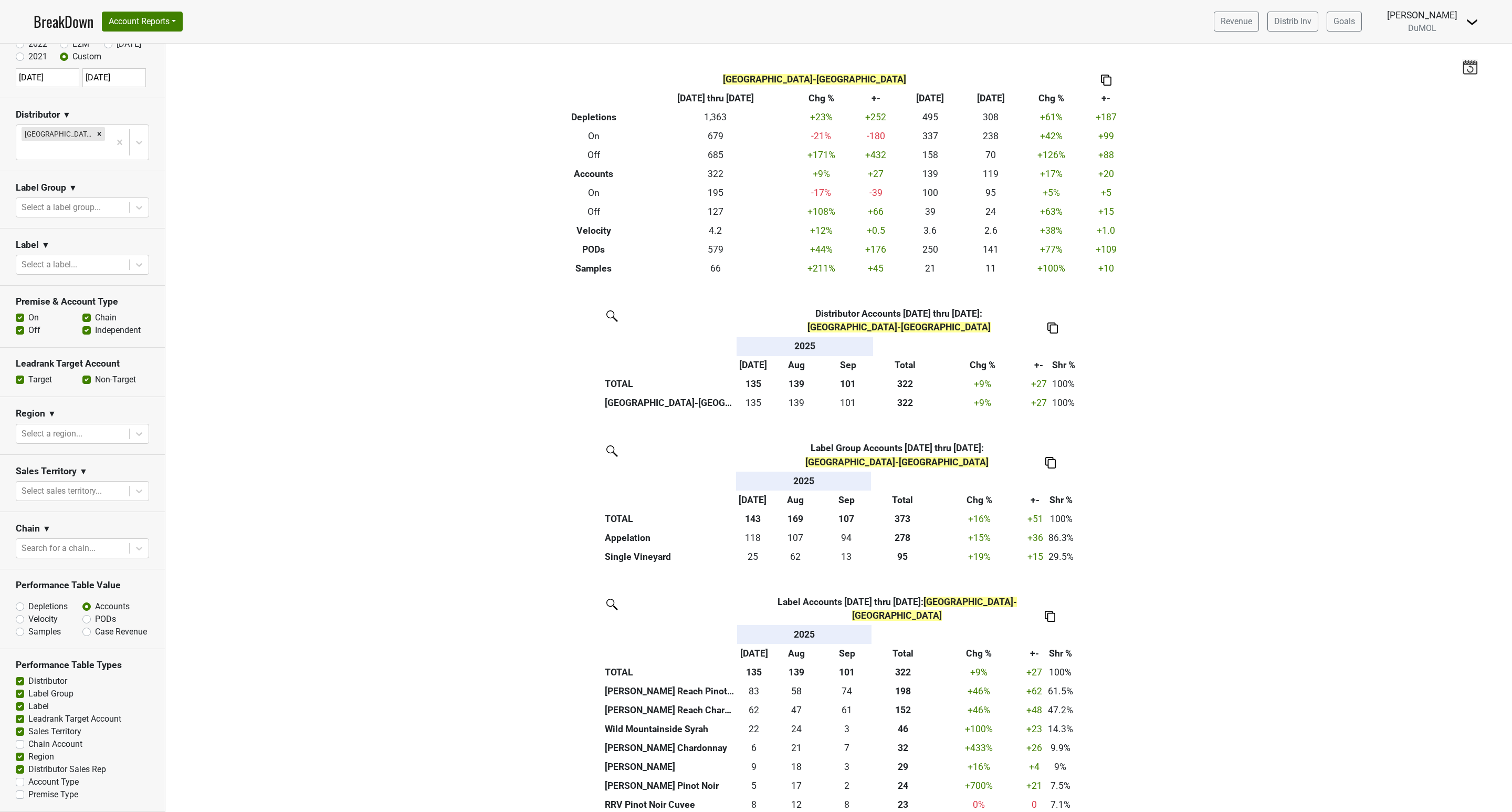
click at [28, 324] on label "Off" at bounding box center [34, 330] width 12 height 13
click at [21, 324] on input "Off" at bounding box center [19, 329] width 8 height 10
checkbox input "false"
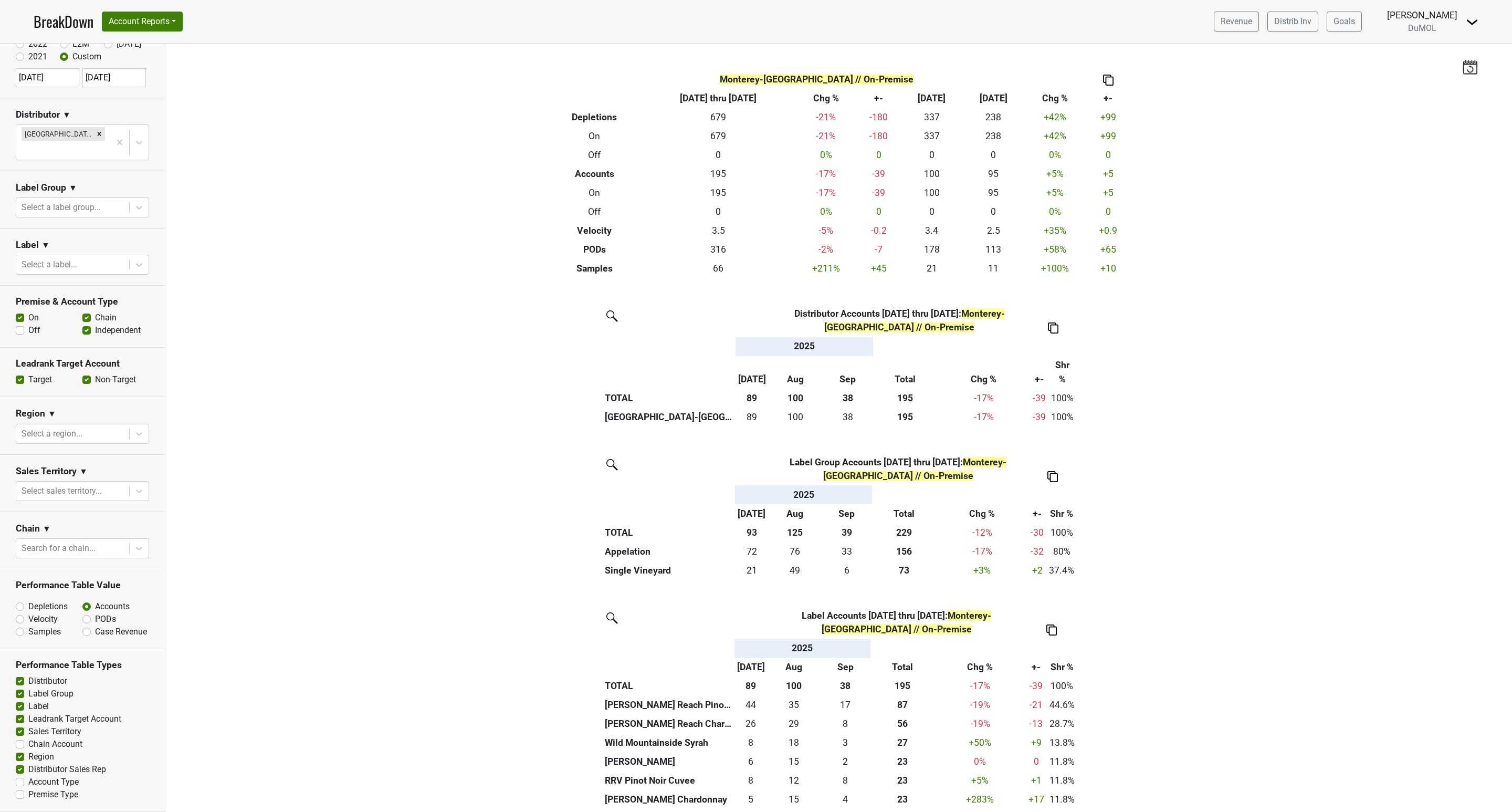
click at [60, 22] on link "BreakDown" at bounding box center [63, 22] width 60 height 22
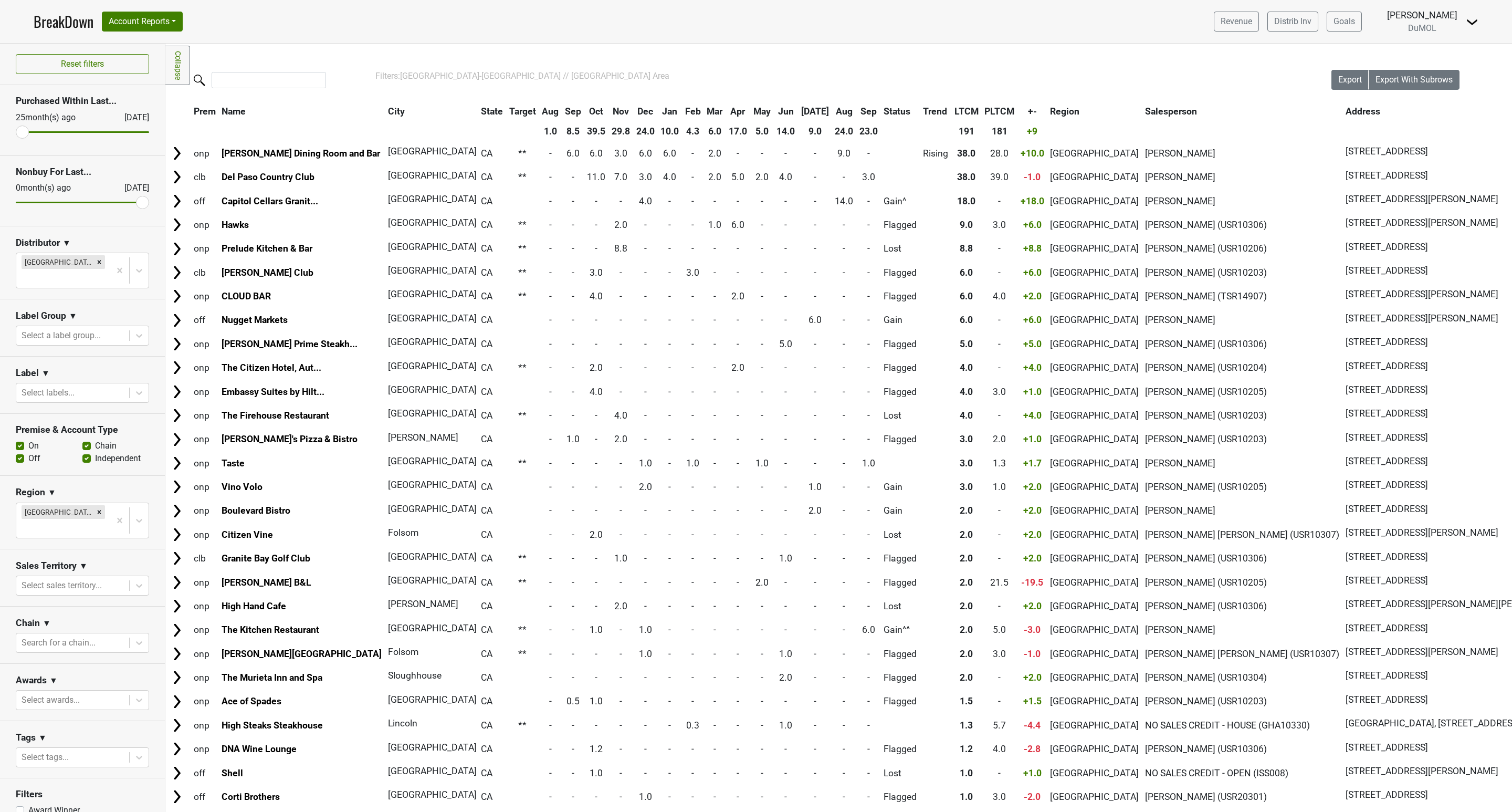
click at [857, 108] on th "Sep" at bounding box center [869, 111] width 24 height 19
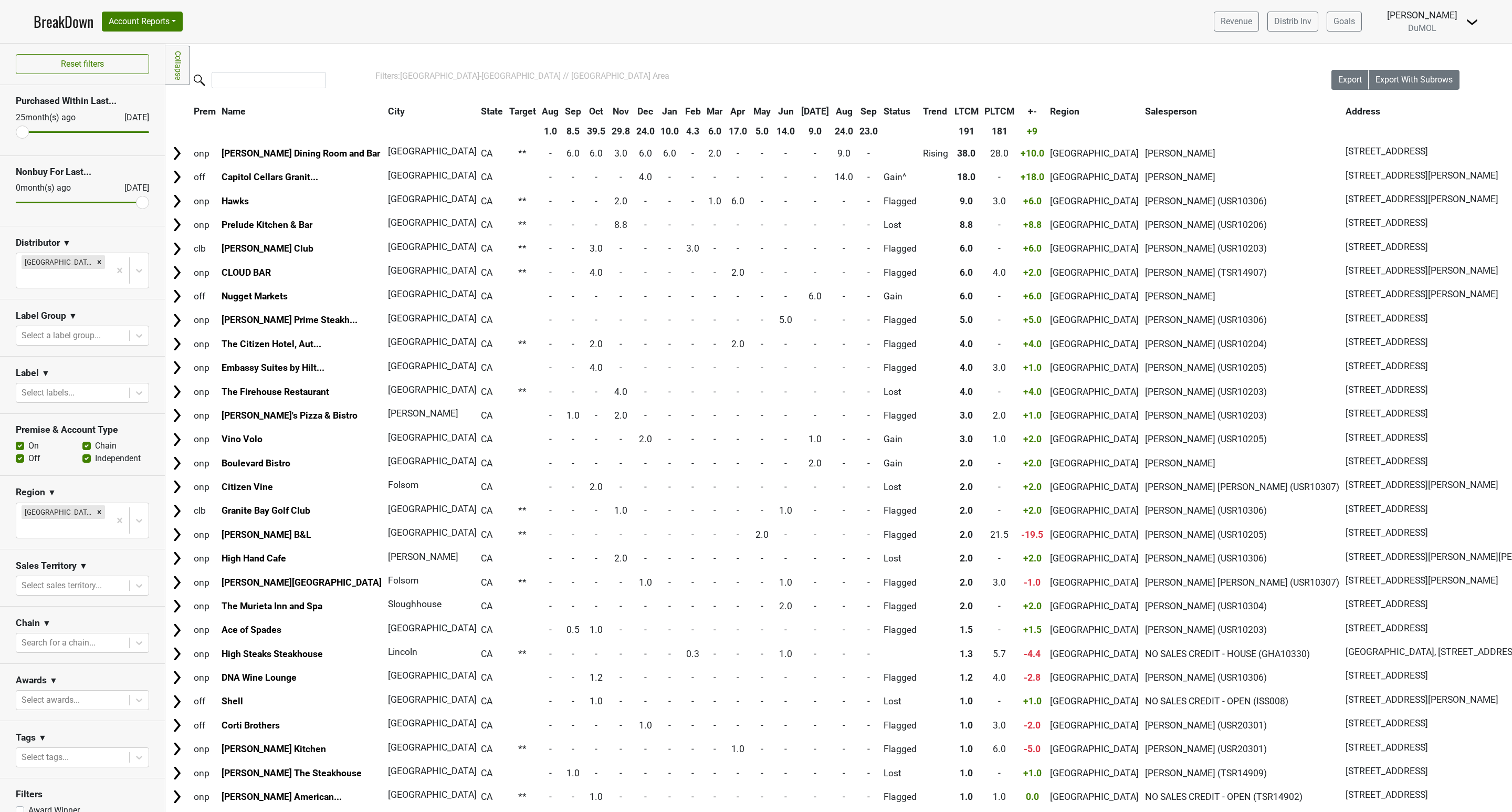
click at [857, 108] on th "Sep" at bounding box center [869, 111] width 24 height 19
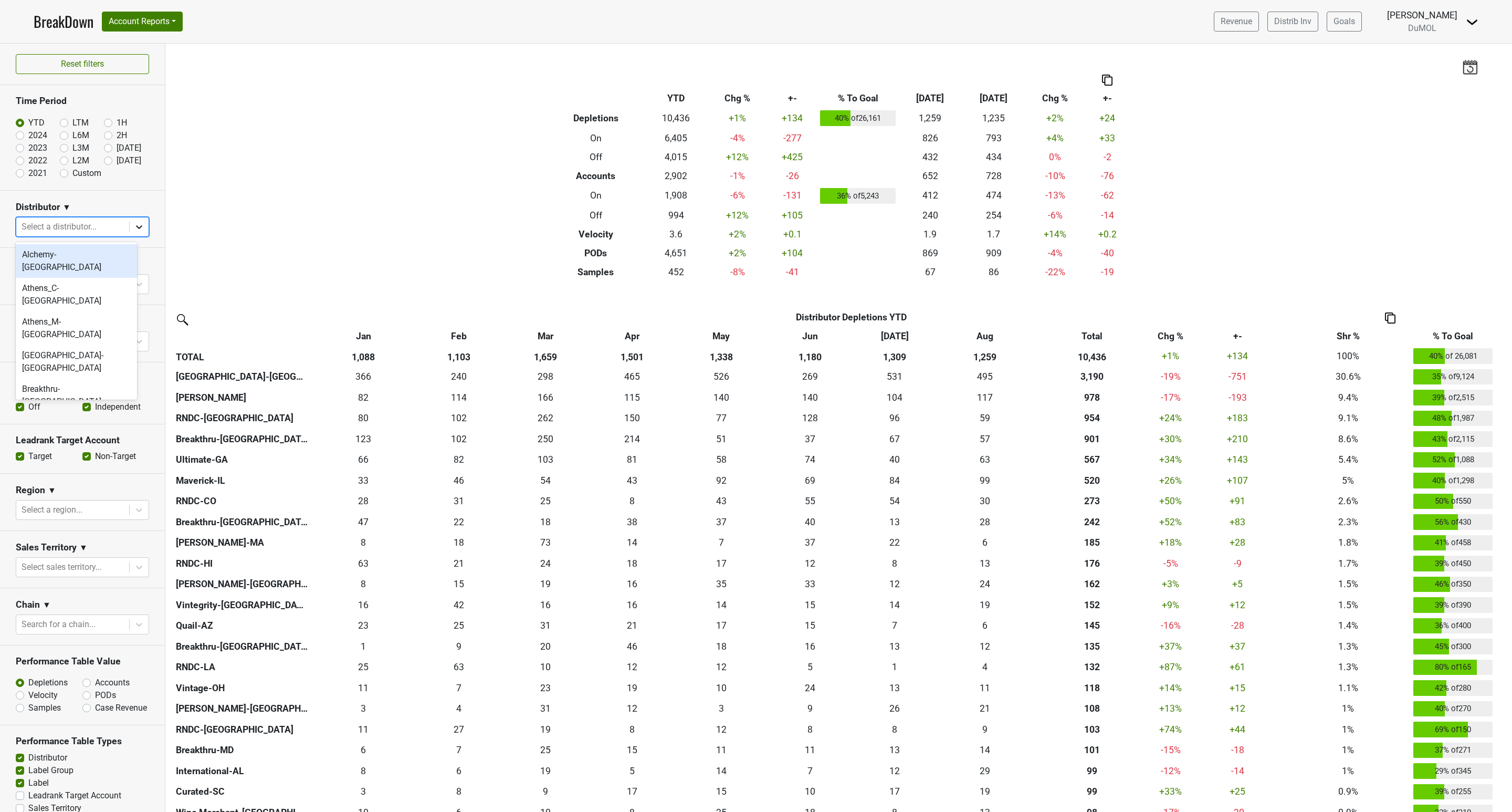
click at [129, 231] on div at bounding box center [138, 226] width 19 height 19
type input "mon"
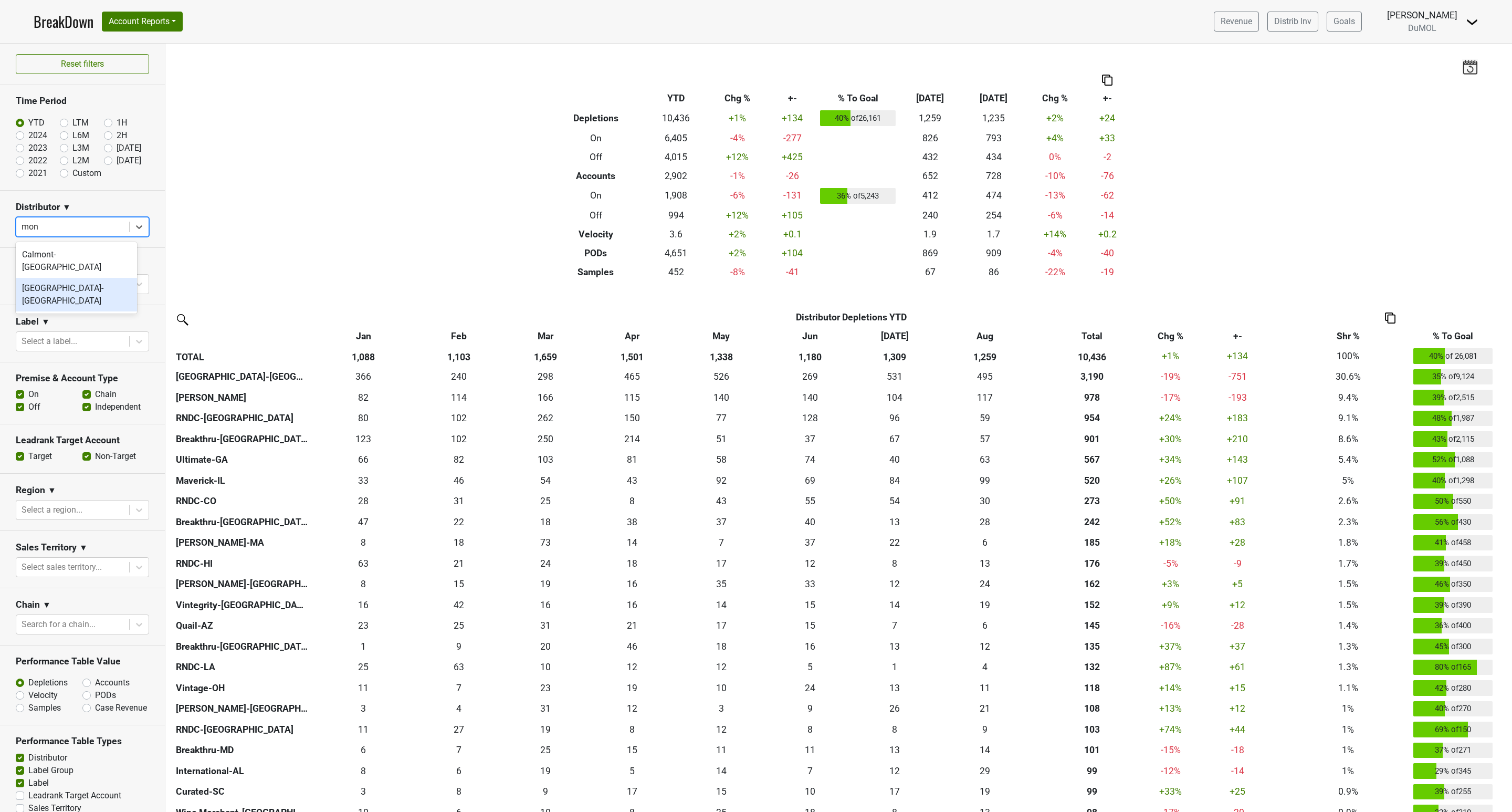
click at [103, 278] on div "[GEOGRAPHIC_DATA]-[GEOGRAPHIC_DATA]" at bounding box center [76, 294] width 121 height 33
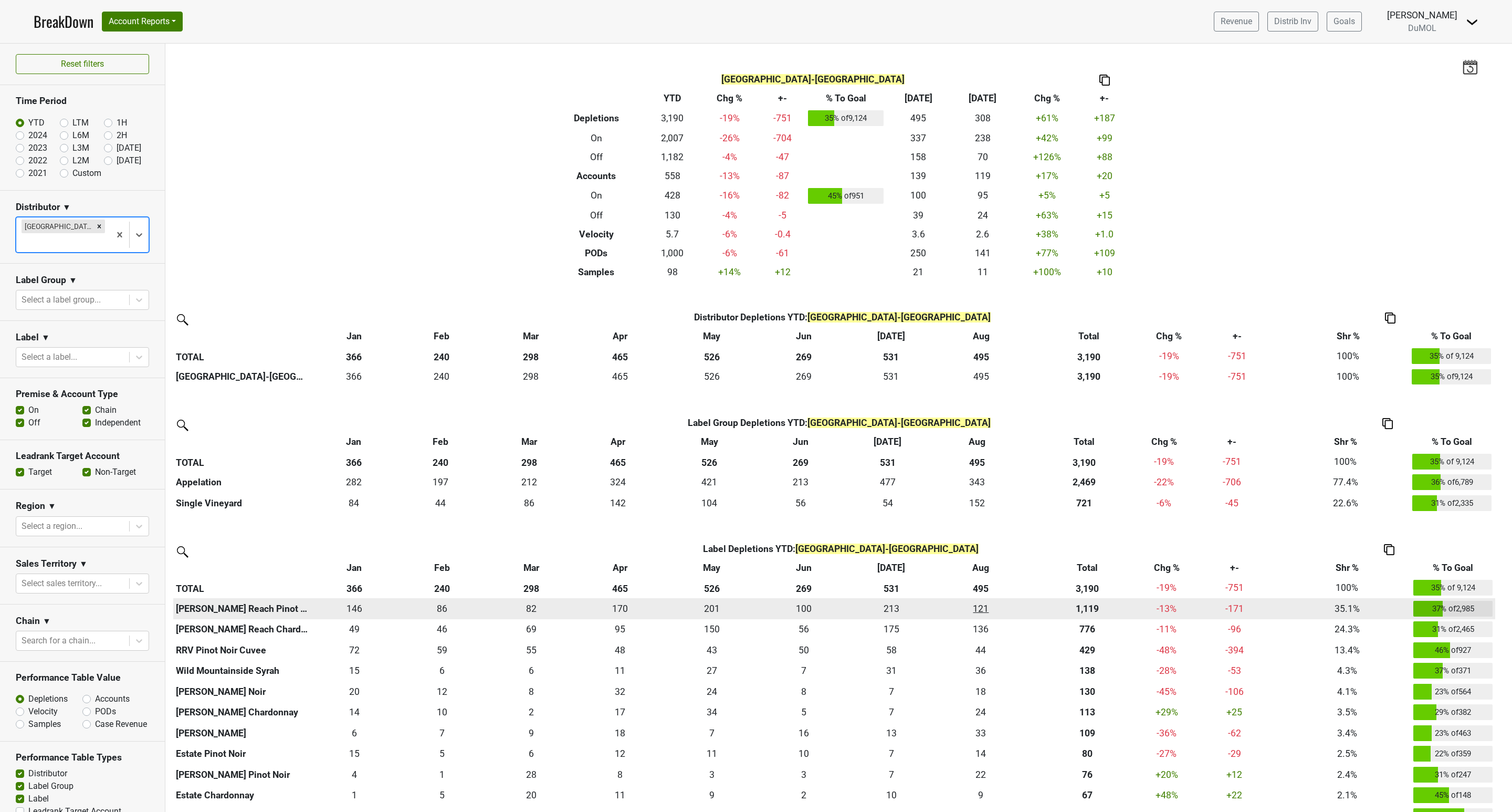
click at [991, 609] on div "121 121" at bounding box center [980, 608] width 86 height 13
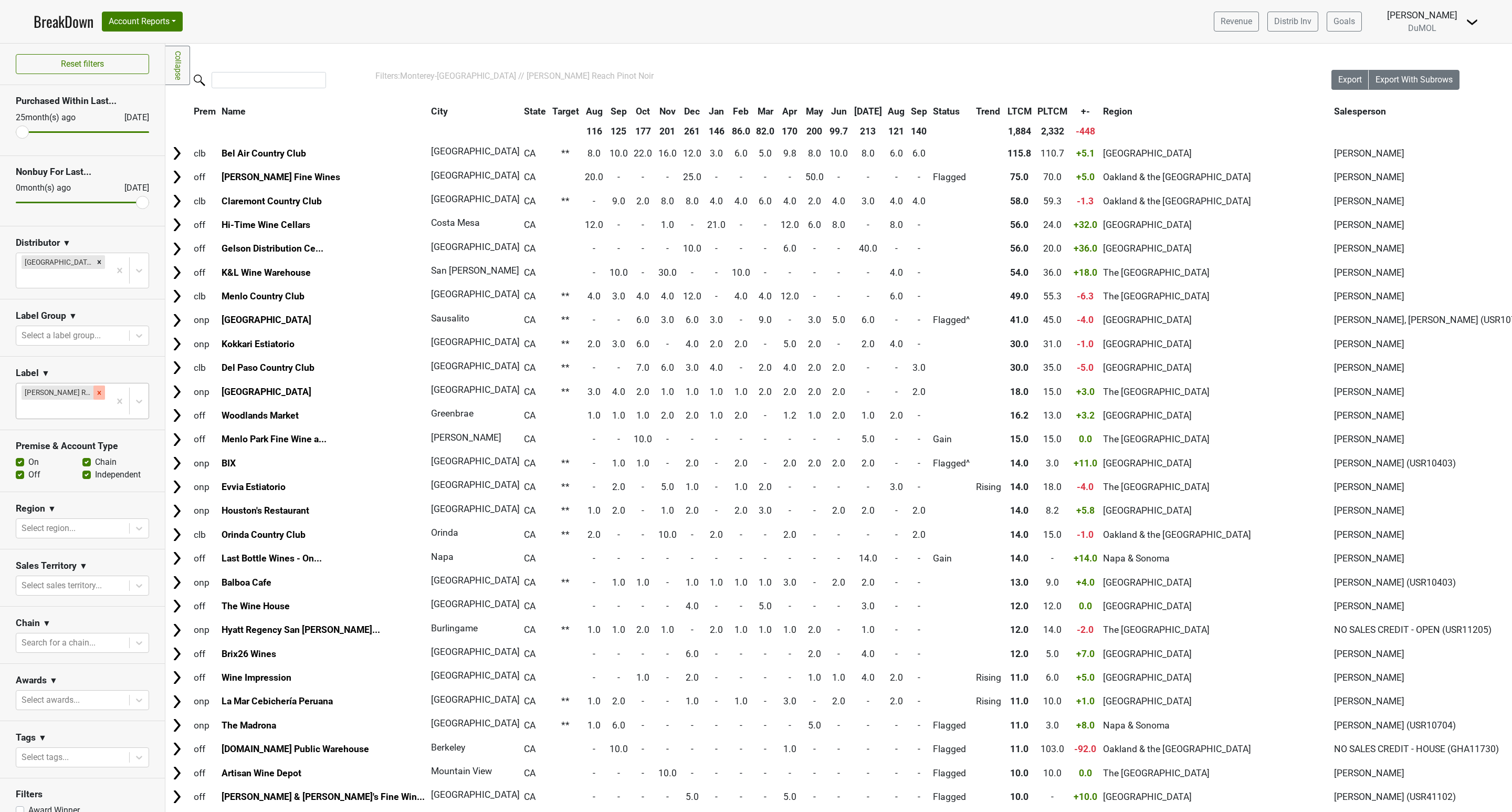
click at [96, 389] on icon "Remove Wester Reach Pinot Noir" at bounding box center [100, 393] width 7 height 7
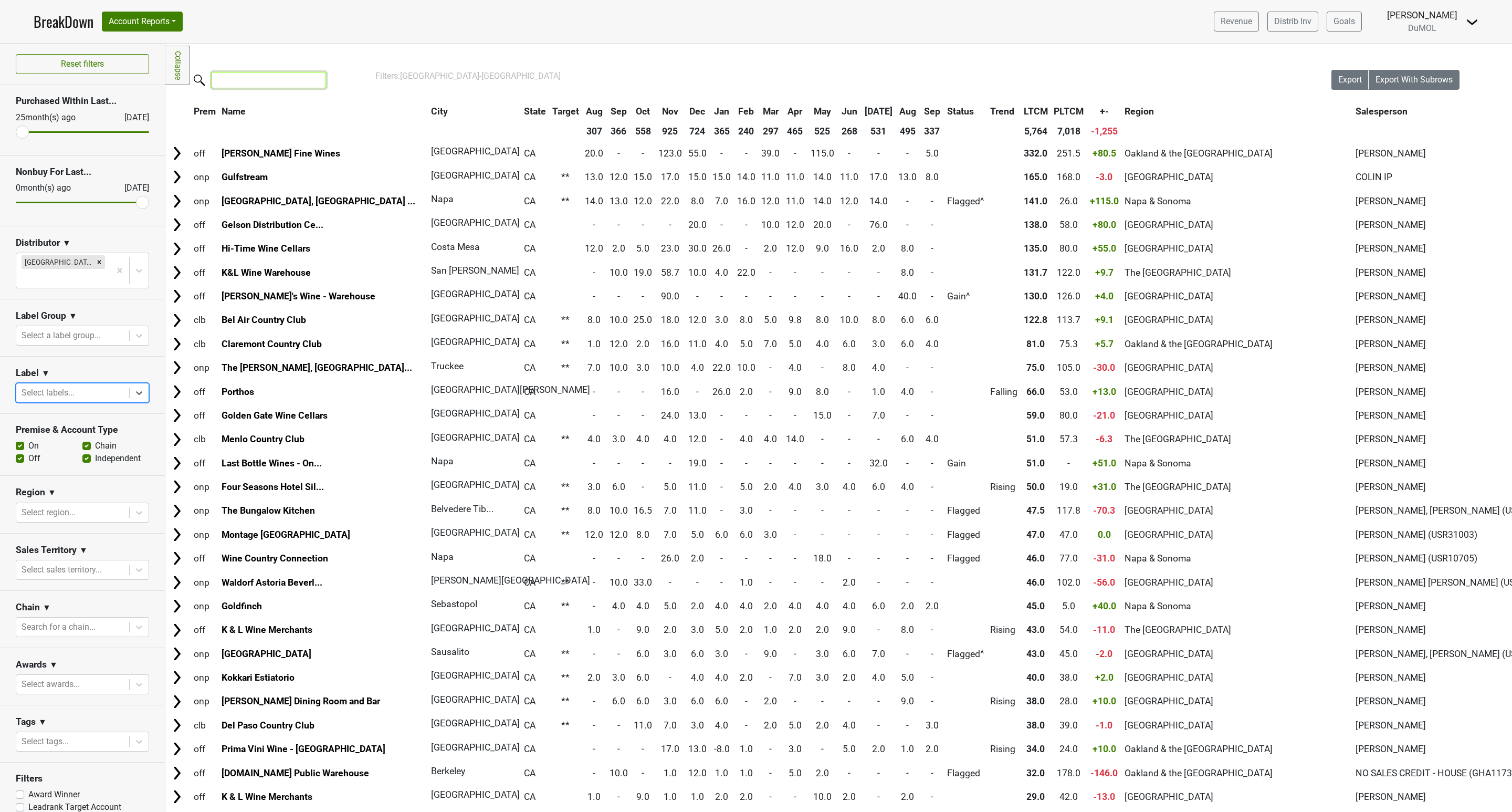
click at [265, 76] on input "search" at bounding box center [269, 80] width 114 height 16
type input "onp"
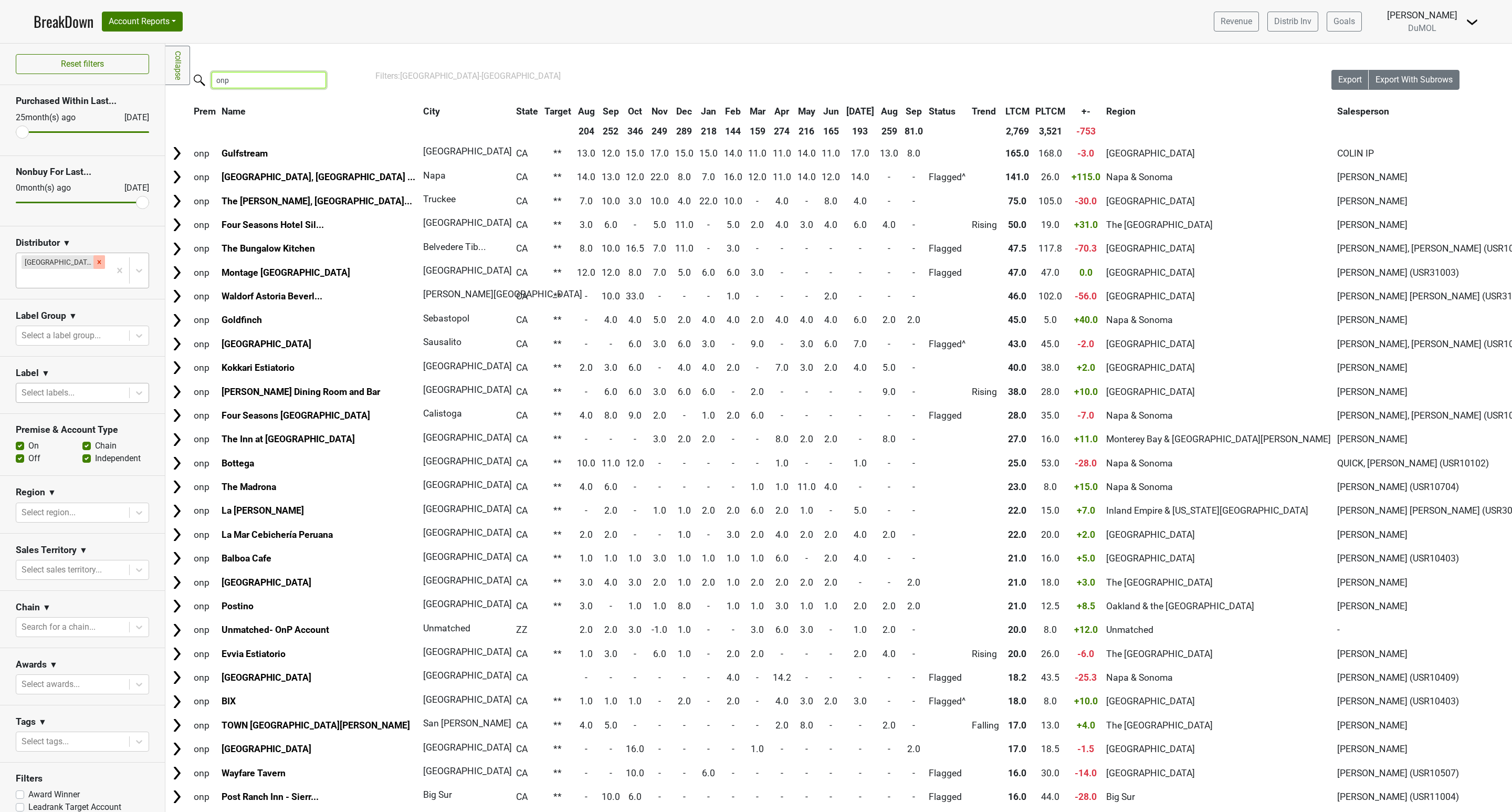
click at [96, 265] on icon "Remove Monterey-CA" at bounding box center [100, 262] width 7 height 7
